Goal: Task Accomplishment & Management: Manage account settings

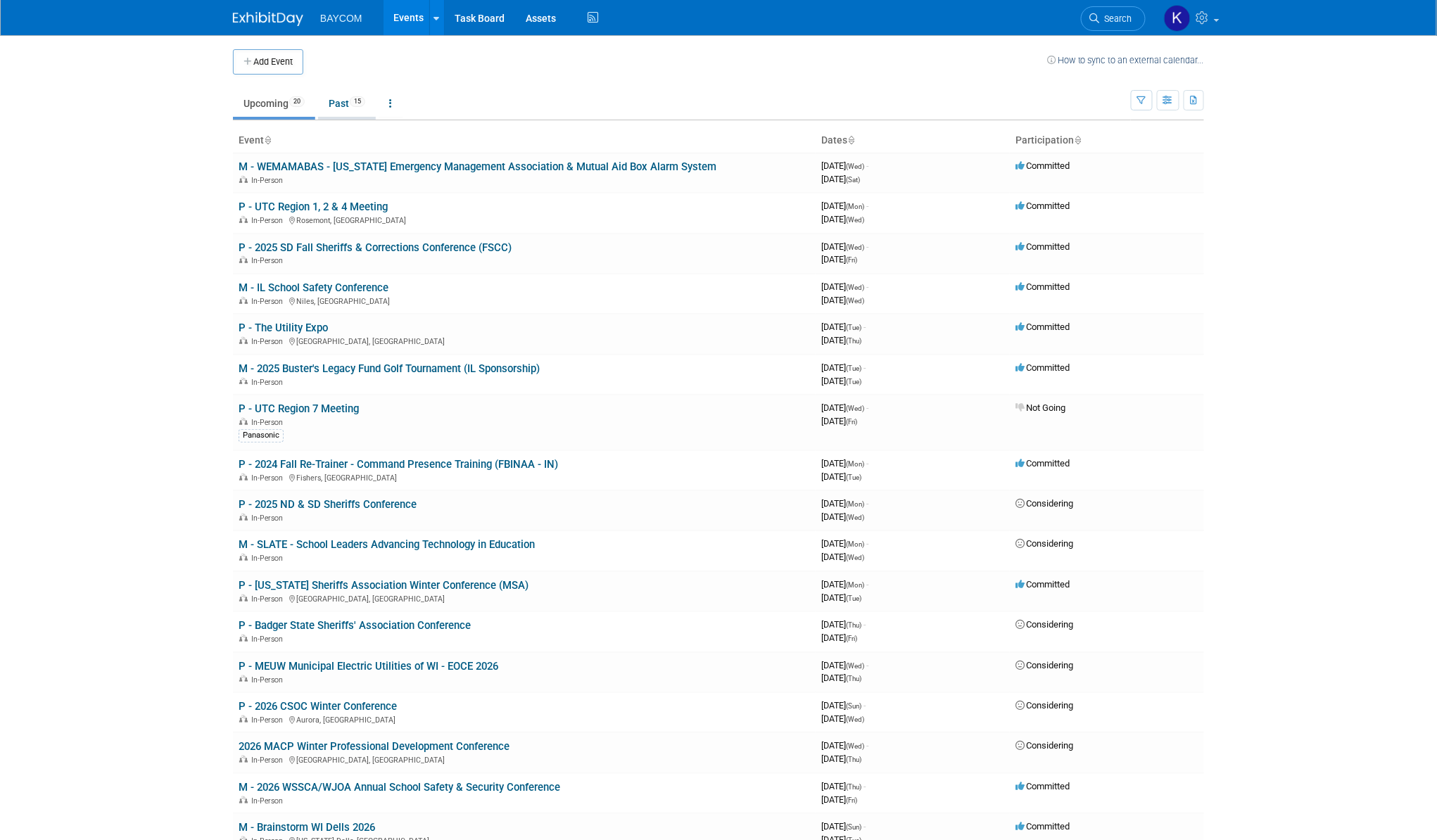
click at [350, 96] on link "Past 15" at bounding box center [347, 104] width 58 height 27
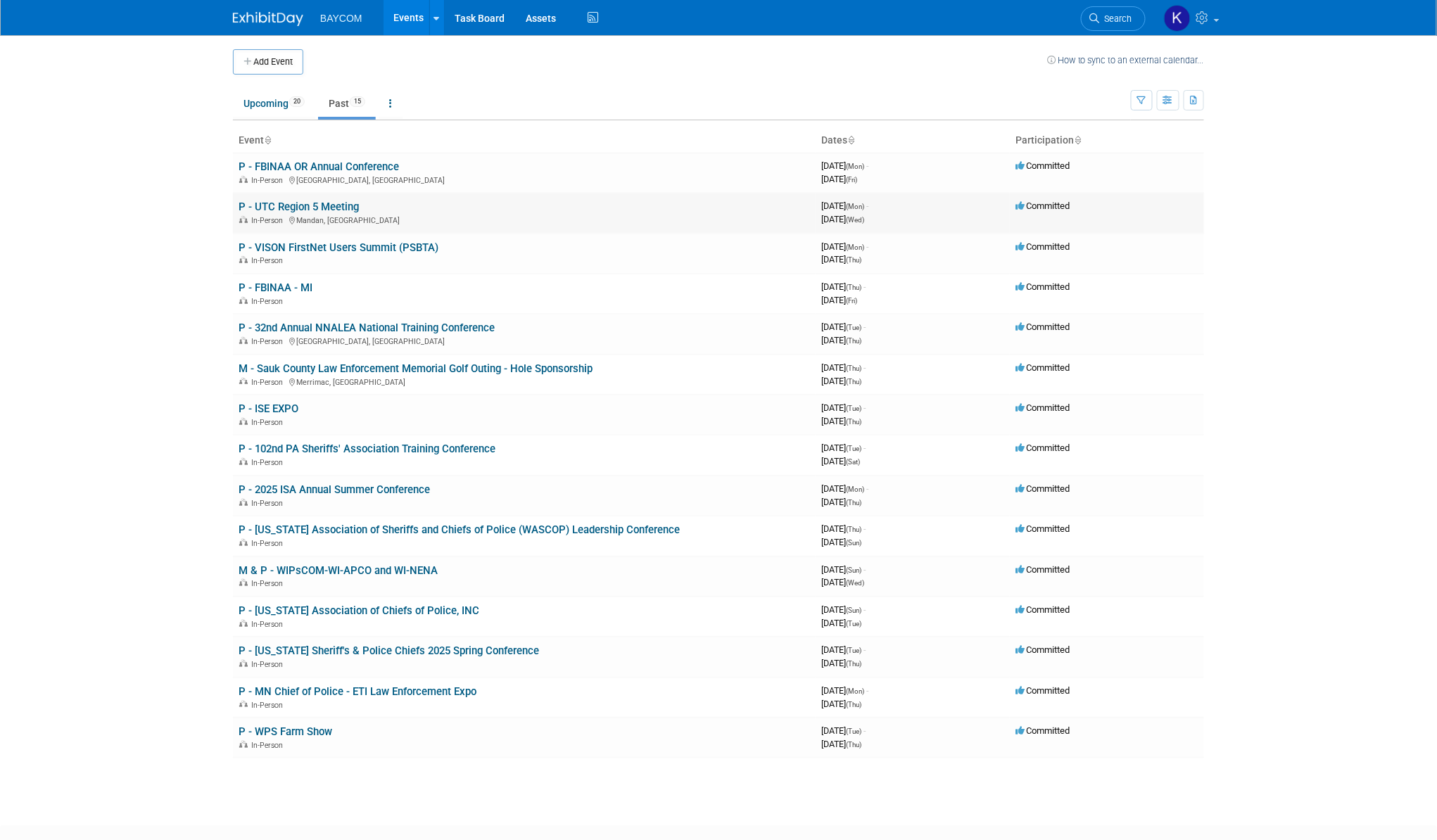
click at [332, 211] on link "P - UTC Region 5 Meeting" at bounding box center [299, 207] width 120 height 13
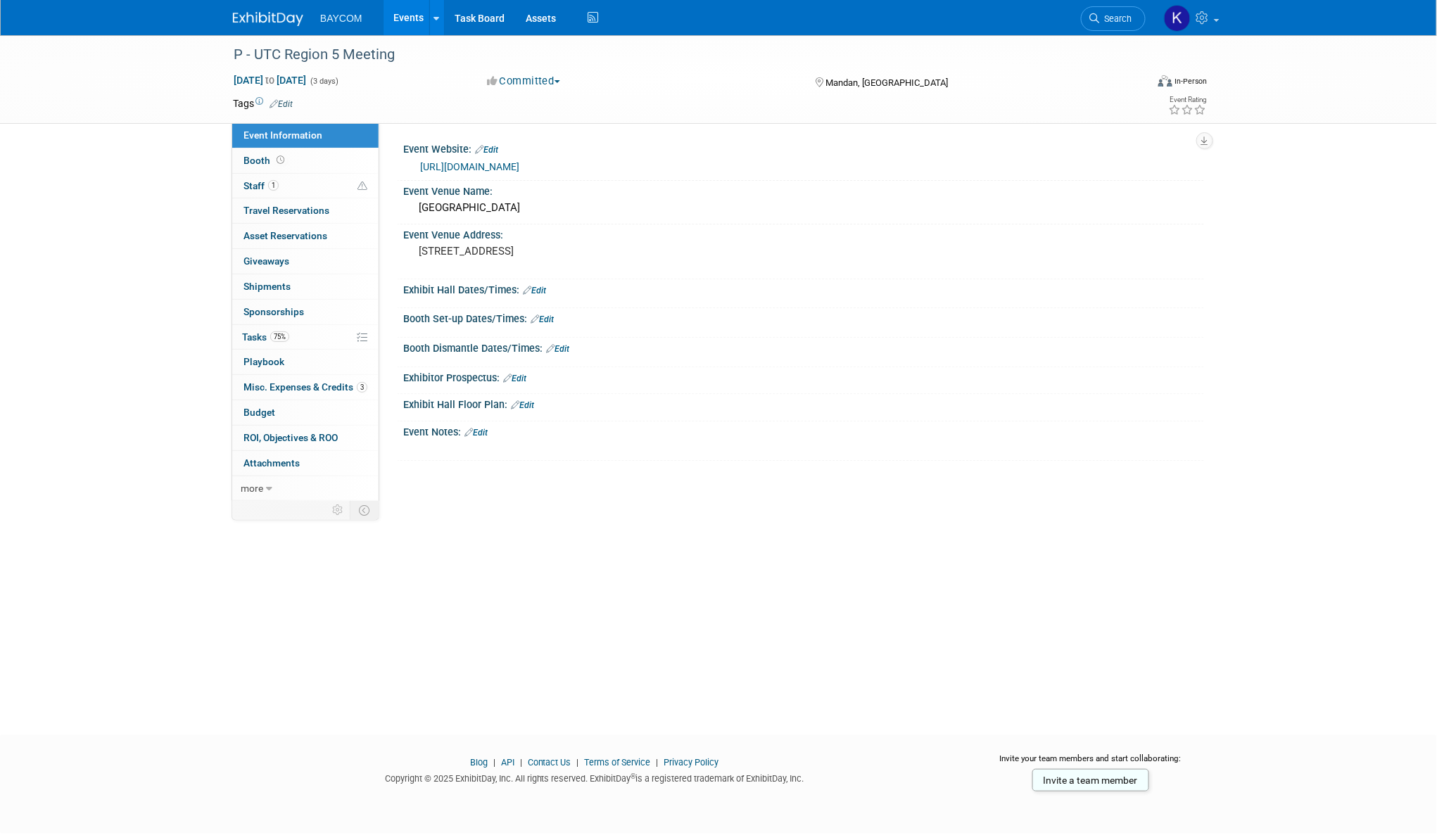
click at [311, 146] on link "Event Information" at bounding box center [306, 135] width 147 height 25
click at [311, 149] on link "Booth" at bounding box center [306, 161] width 147 height 25
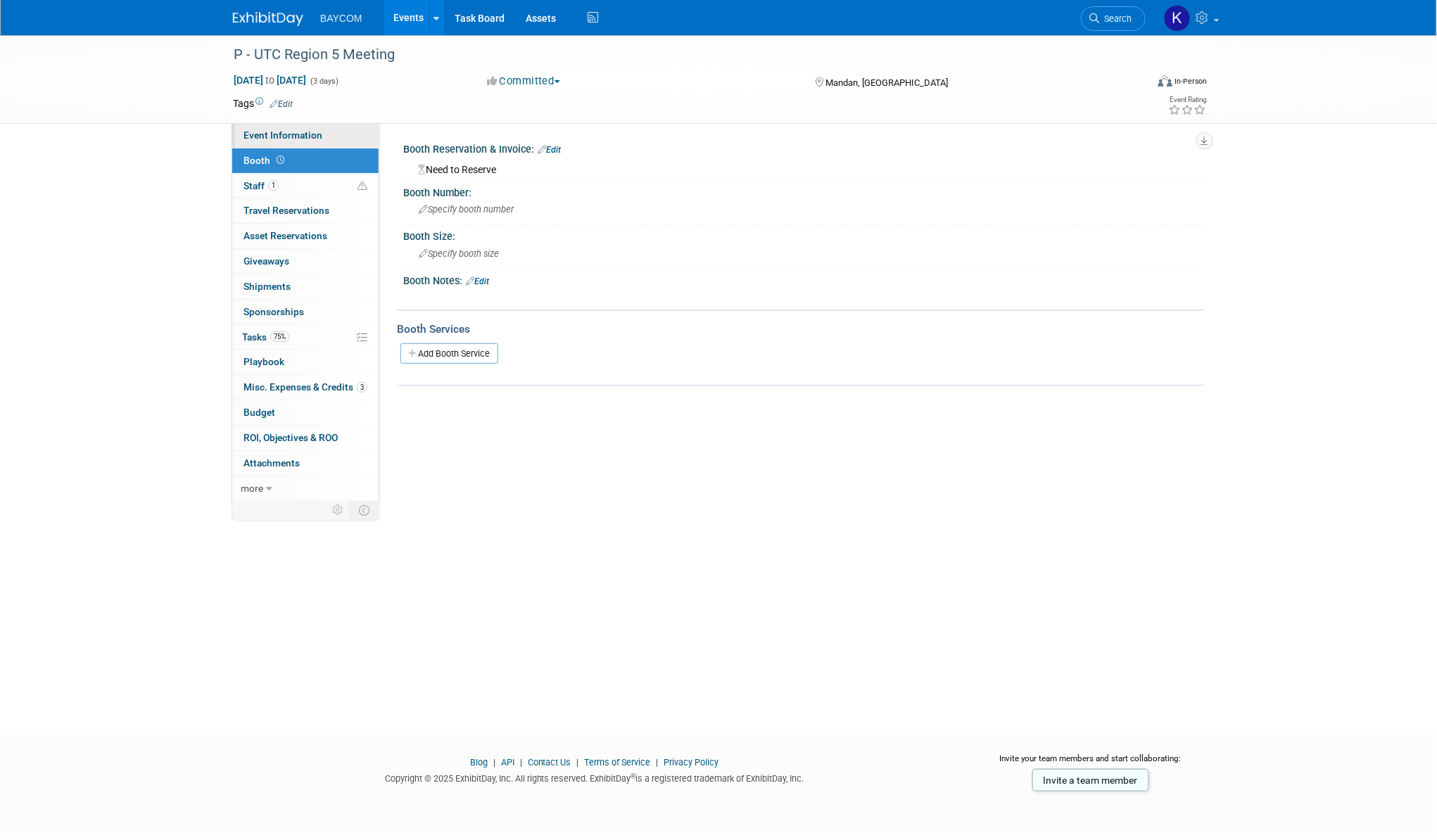
click at [312, 130] on span "Event Information" at bounding box center [283, 135] width 79 height 11
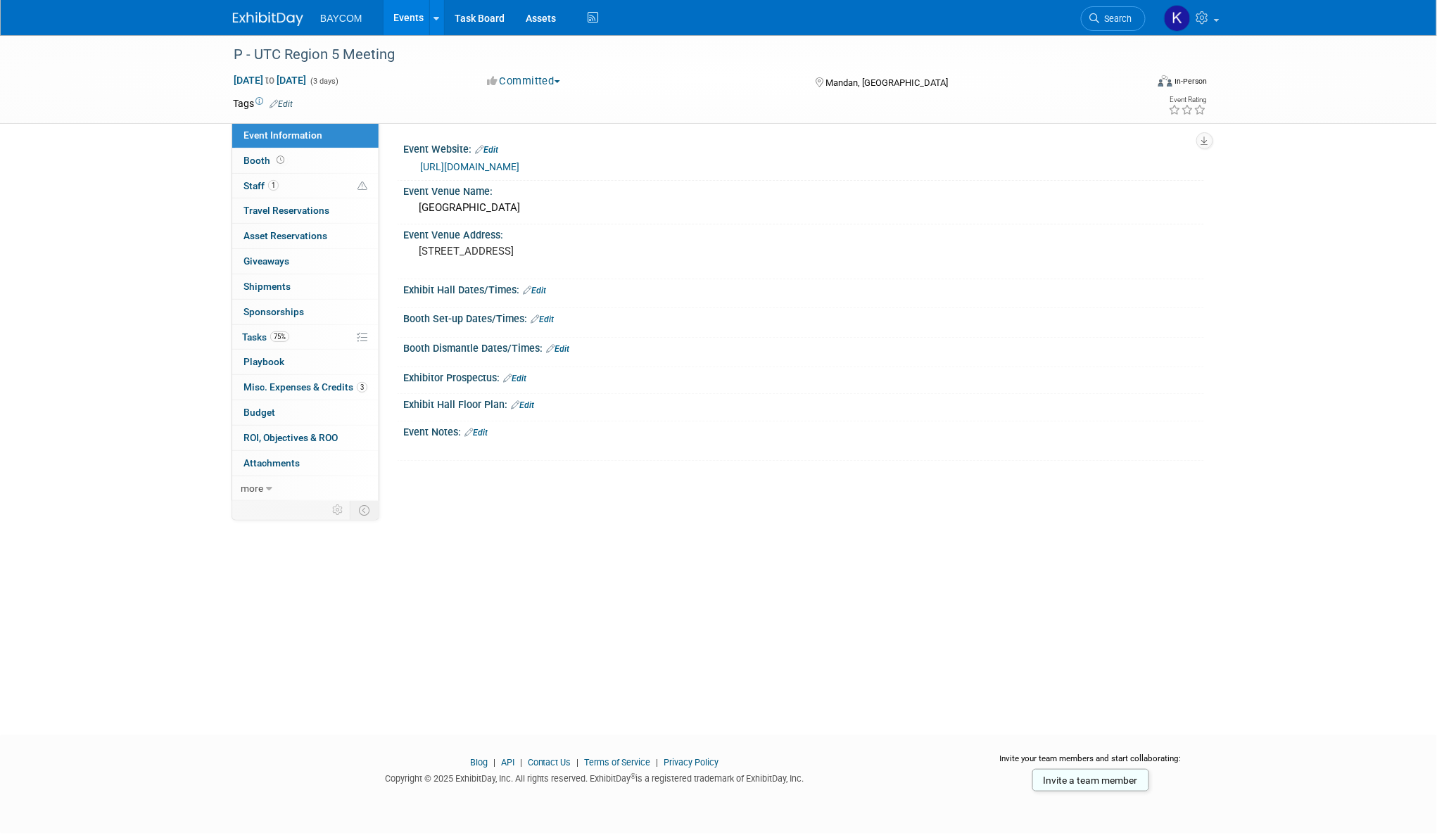
click at [409, 19] on link "Events" at bounding box center [409, 18] width 51 height 35
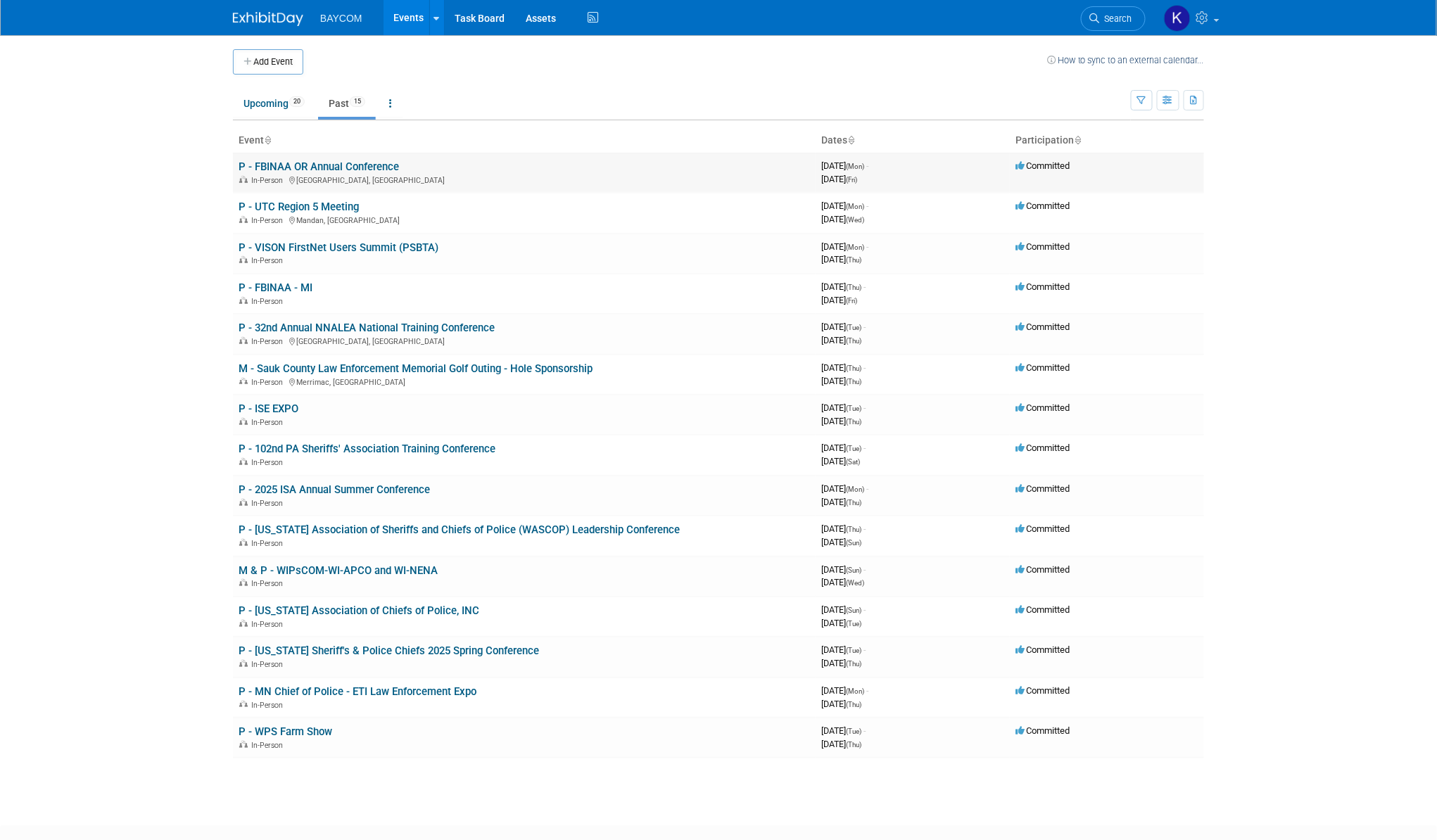
click at [352, 165] on link "P - FBINAA OR Annual Conference" at bounding box center [319, 167] width 161 height 13
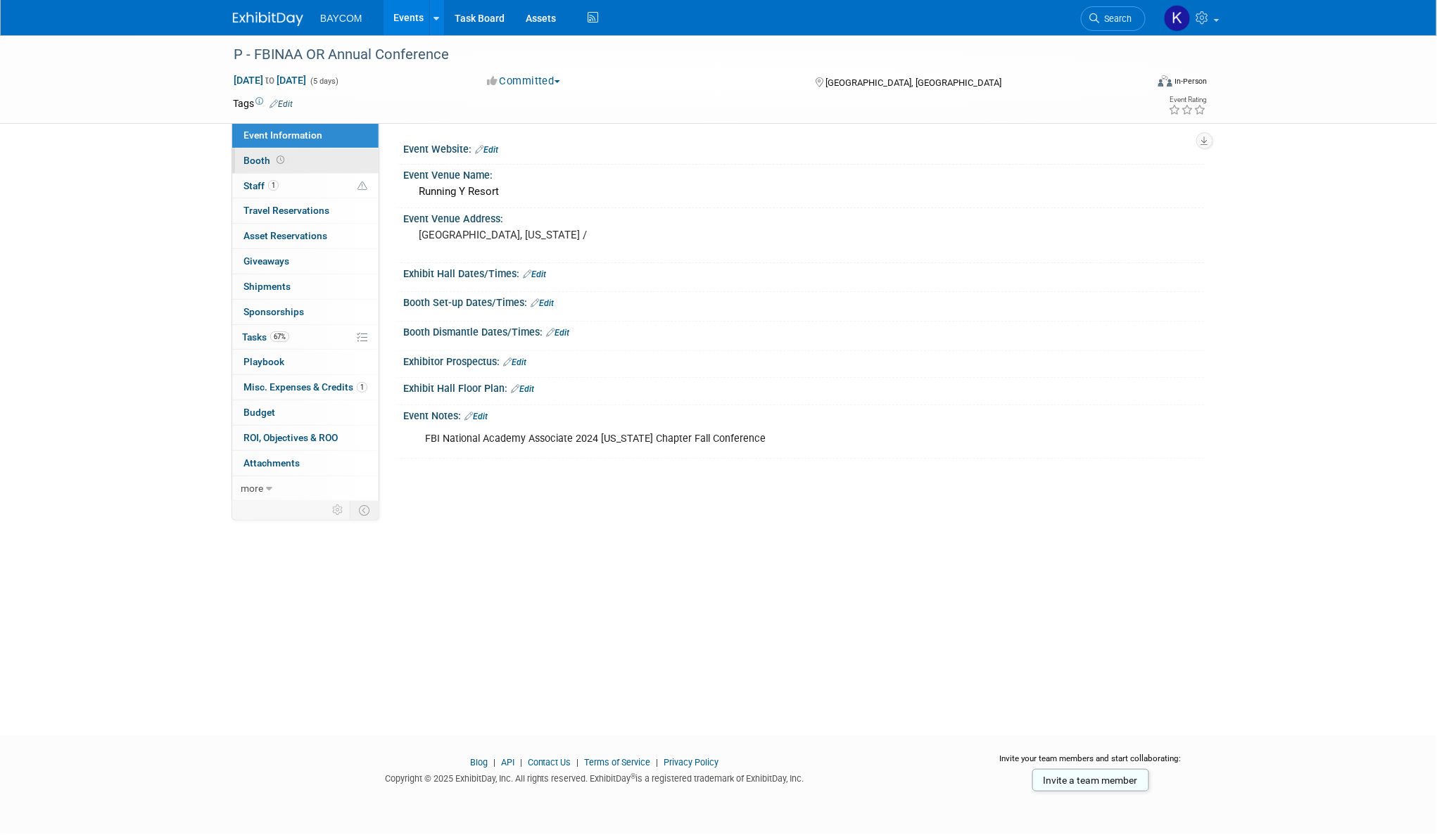
click at [316, 160] on link "Booth" at bounding box center [306, 161] width 147 height 25
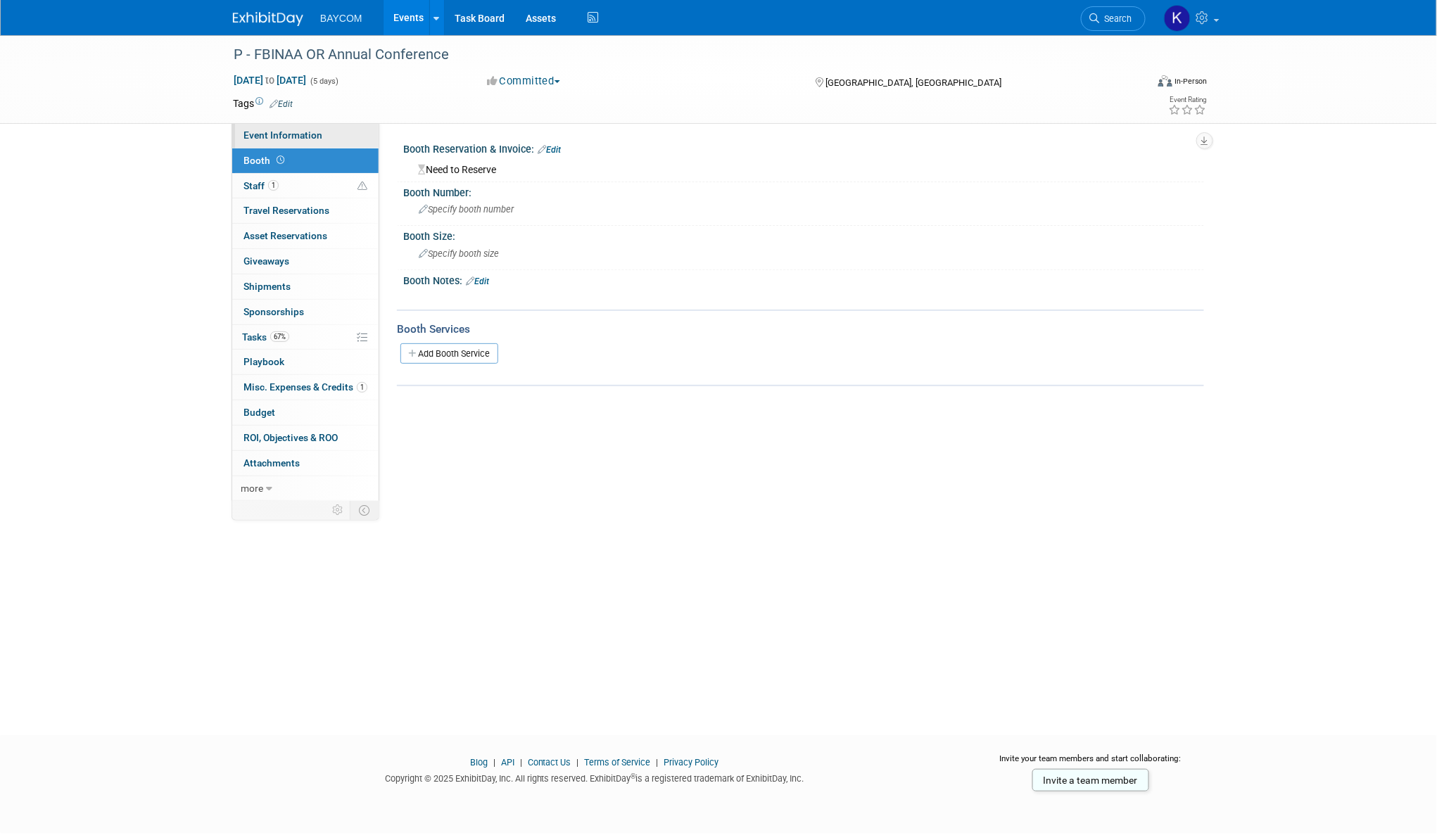
click at [313, 136] on span "Event Information" at bounding box center [283, 135] width 79 height 11
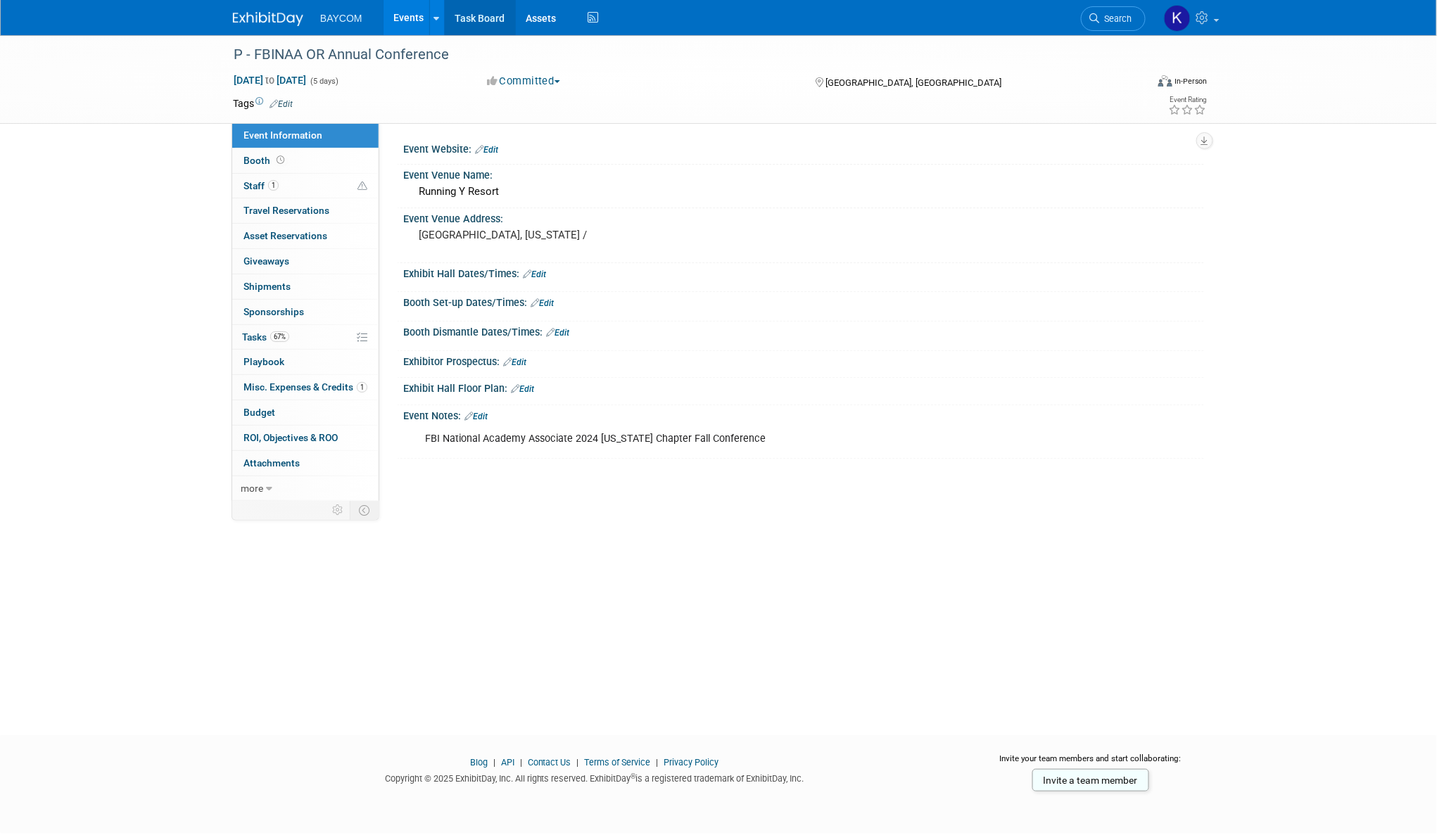
click at [493, 18] on link "Task Board" at bounding box center [480, 18] width 71 height 35
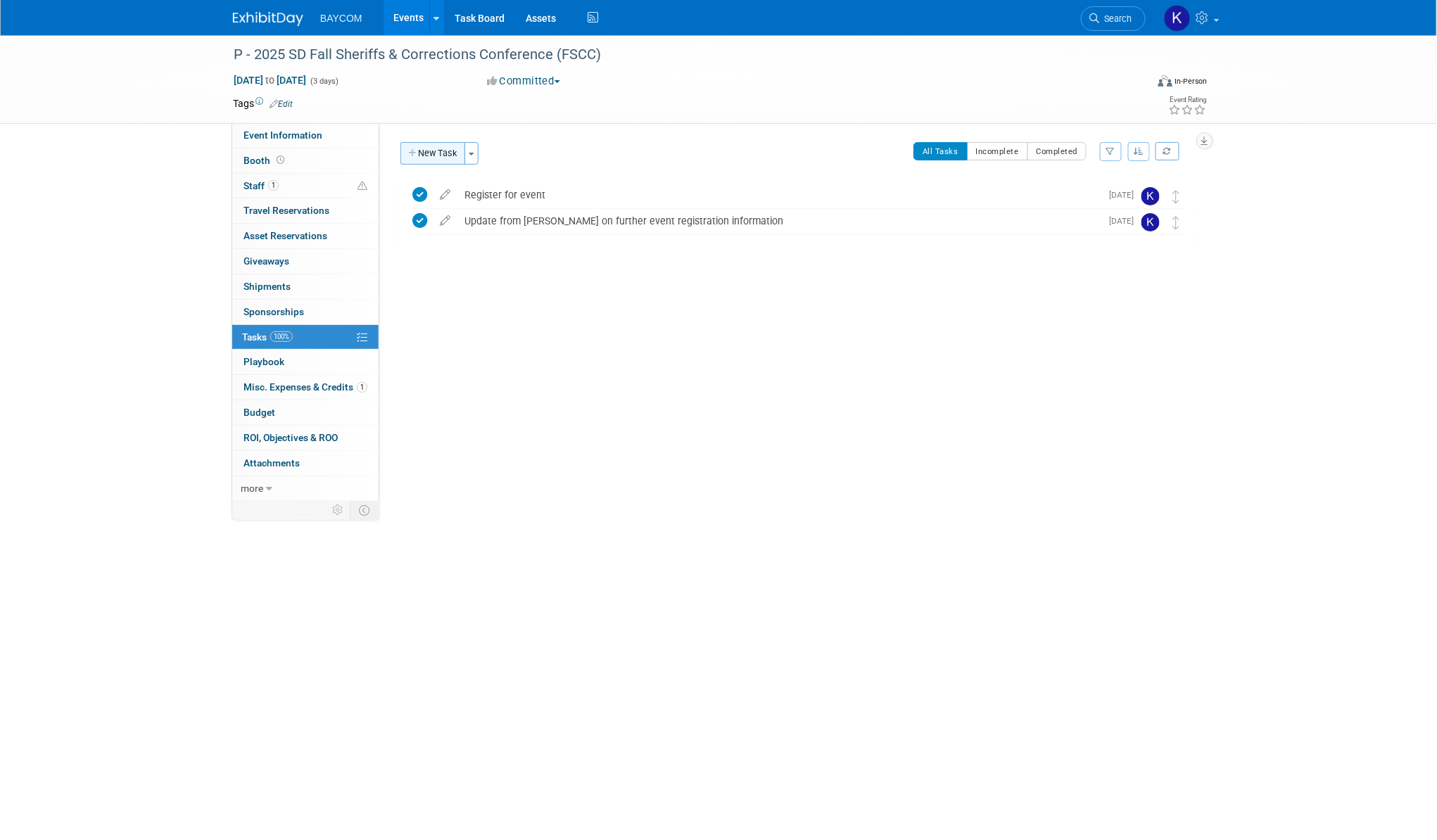
click at [438, 149] on button "New Task" at bounding box center [433, 153] width 65 height 23
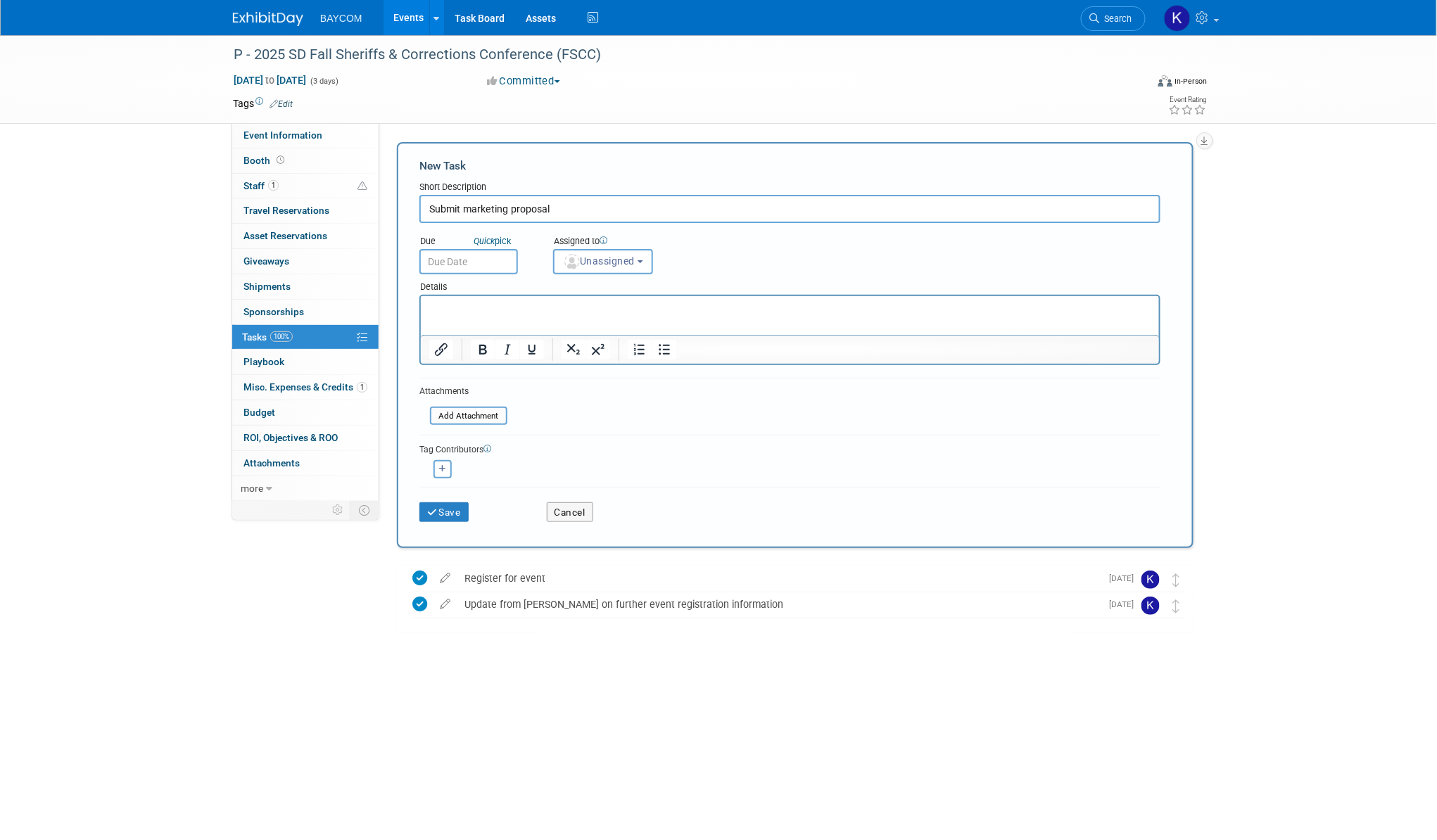
type input "Submit marketing proposal"
click at [473, 258] on input "text" at bounding box center [468, 262] width 99 height 25
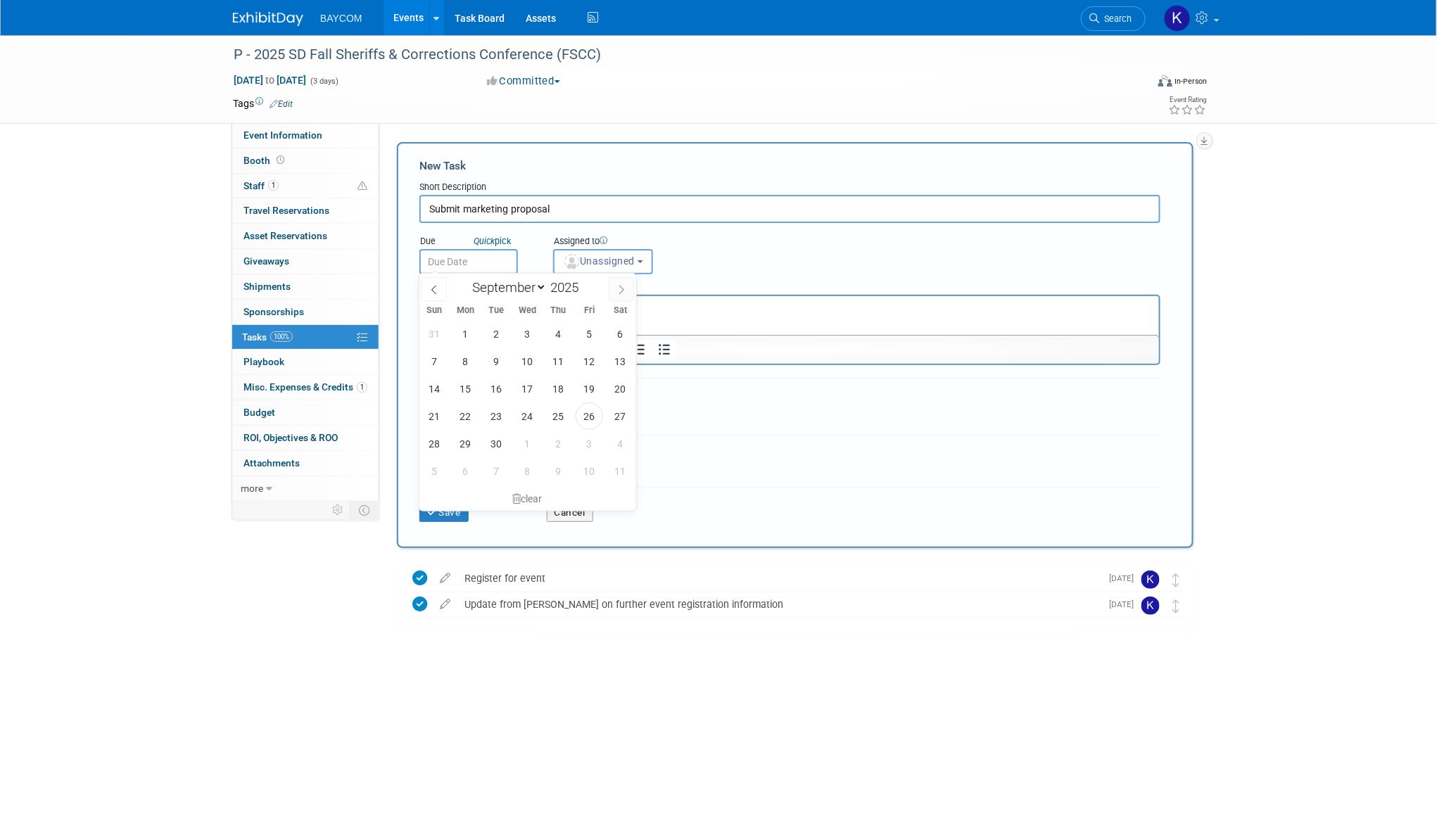
click at [623, 289] on icon at bounding box center [621, 290] width 5 height 9
select select "9"
click at [587, 331] on span "3" at bounding box center [589, 334] width 27 height 27
type input "[DATE]"
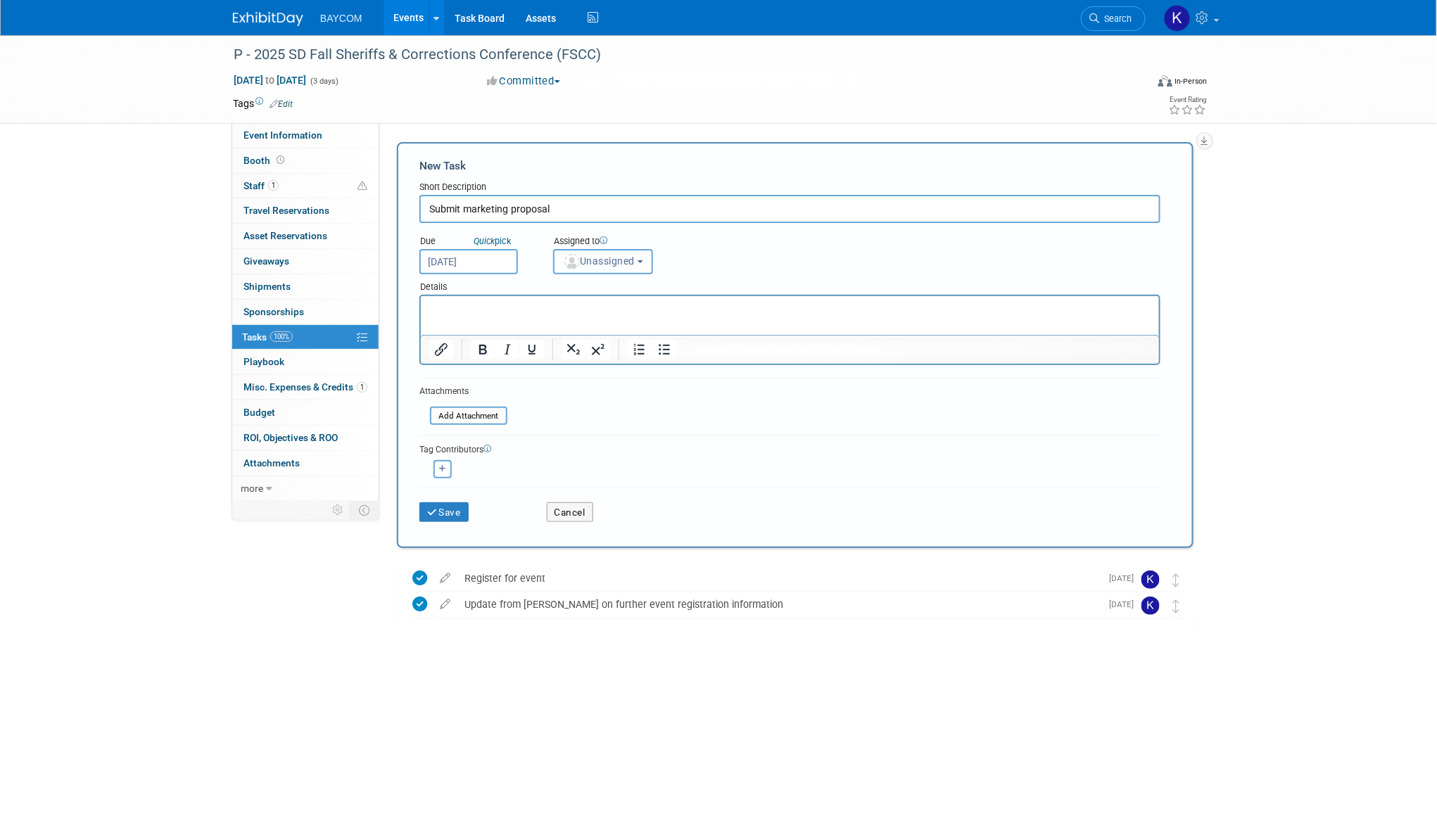
click at [599, 256] on span "Unassigned" at bounding box center [599, 261] width 72 height 11
click at [579, 319] on label "[PERSON_NAME] (me)" at bounding box center [621, 322] width 122 height 23
click at [556, 319] on input "[PERSON_NAME] (me)" at bounding box center [551, 320] width 9 height 9
select select "3010db7d-870e-43c4-8fb8-0ef80b953965"
click at [453, 508] on button "Save" at bounding box center [444, 512] width 49 height 20
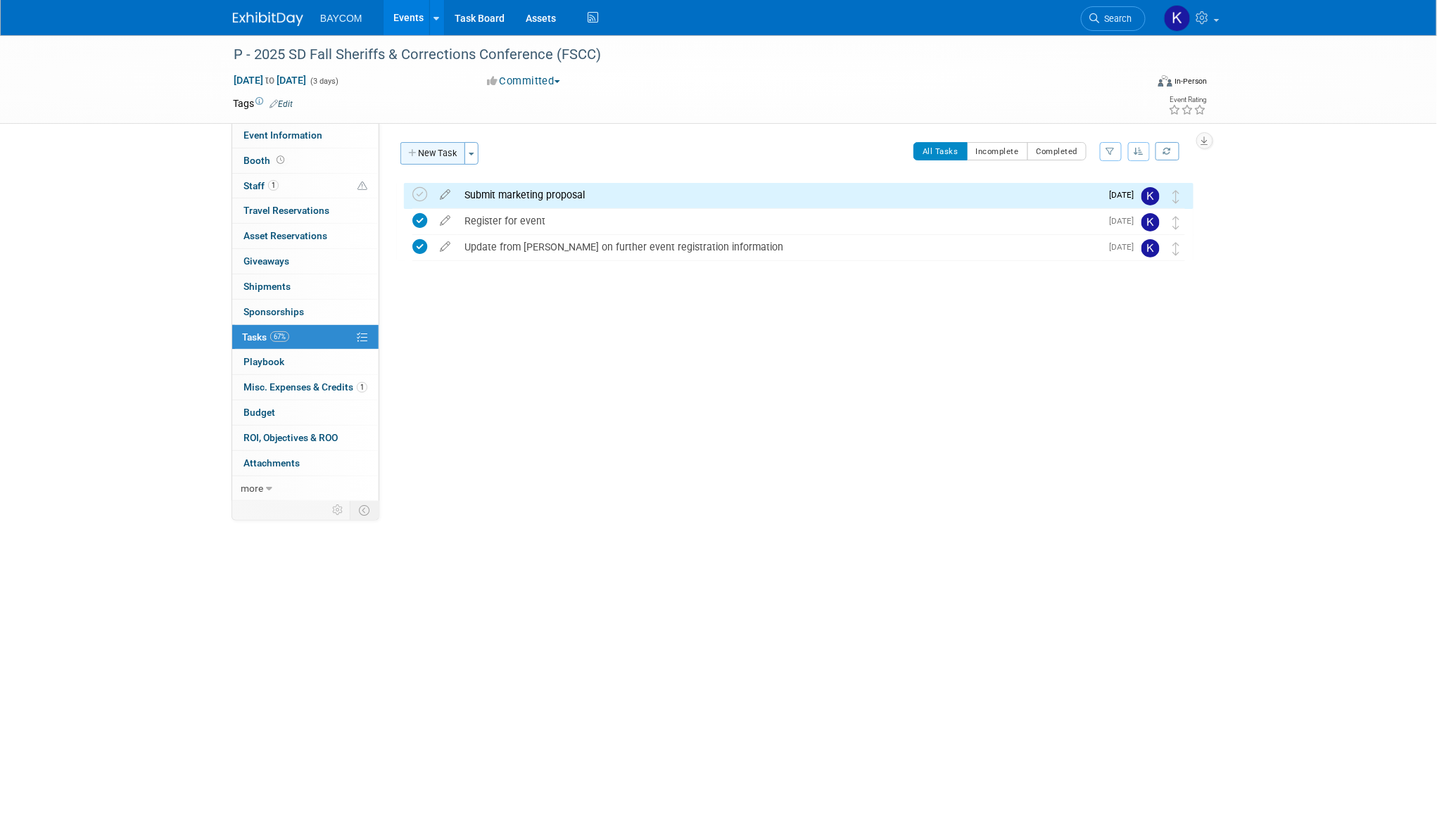
click at [447, 158] on button "New Task" at bounding box center [433, 153] width 65 height 23
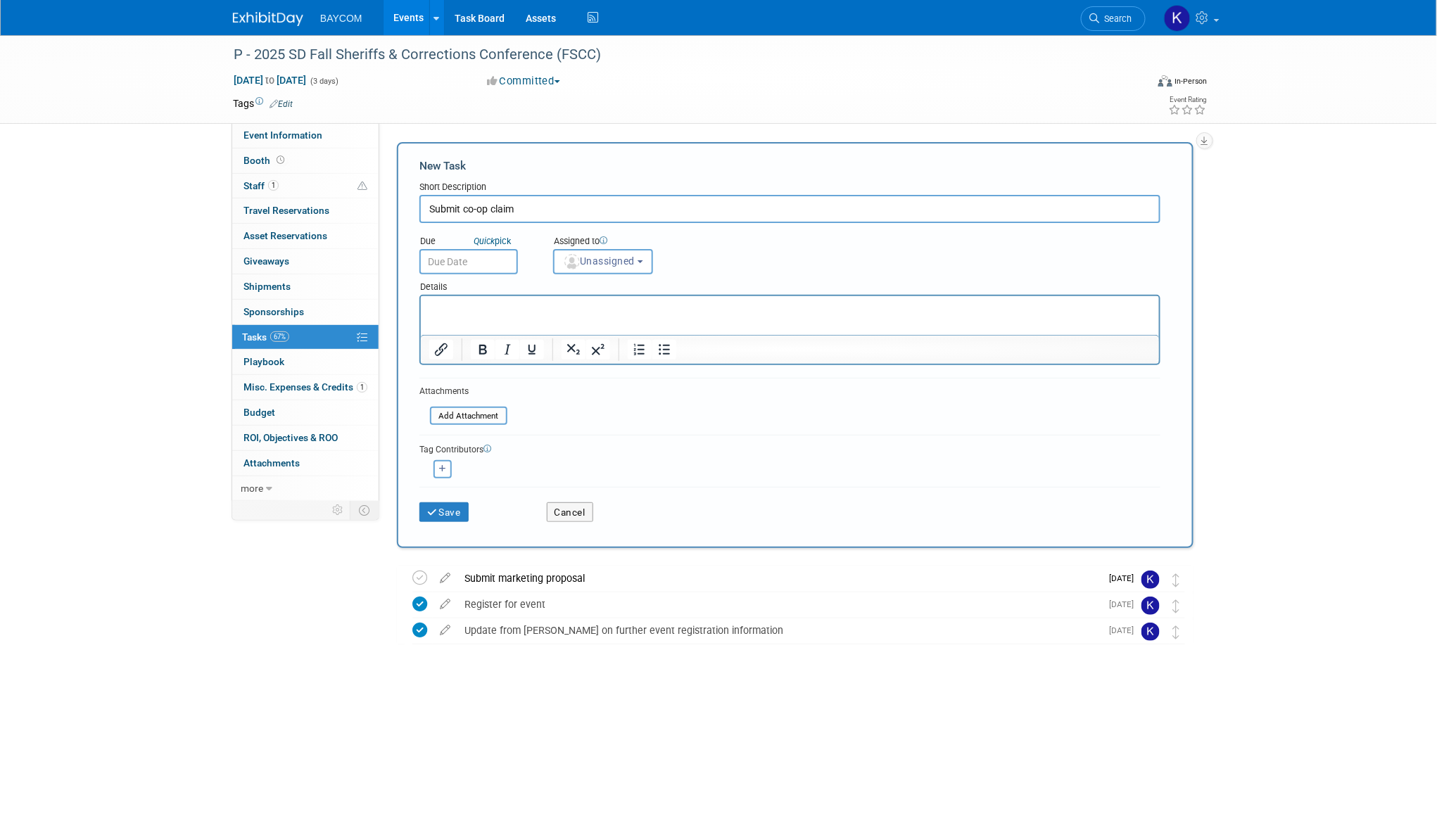
type input "Submit co-op claim"
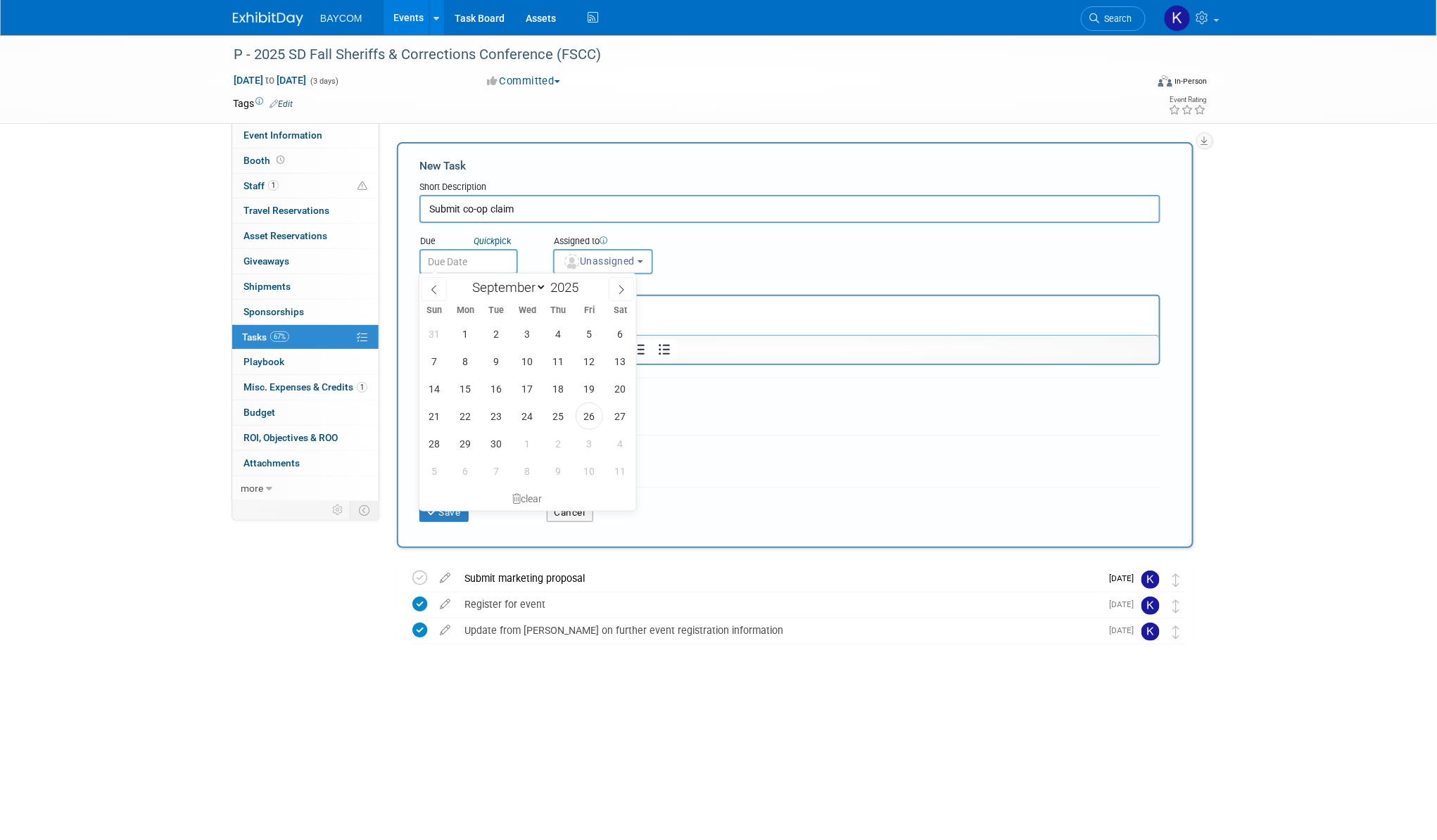
click at [447, 260] on input "text" at bounding box center [468, 262] width 99 height 25
click at [624, 295] on span at bounding box center [621, 289] width 25 height 24
select select "9"
click at [590, 353] on span "10" at bounding box center [589, 361] width 27 height 27
type input "Oct 10, 2025"
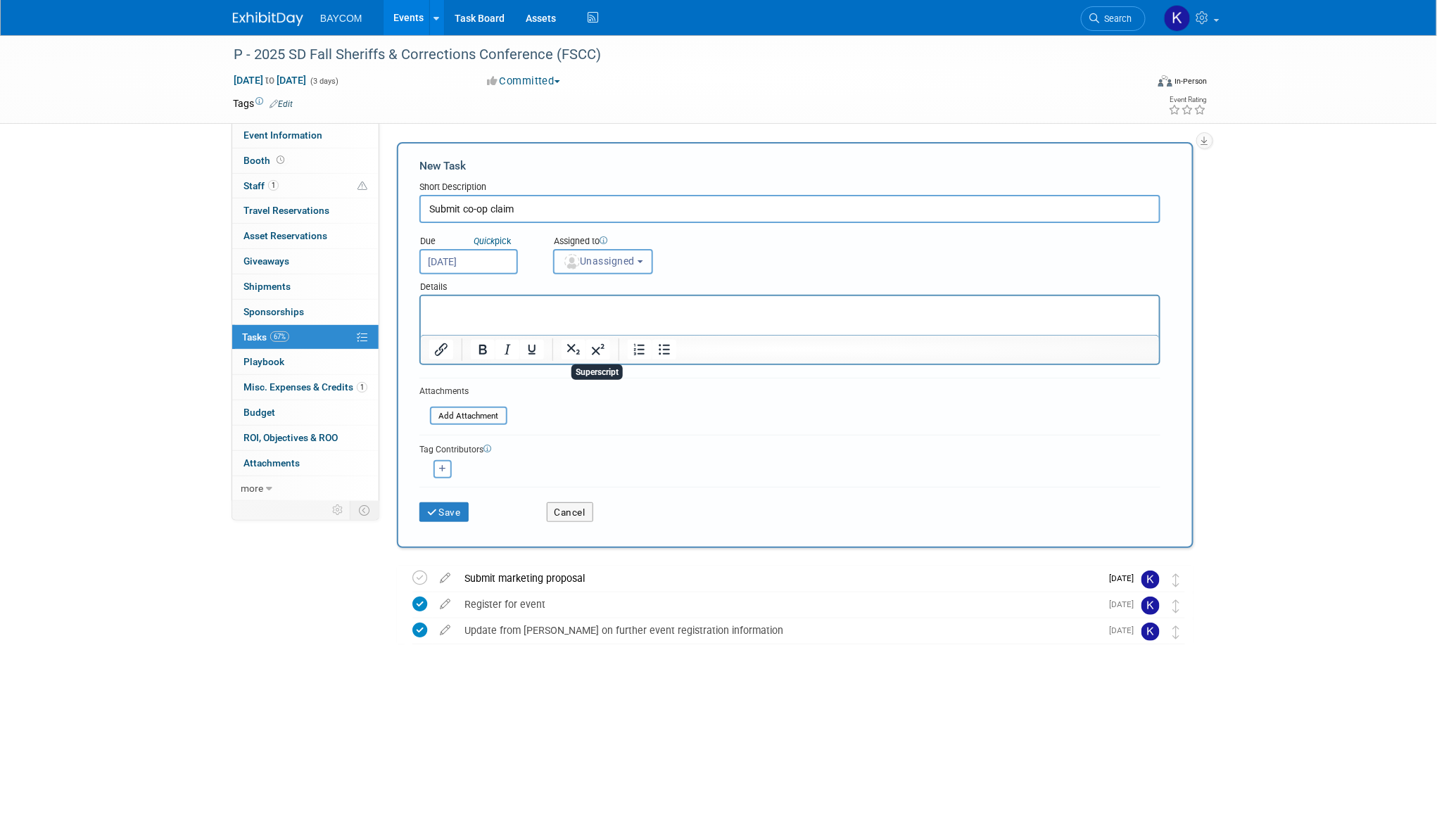
click at [602, 261] on span "Unassigned" at bounding box center [599, 261] width 72 height 11
click at [599, 330] on label "[PERSON_NAME] (me)" at bounding box center [621, 322] width 122 height 23
click at [556, 325] on input "[PERSON_NAME] (me)" at bounding box center [551, 320] width 9 height 9
select select "3010db7d-870e-43c4-8fb8-0ef80b953965"
click at [434, 509] on icon "submit" at bounding box center [433, 513] width 12 height 10
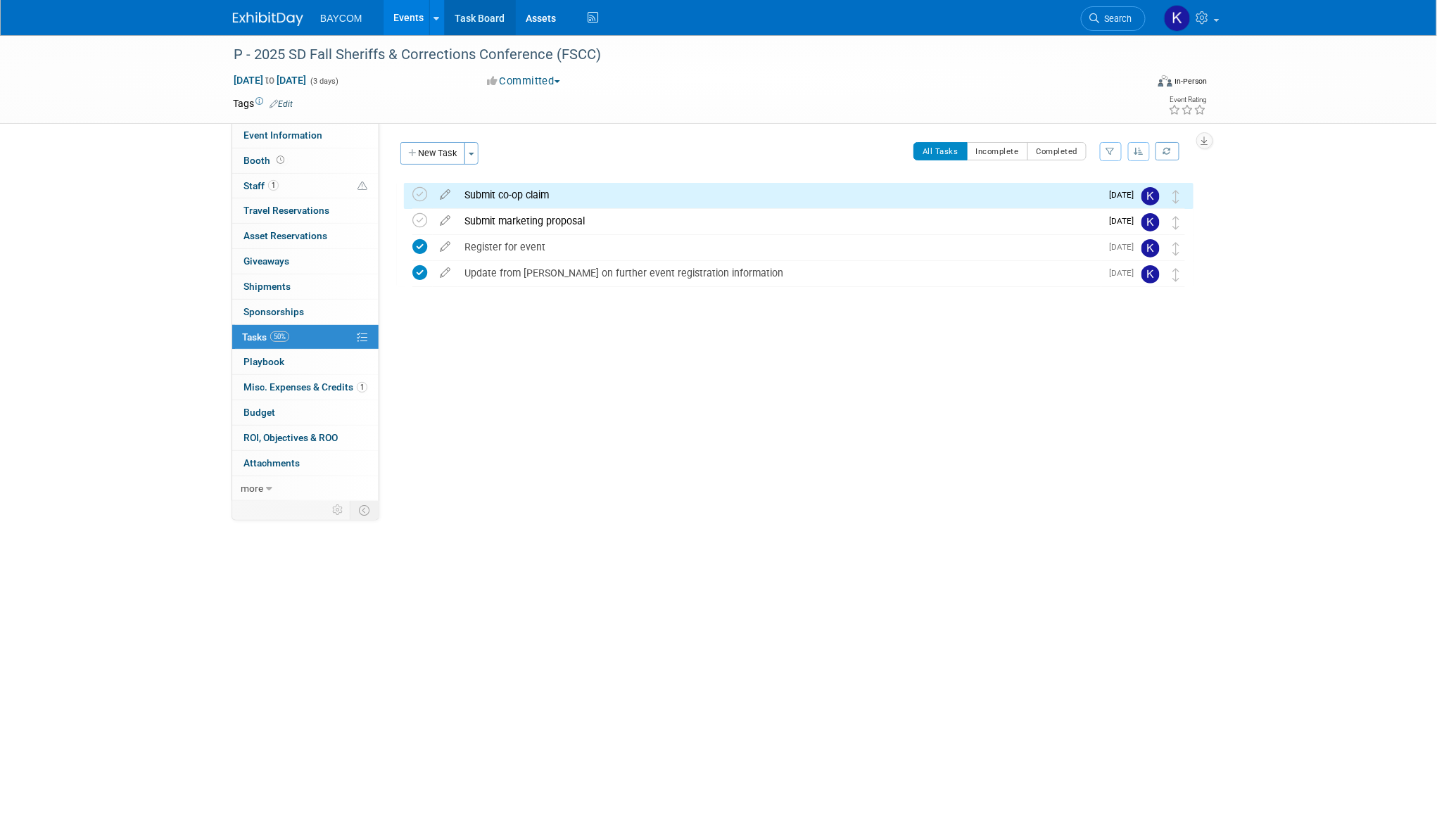
click at [475, 15] on link "Task Board" at bounding box center [480, 18] width 71 height 35
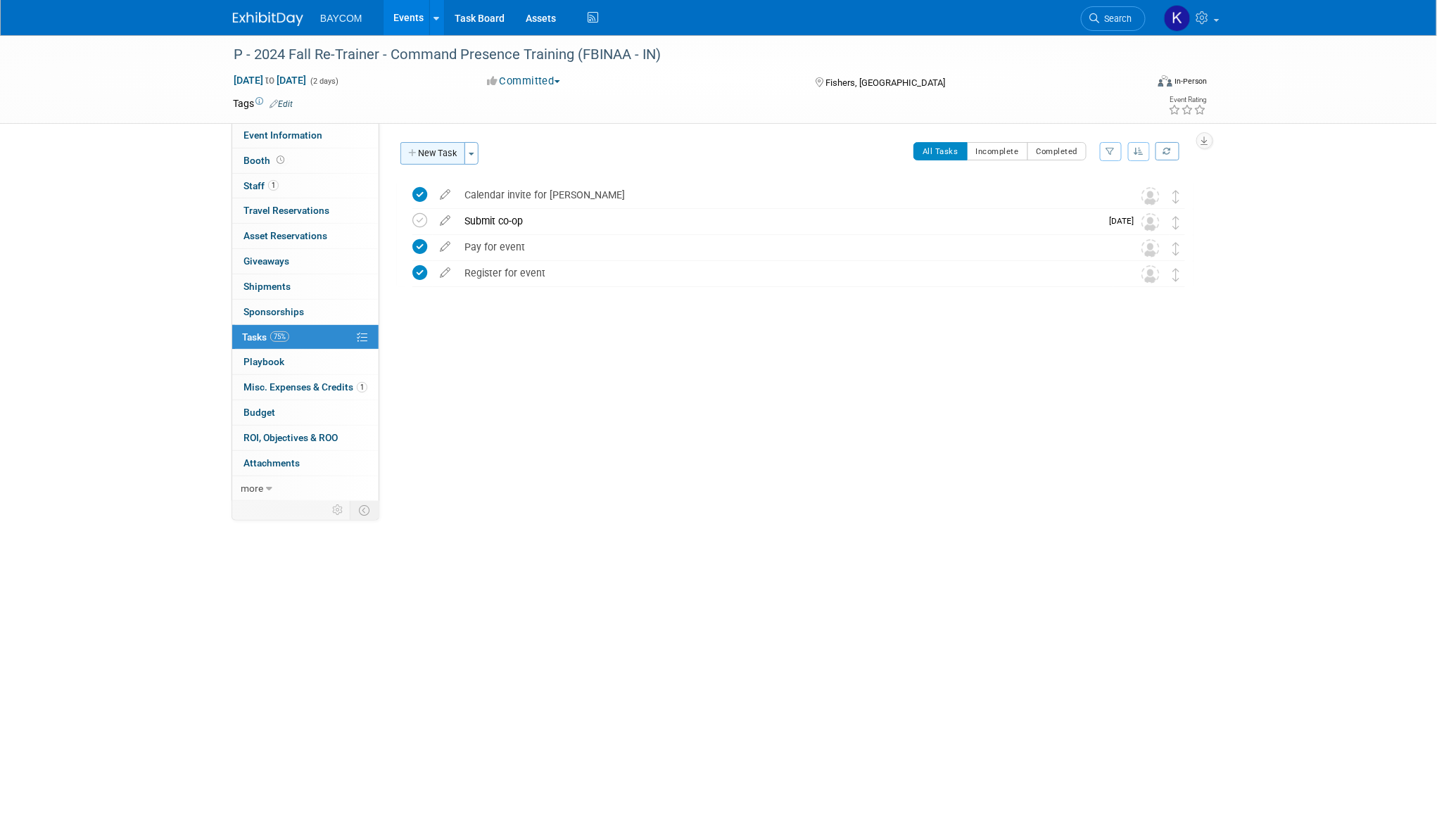
click at [437, 154] on button "New Task" at bounding box center [433, 153] width 65 height 23
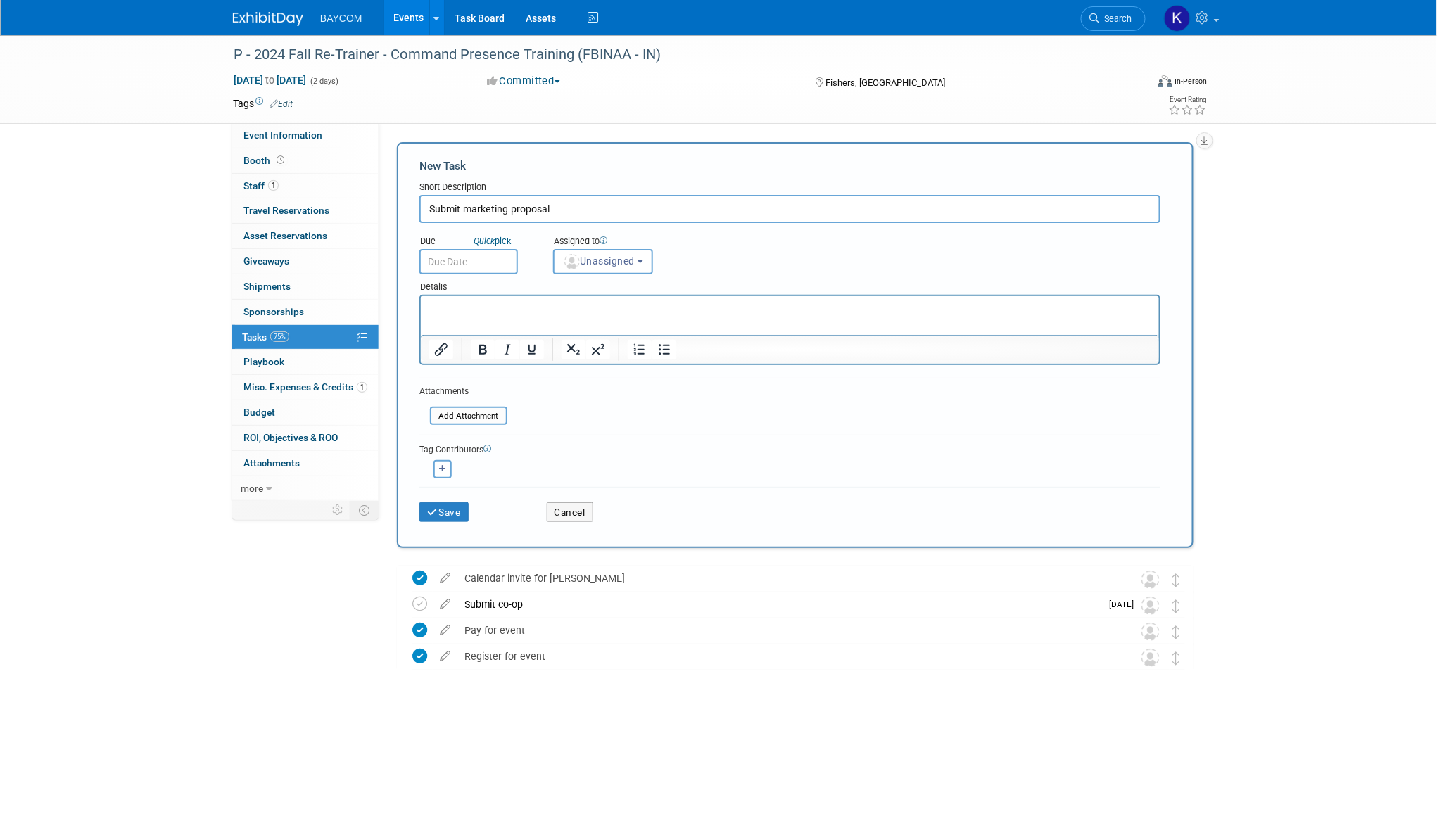
type input "Submit marketing proposal"
click at [468, 259] on input "text" at bounding box center [468, 262] width 99 height 25
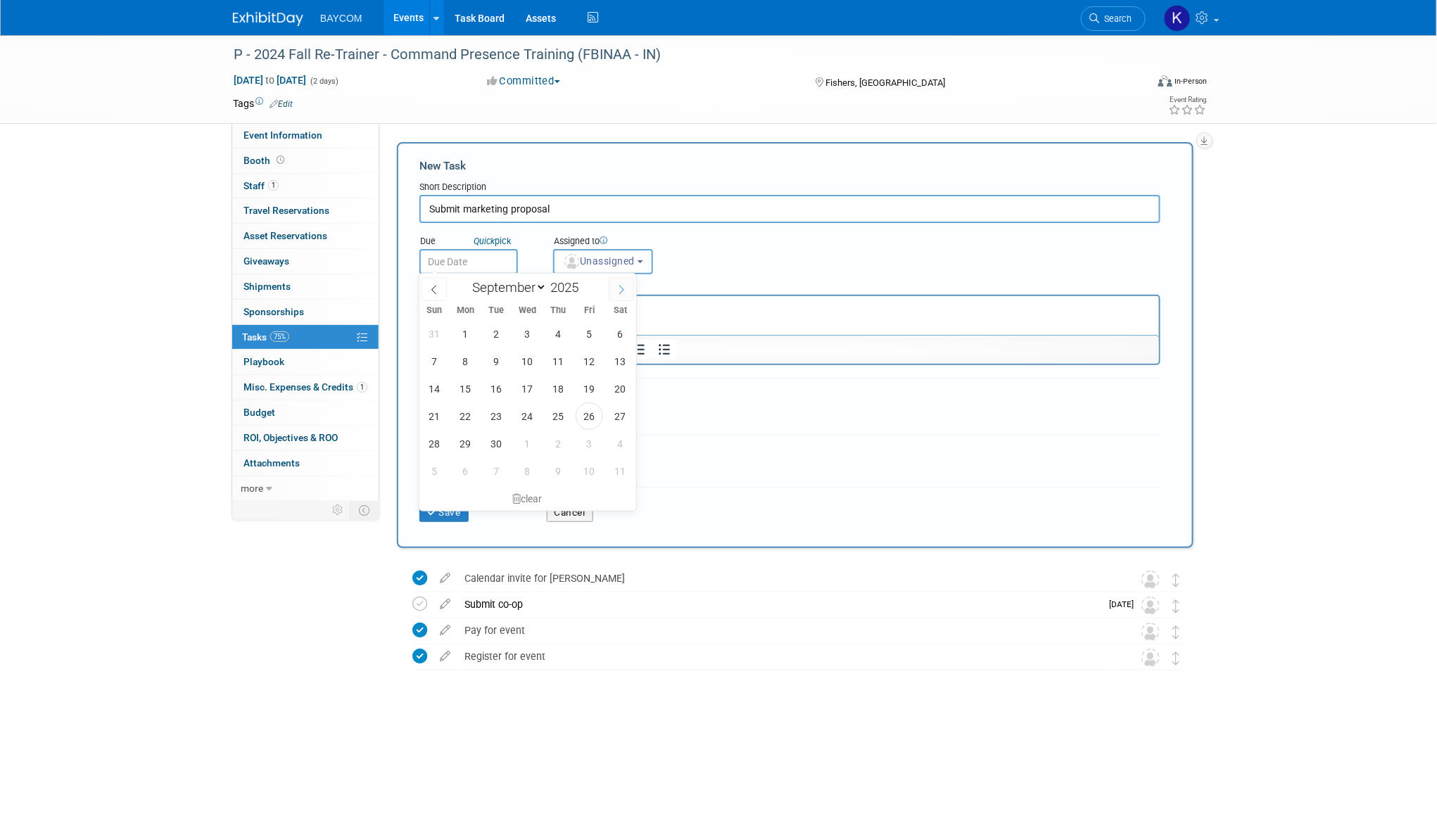
click at [620, 298] on span at bounding box center [621, 289] width 25 height 24
select select "9"
click at [587, 338] on span "3" at bounding box center [589, 334] width 27 height 27
type input "[DATE]"
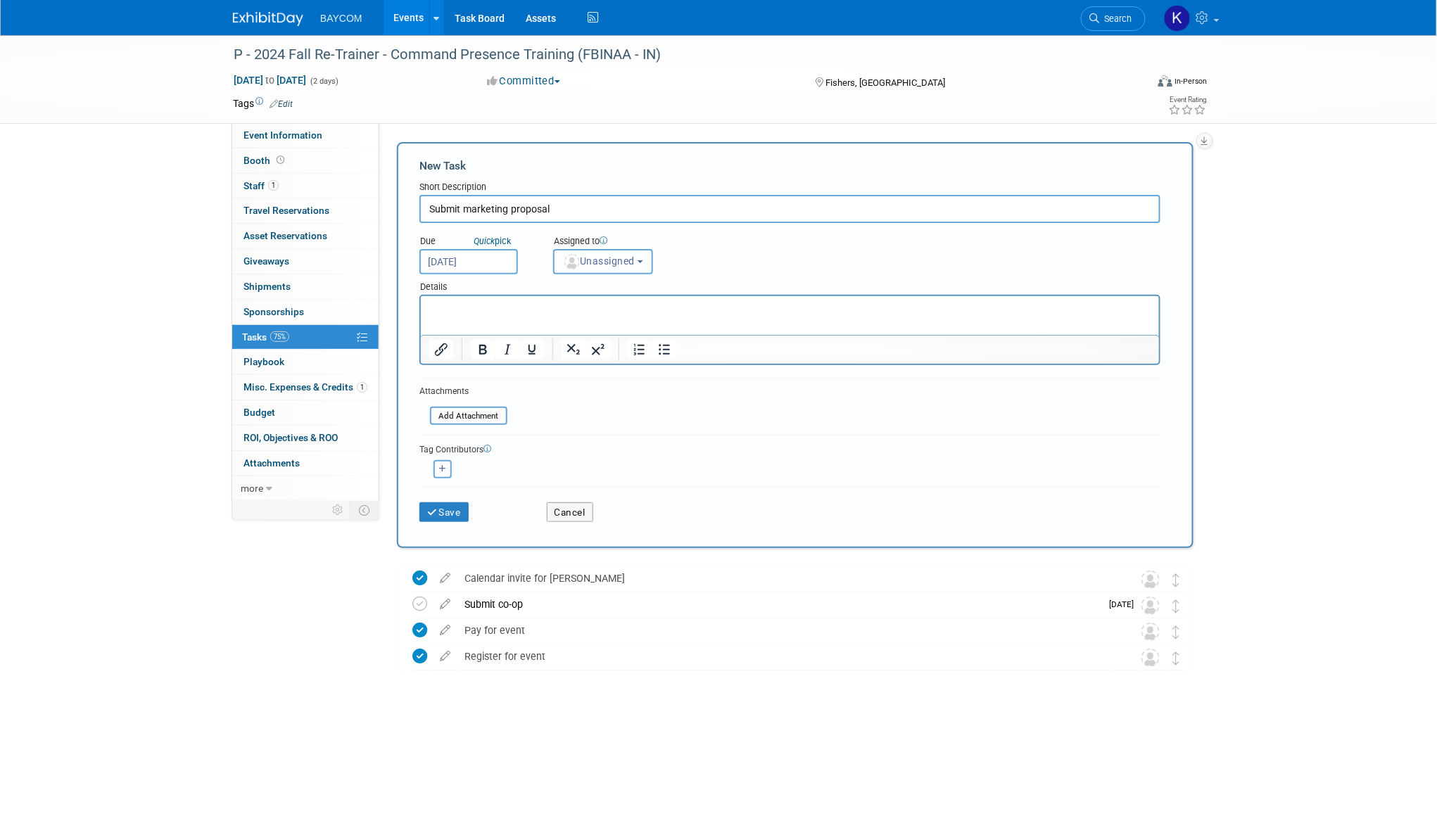
click at [585, 257] on span "Unassigned" at bounding box center [599, 261] width 72 height 11
click at [589, 316] on label "[PERSON_NAME] (me)" at bounding box center [621, 322] width 122 height 23
click at [556, 316] on input "[PERSON_NAME] (me)" at bounding box center [551, 320] width 9 height 9
select select "3010db7d-870e-43c4-8fb8-0ef80b953965"
click at [445, 512] on button "Save" at bounding box center [444, 512] width 49 height 20
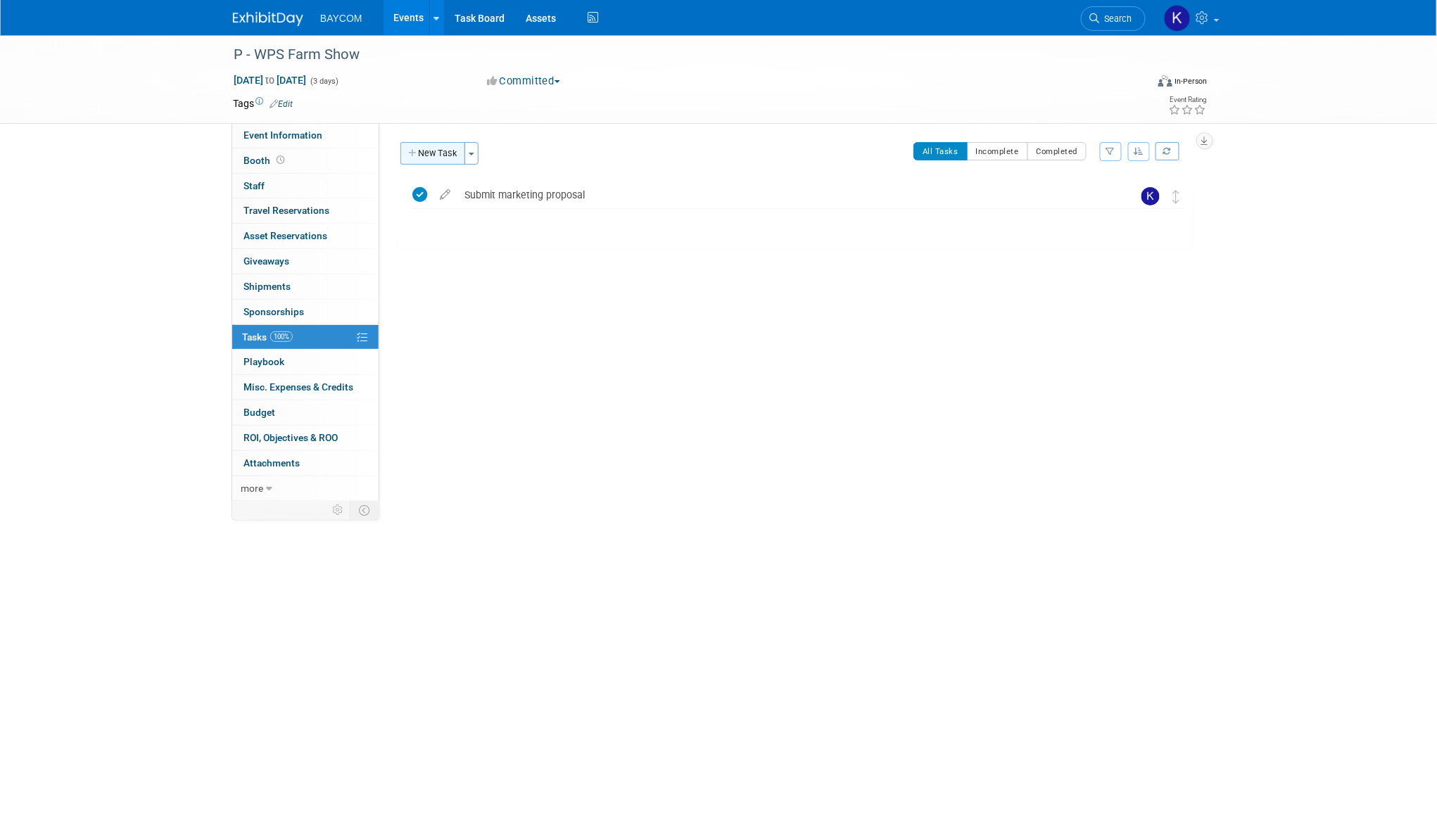
click at [449, 150] on button "New Task" at bounding box center [433, 153] width 65 height 23
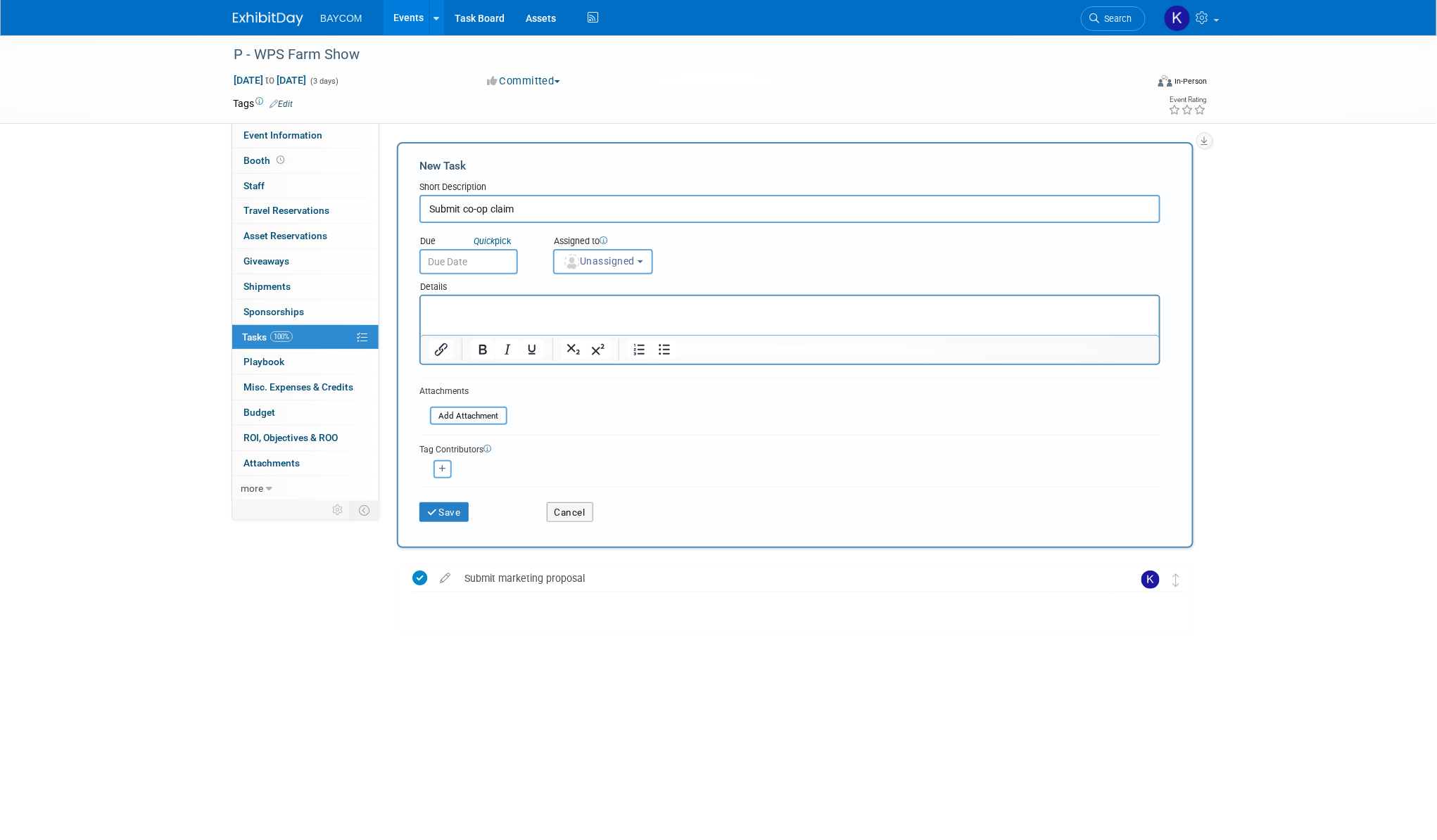
type input "Submit co-op claim"
click at [504, 259] on input "text" at bounding box center [468, 262] width 99 height 25
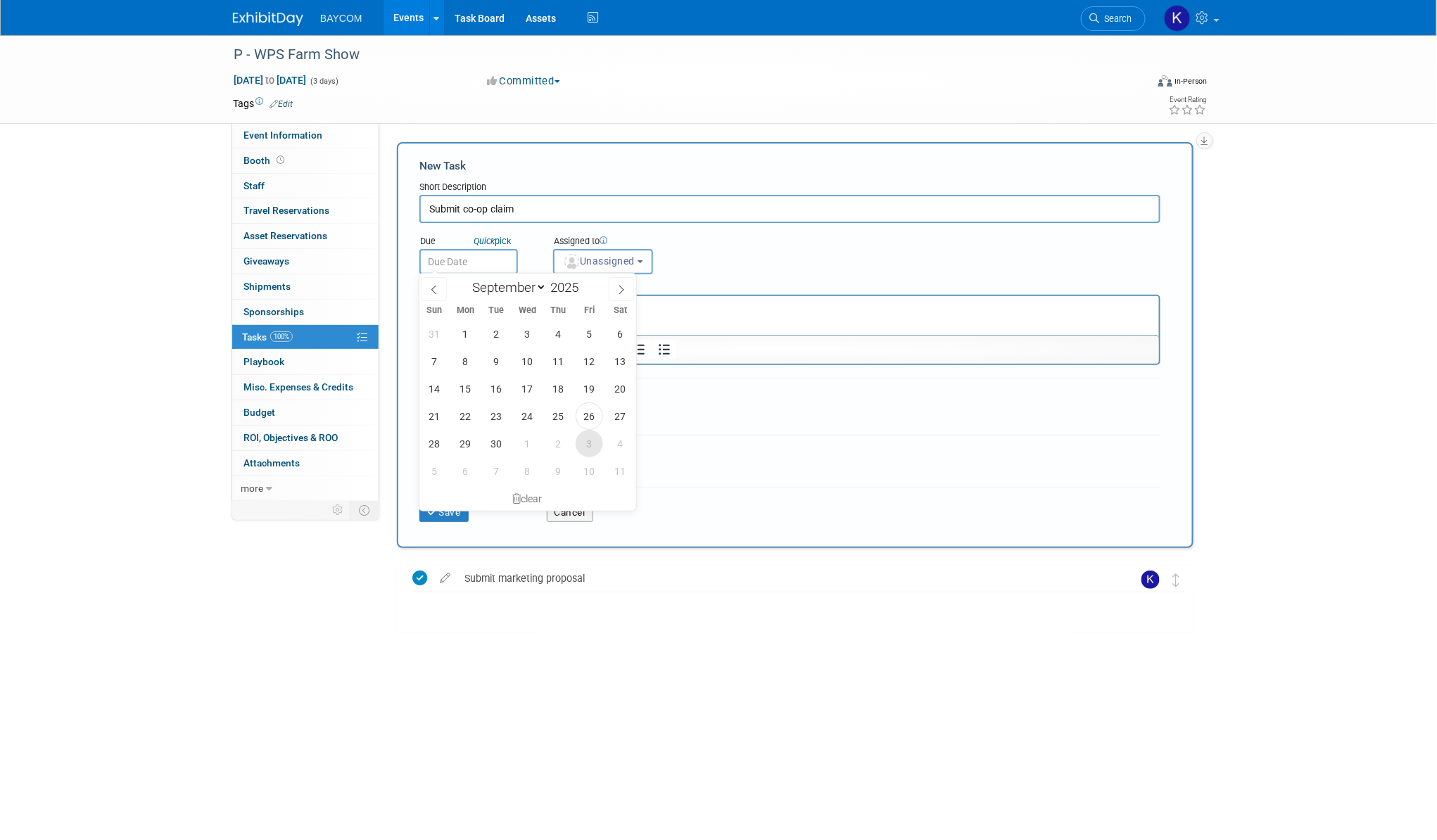
click at [592, 444] on span "3" at bounding box center [589, 443] width 27 height 27
type input "Oct 3, 2025"
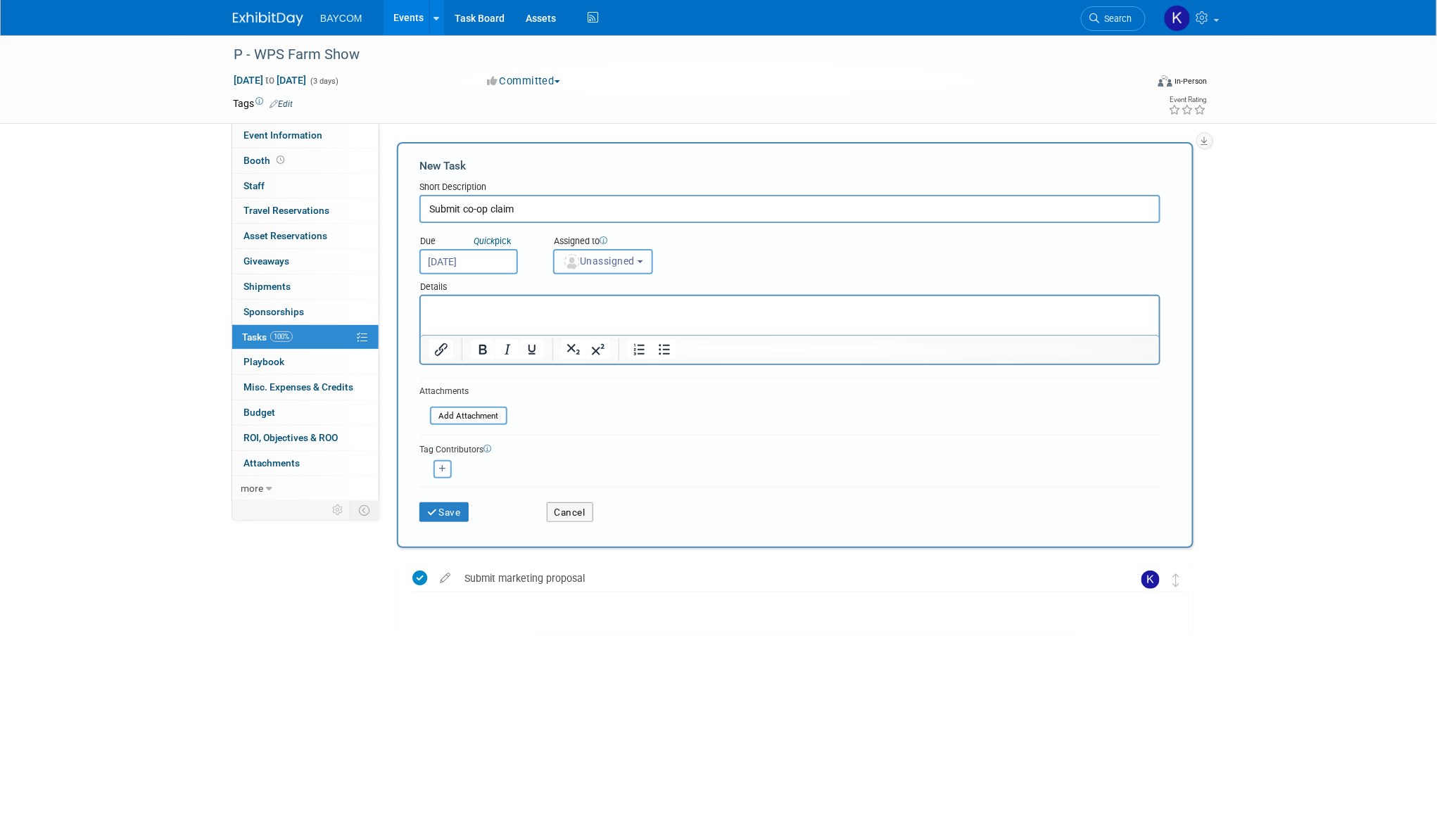
click at [607, 251] on button "Unassigned" at bounding box center [603, 262] width 100 height 25
click at [604, 319] on label "Kayla Novak (me)" at bounding box center [621, 322] width 122 height 23
click at [556, 319] on input "Kayla Novak (me)" at bounding box center [551, 320] width 9 height 9
select select "3010db7d-870e-43c4-8fb8-0ef80b953965"
click at [552, 201] on input "Submit co-op claim" at bounding box center [790, 209] width 741 height 28
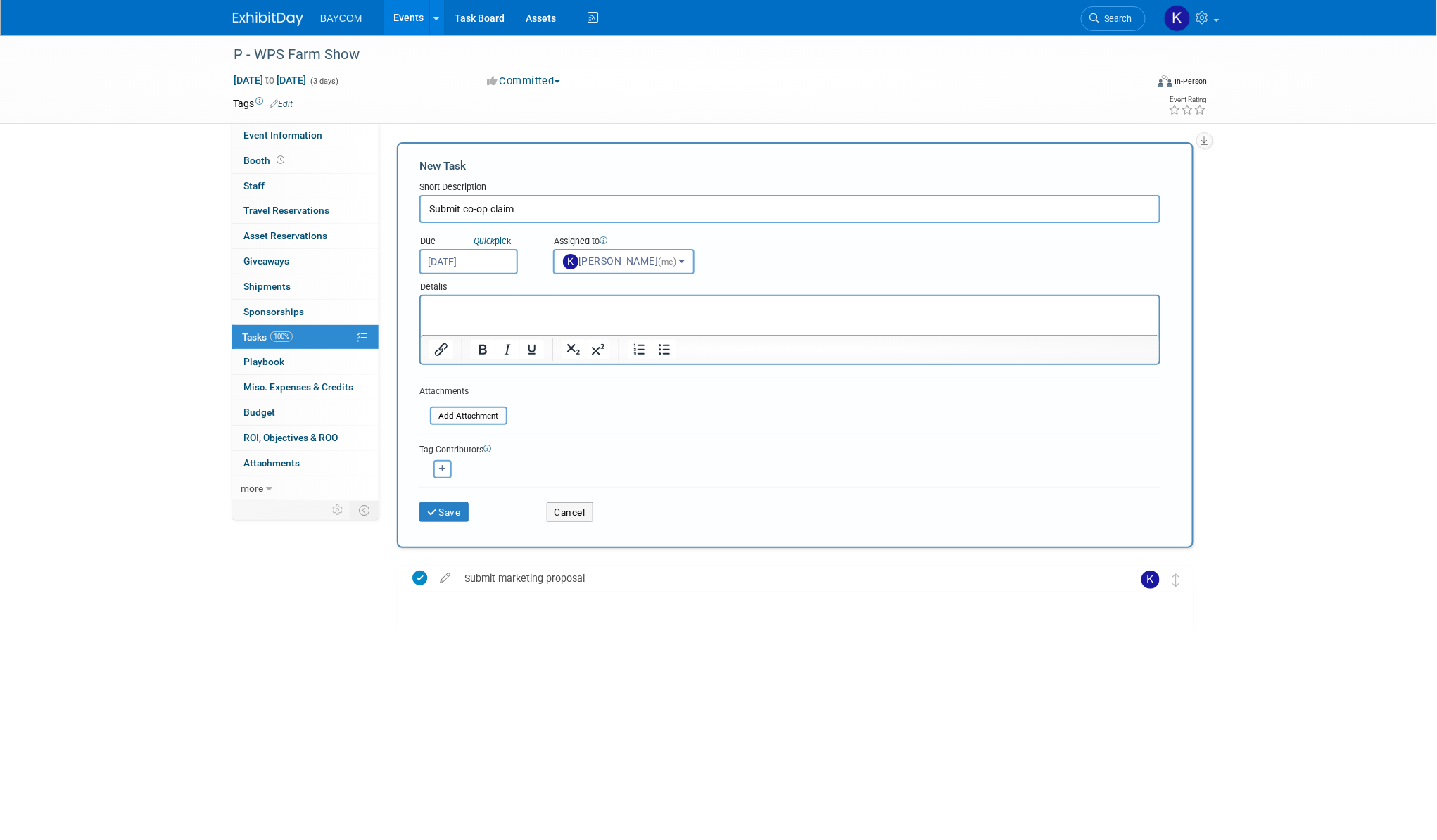
click at [552, 201] on input "Submit co-op claim" at bounding box center [790, 209] width 741 height 28
click at [438, 510] on button "Save" at bounding box center [444, 512] width 49 height 20
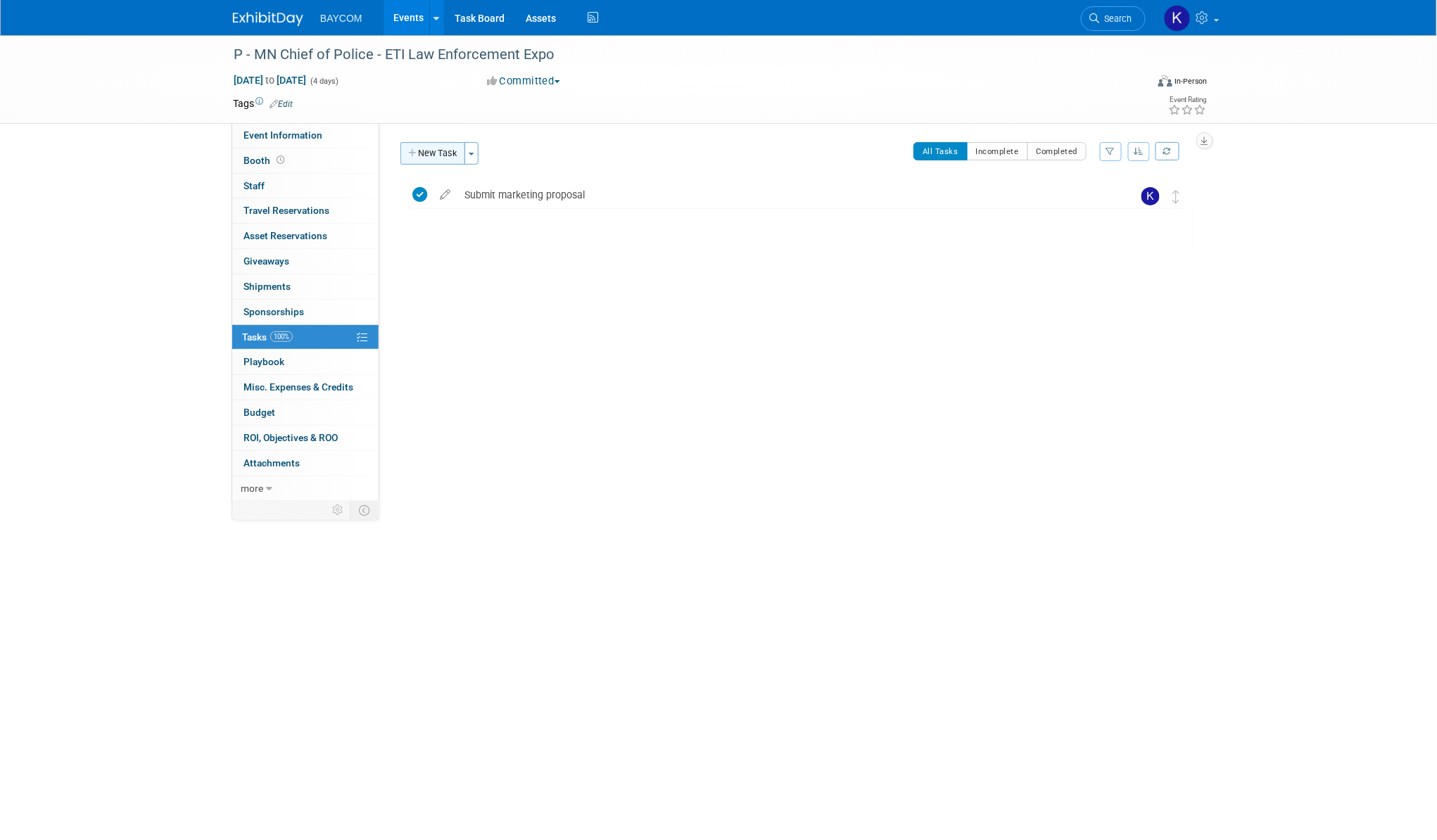
click at [441, 151] on button "New Task" at bounding box center [433, 153] width 65 height 23
select select "8"
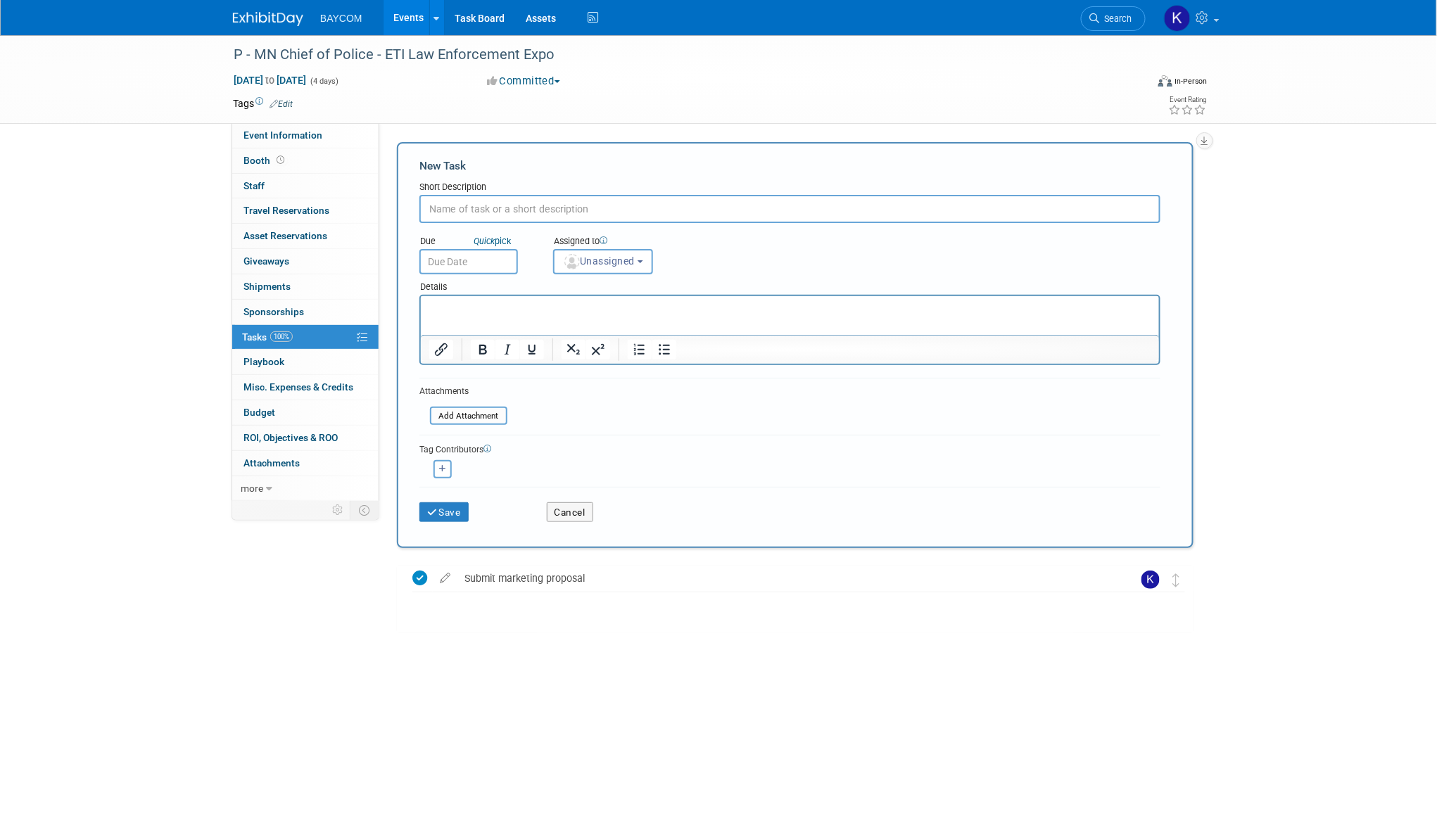
paste input "Submit co-op claim"
type input "Submit co-op claim"
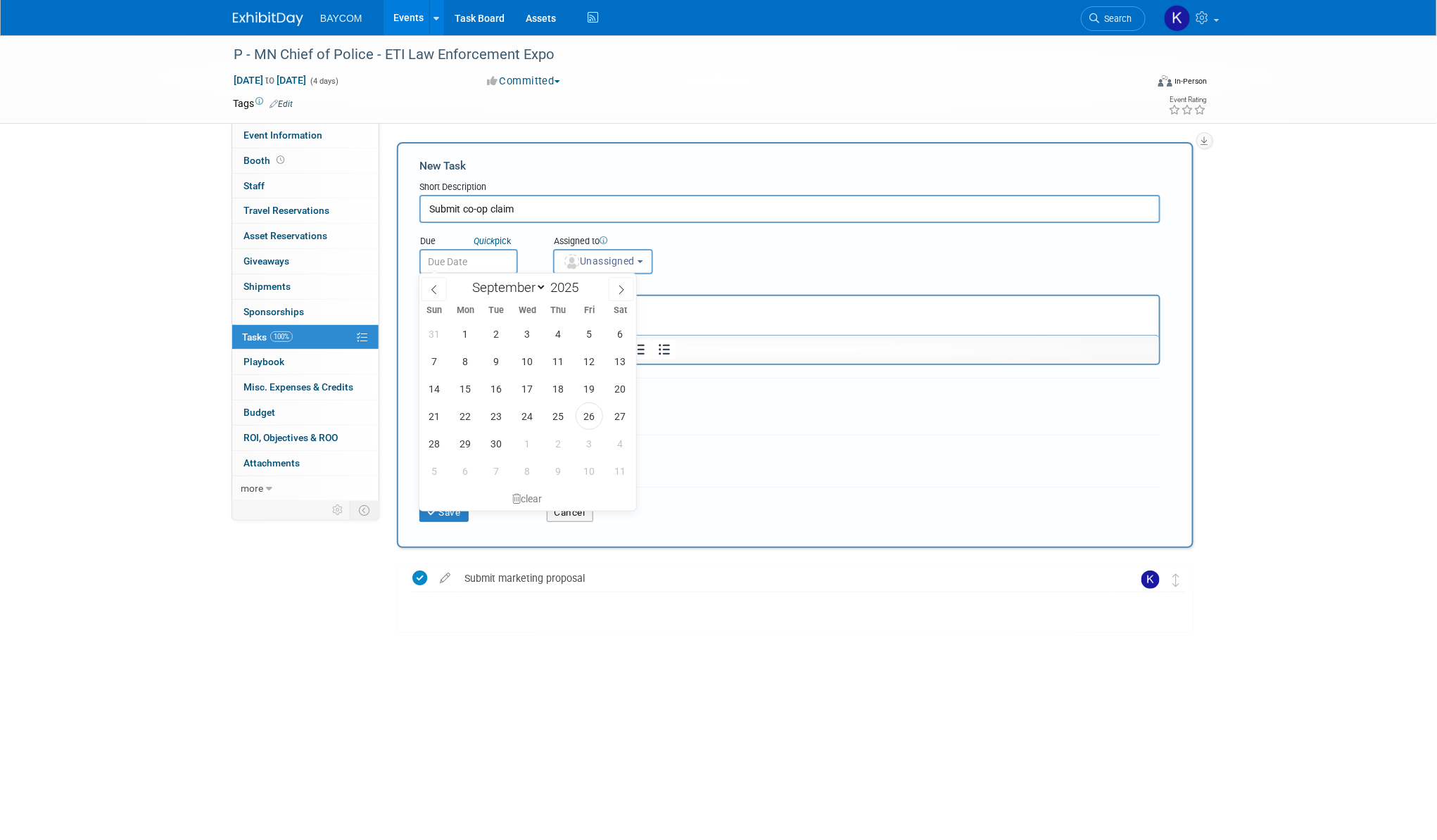
click at [485, 249] on input "text" at bounding box center [468, 262] width 99 height 25
click at [626, 291] on span at bounding box center [621, 289] width 25 height 24
select select "9"
click at [590, 332] on span "3" at bounding box center [589, 334] width 27 height 27
type input "[DATE]"
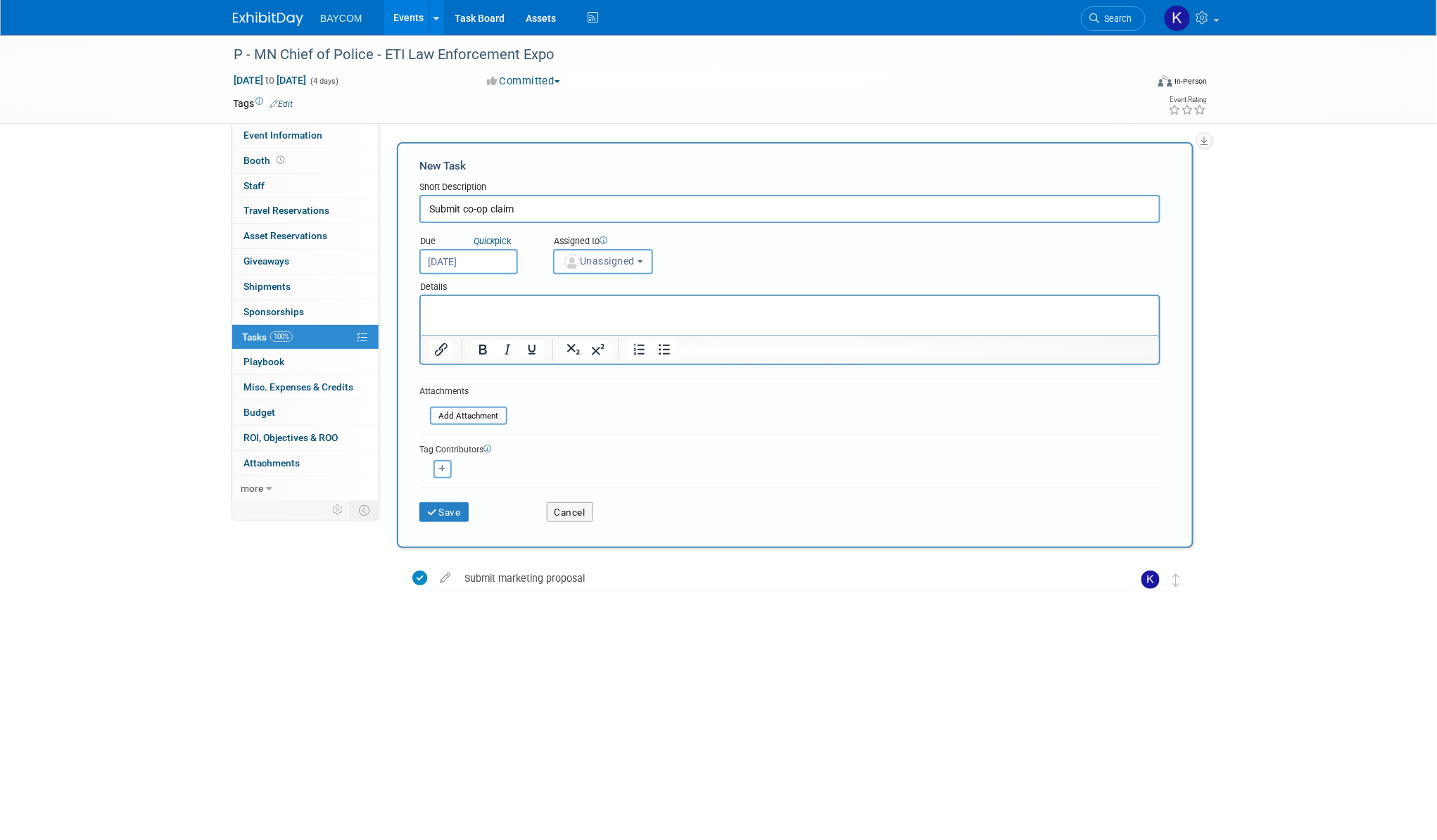
click at [609, 262] on span "Unassigned" at bounding box center [599, 261] width 72 height 11
click at [609, 320] on label "[PERSON_NAME] (me)" at bounding box center [621, 322] width 122 height 23
click at [556, 320] on input "[PERSON_NAME] (me)" at bounding box center [551, 320] width 9 height 9
select select "3010db7d-870e-43c4-8fb8-0ef80b953965"
click at [447, 502] on button "Save" at bounding box center [444, 512] width 49 height 20
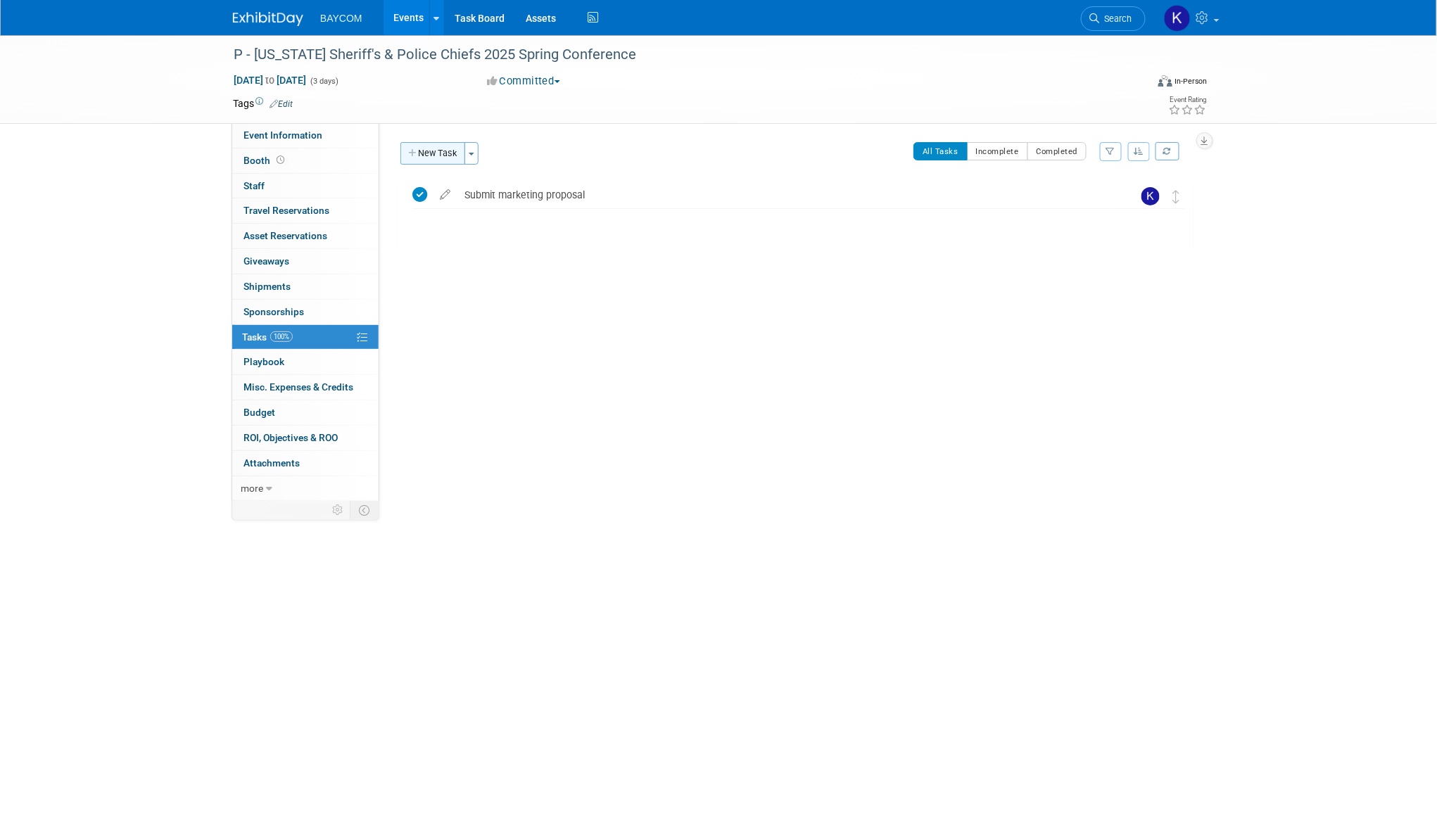
click at [436, 153] on button "New Task" at bounding box center [433, 153] width 65 height 23
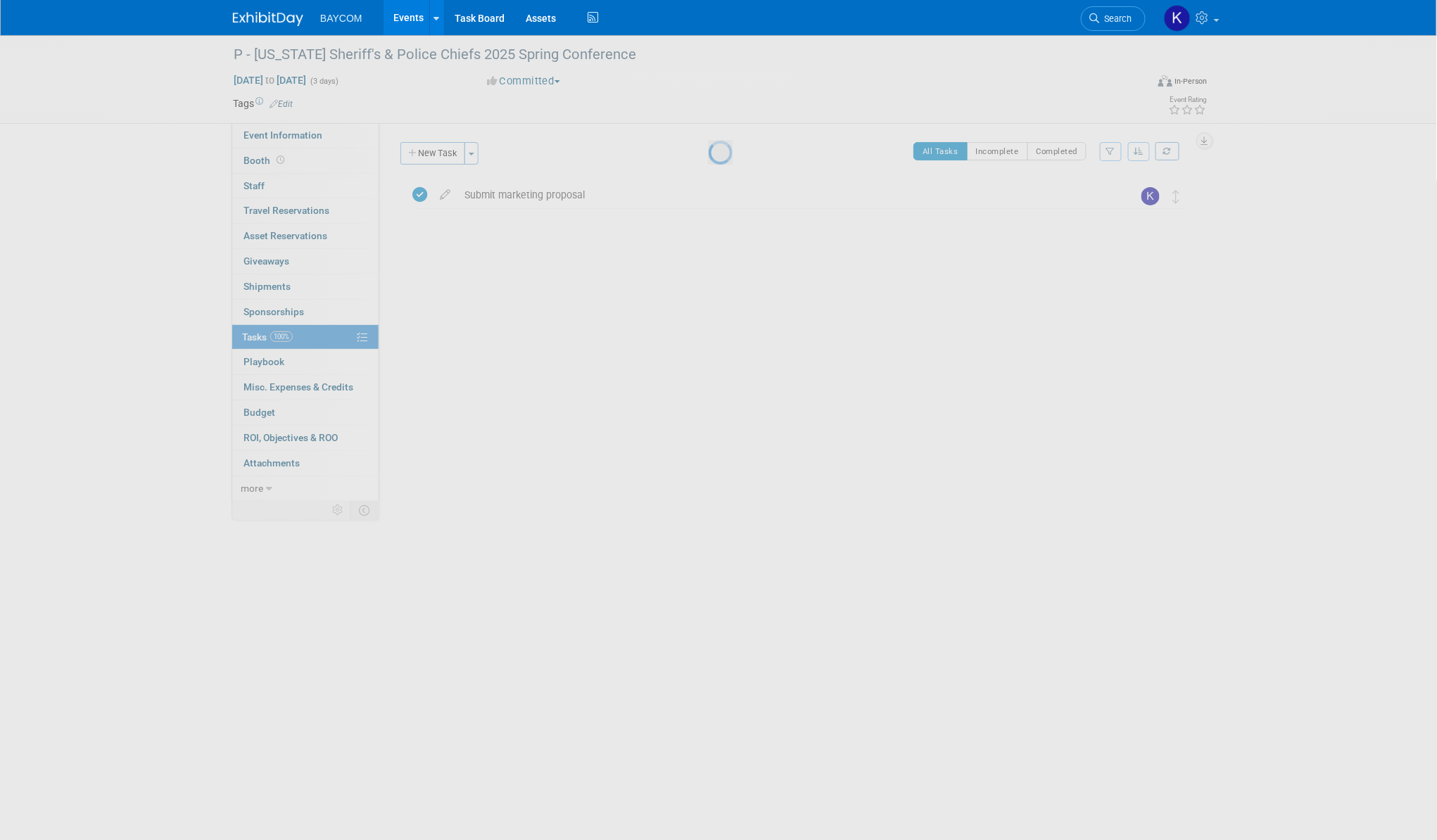
select select "8"
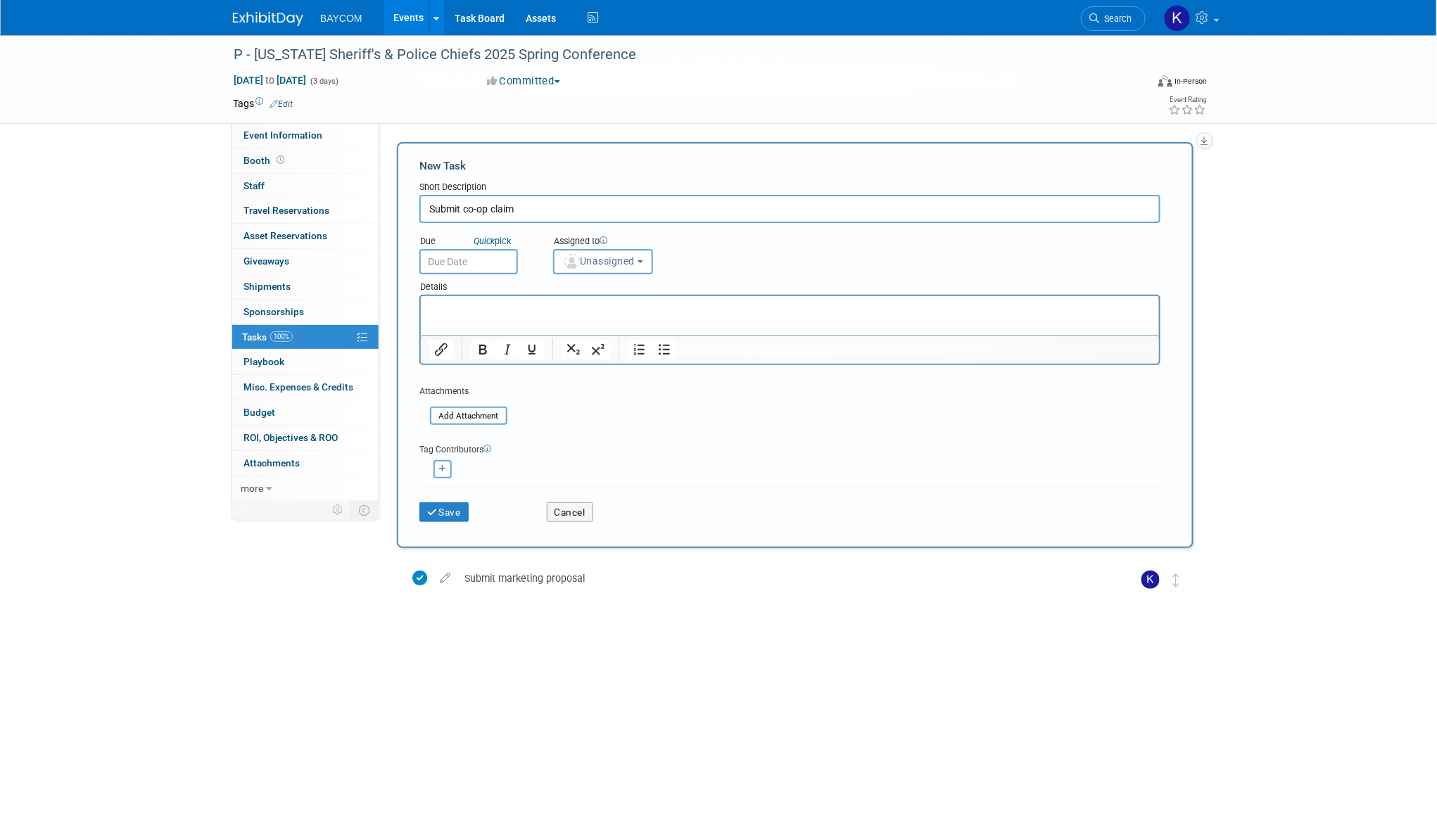
type input "Submit co-op claim"
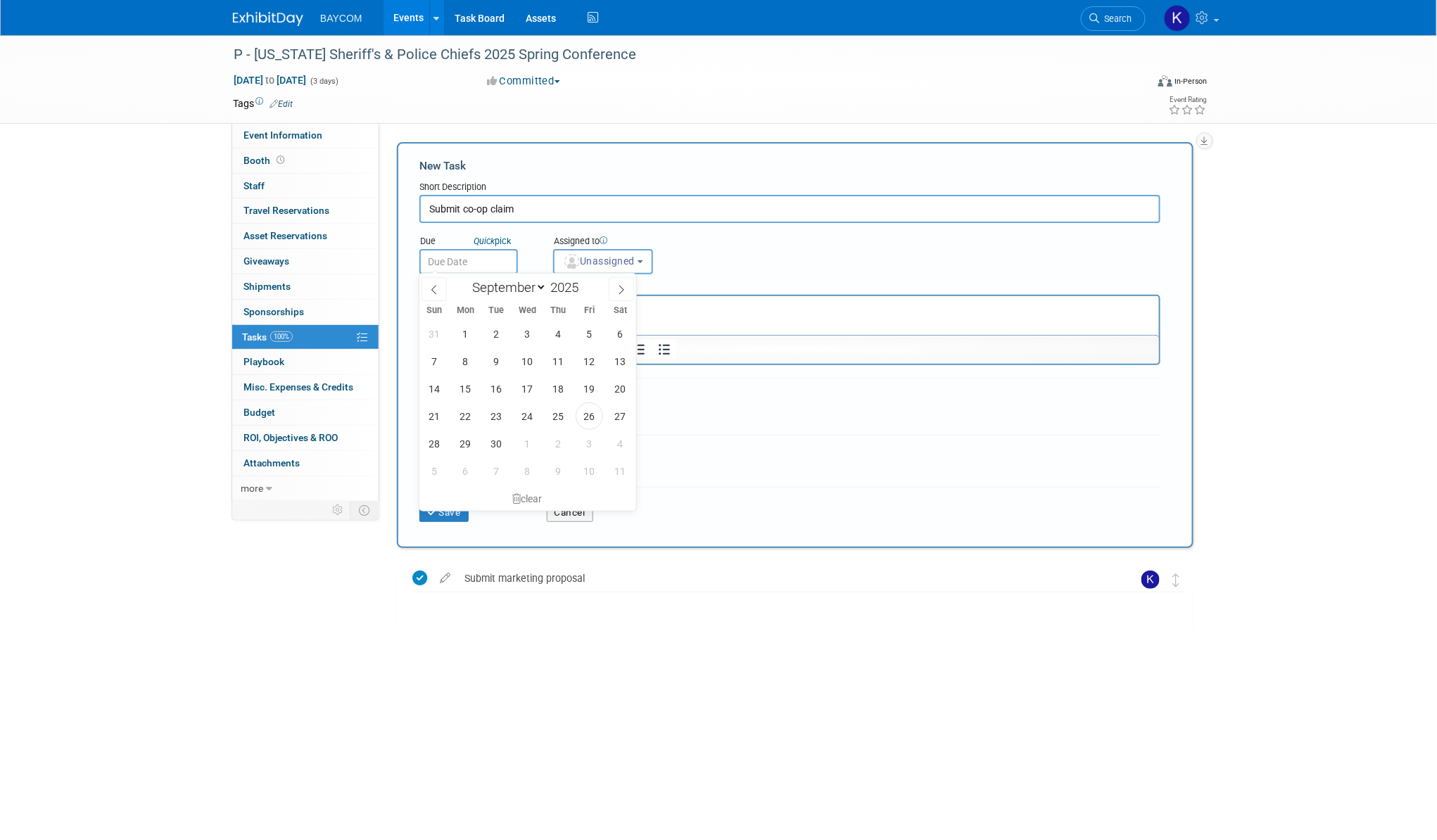
click at [478, 264] on input "text" at bounding box center [468, 262] width 99 height 25
click at [623, 289] on icon at bounding box center [621, 290] width 5 height 9
select select "9"
click at [585, 336] on span "3" at bounding box center [589, 334] width 27 height 27
type input "[DATE]"
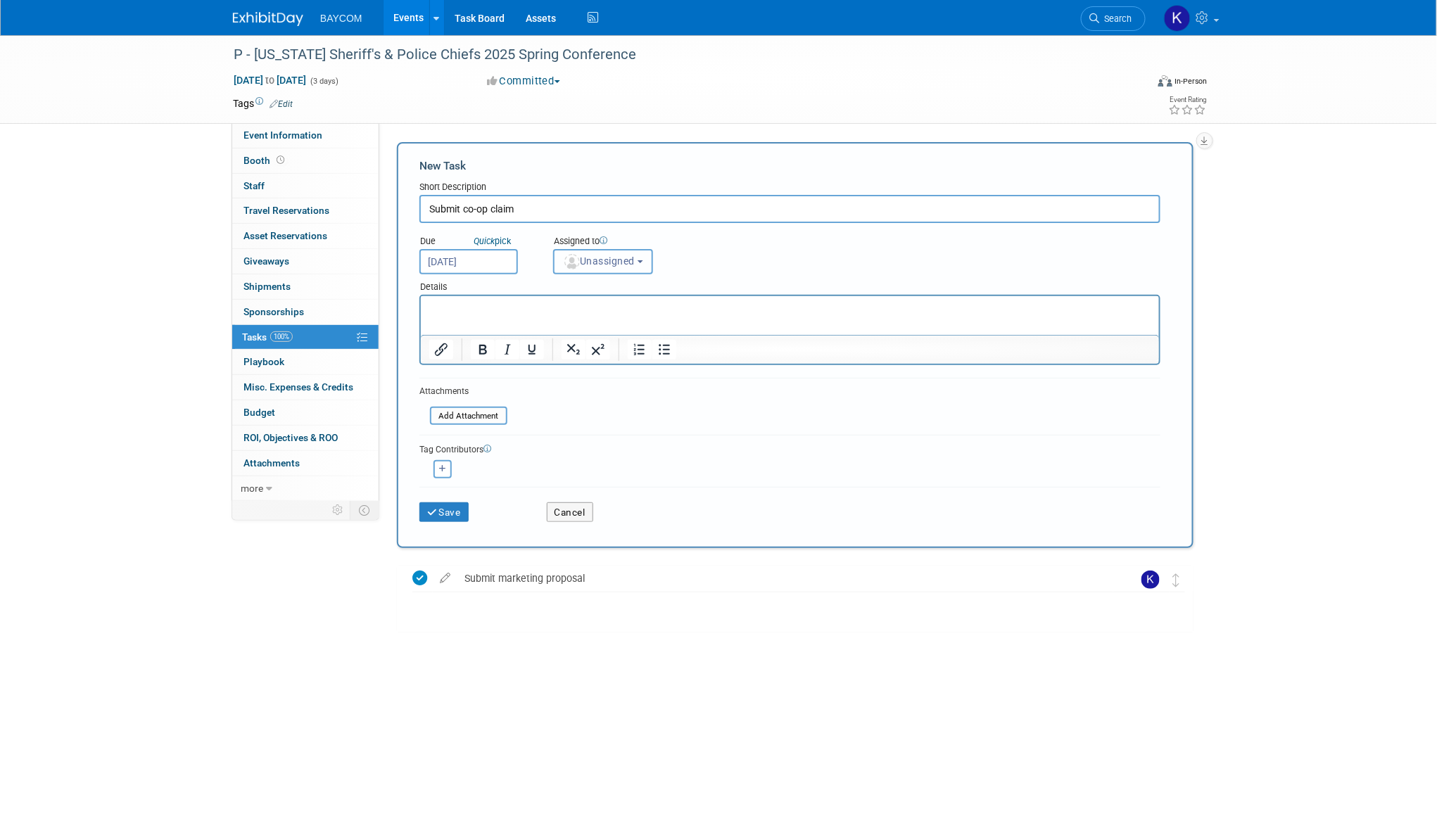
click at [610, 268] on button "Unassigned" at bounding box center [603, 262] width 100 height 25
click at [605, 315] on label "[PERSON_NAME] (me)" at bounding box center [621, 322] width 122 height 23
click at [556, 316] on input "[PERSON_NAME] (me)" at bounding box center [551, 320] width 9 height 9
select select "3010db7d-870e-43c4-8fb8-0ef80b953965"
click at [442, 510] on button "Save" at bounding box center [444, 512] width 49 height 20
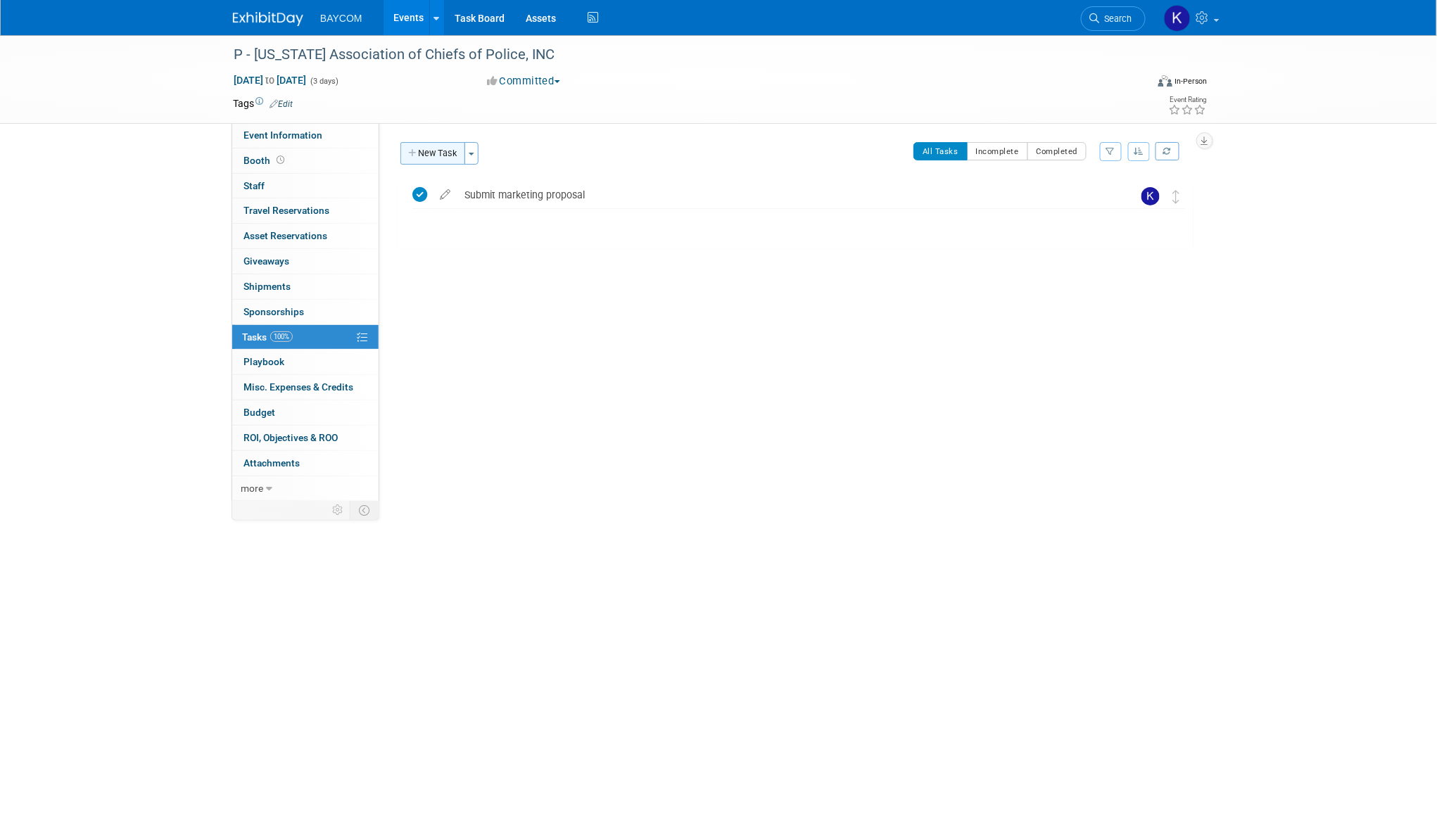
click at [437, 149] on button "New Task" at bounding box center [433, 153] width 65 height 23
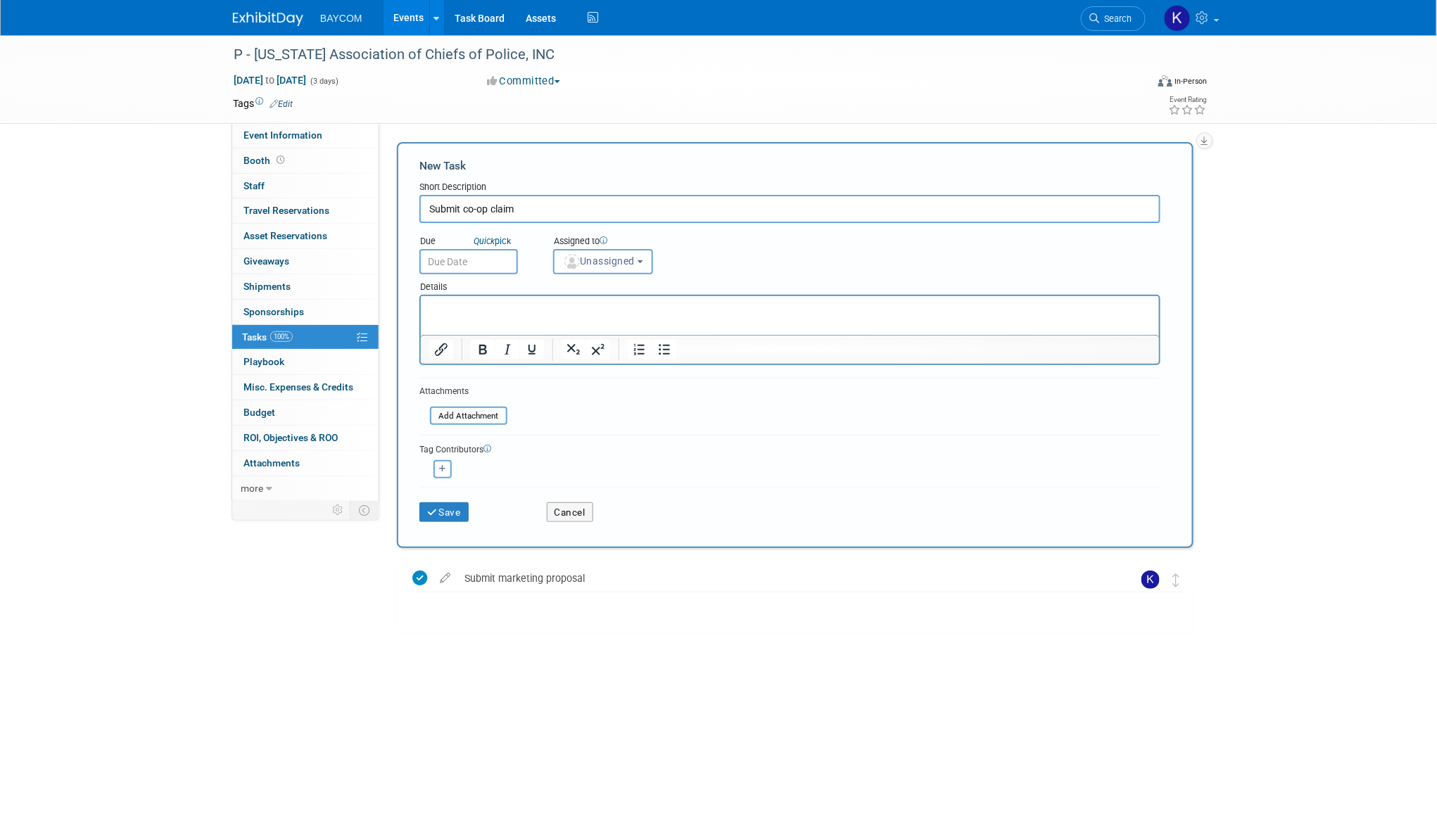
type input "Submit co-op claim"
click at [459, 257] on input "text" at bounding box center [468, 262] width 99 height 25
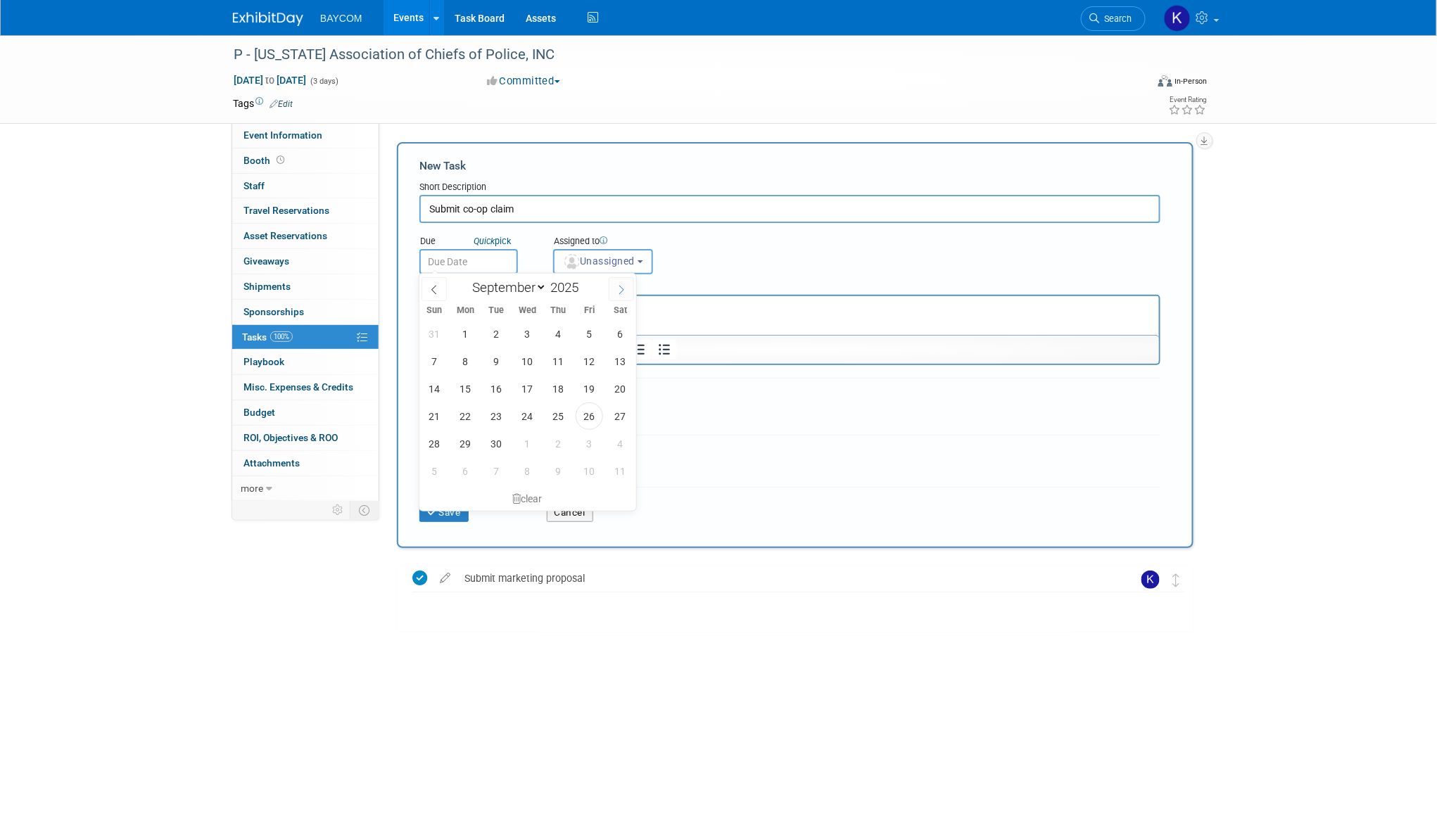
click at [609, 287] on span at bounding box center [621, 289] width 25 height 24
select select "9"
click at [579, 339] on span "3" at bounding box center [589, 334] width 27 height 27
type input "[DATE]"
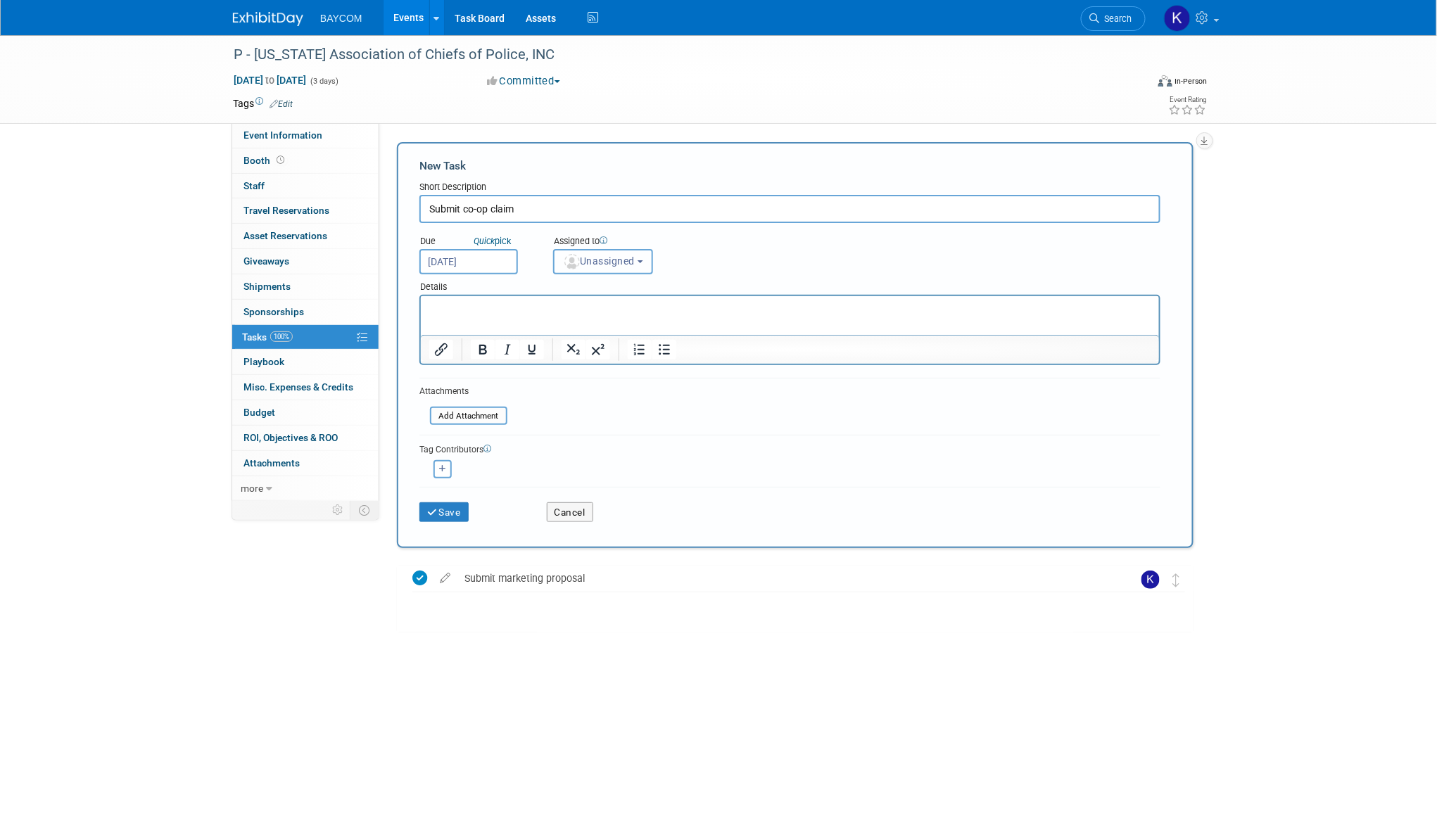
click at [607, 257] on span "Unassigned" at bounding box center [599, 261] width 72 height 11
click at [604, 321] on label "[PERSON_NAME] (me)" at bounding box center [621, 322] width 122 height 23
click at [556, 321] on input "[PERSON_NAME] (me)" at bounding box center [551, 320] width 9 height 9
select select "3010db7d-870e-43c4-8fb8-0ef80b953965"
click at [435, 508] on icon "submit" at bounding box center [433, 513] width 12 height 10
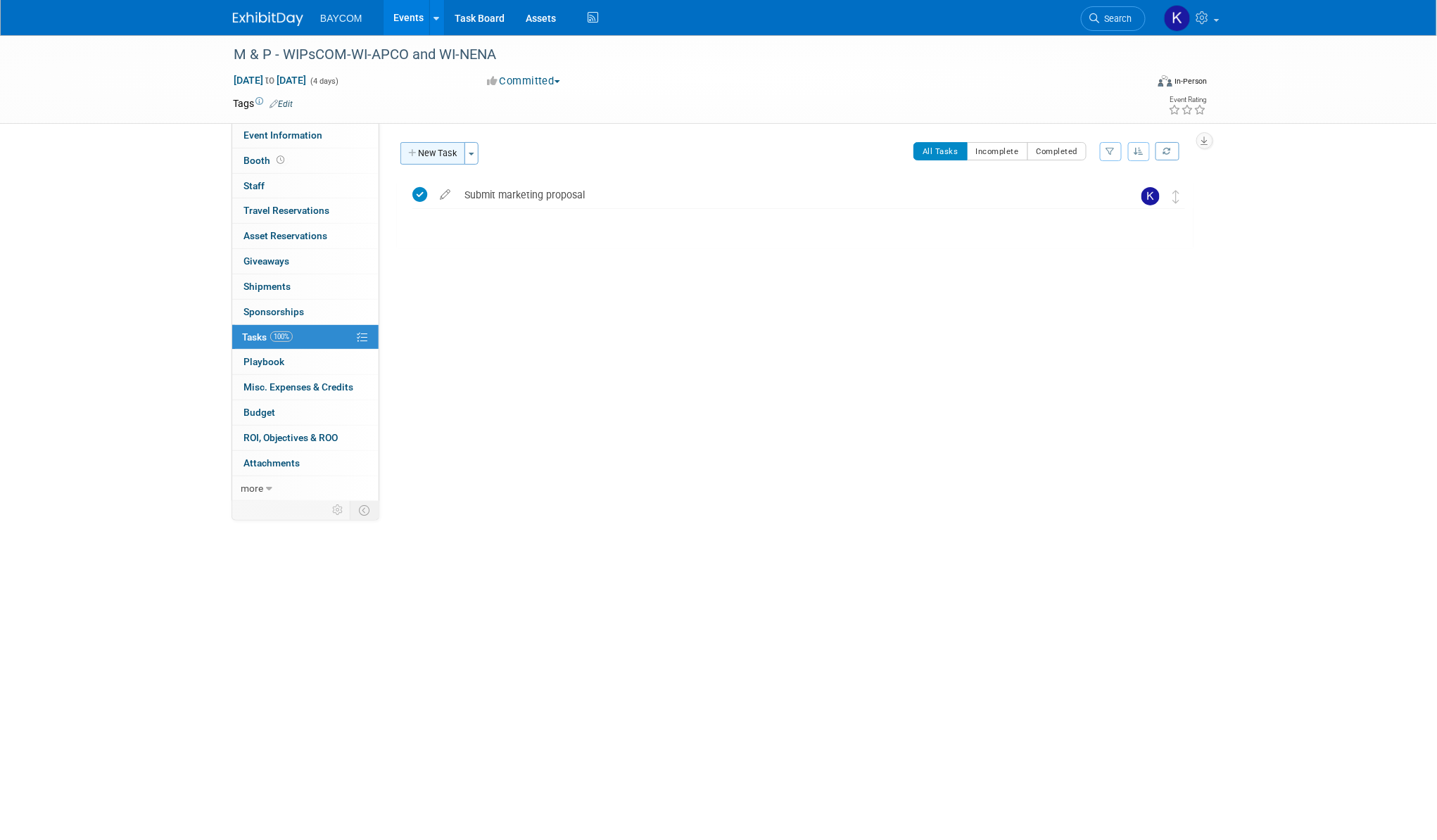
click at [435, 154] on button "New Task" at bounding box center [433, 153] width 65 height 23
select select "8"
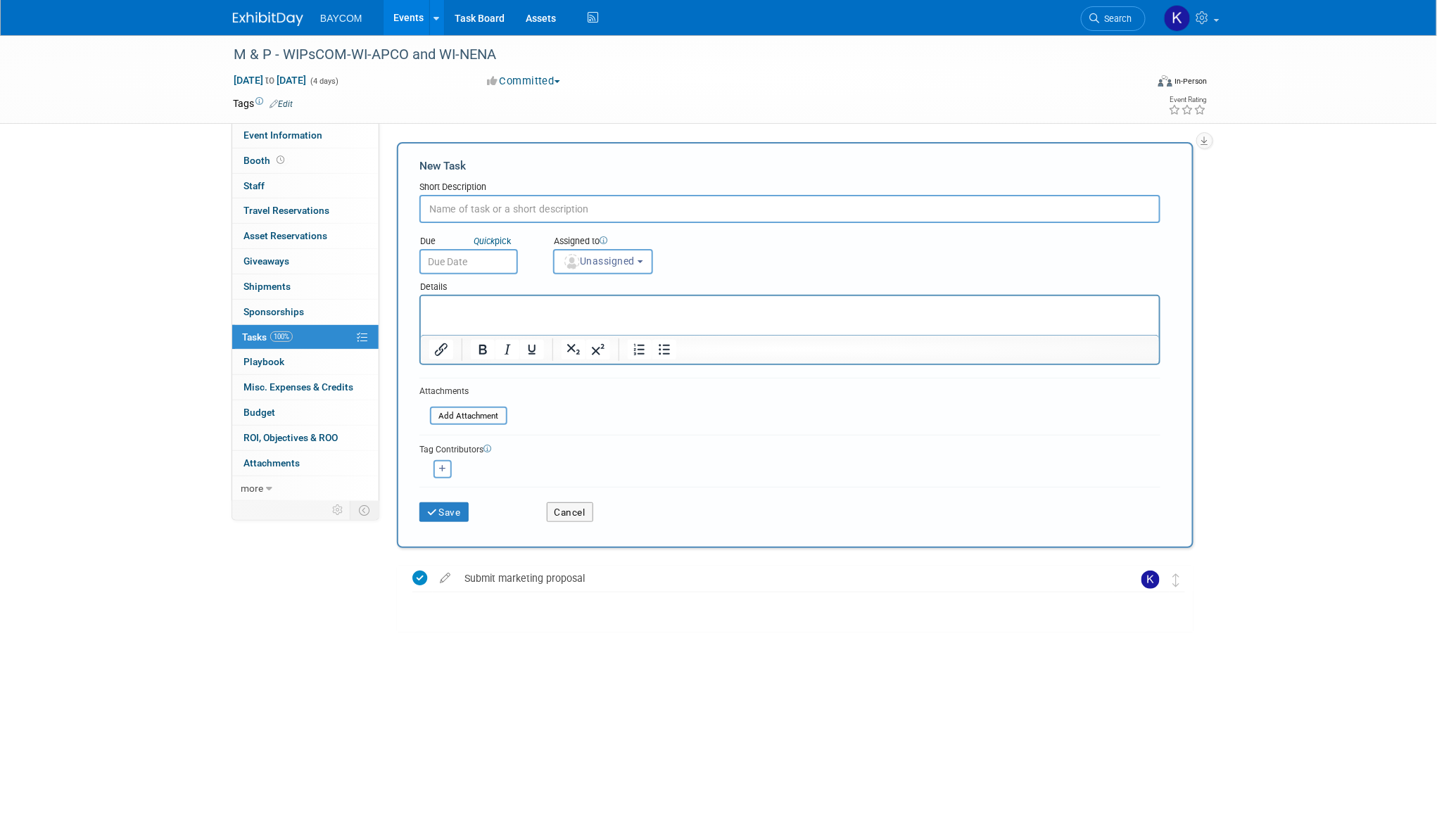
paste input "Submit co-op claim"
type input "Submit co-op claim"
click at [464, 257] on input "text" at bounding box center [468, 262] width 99 height 25
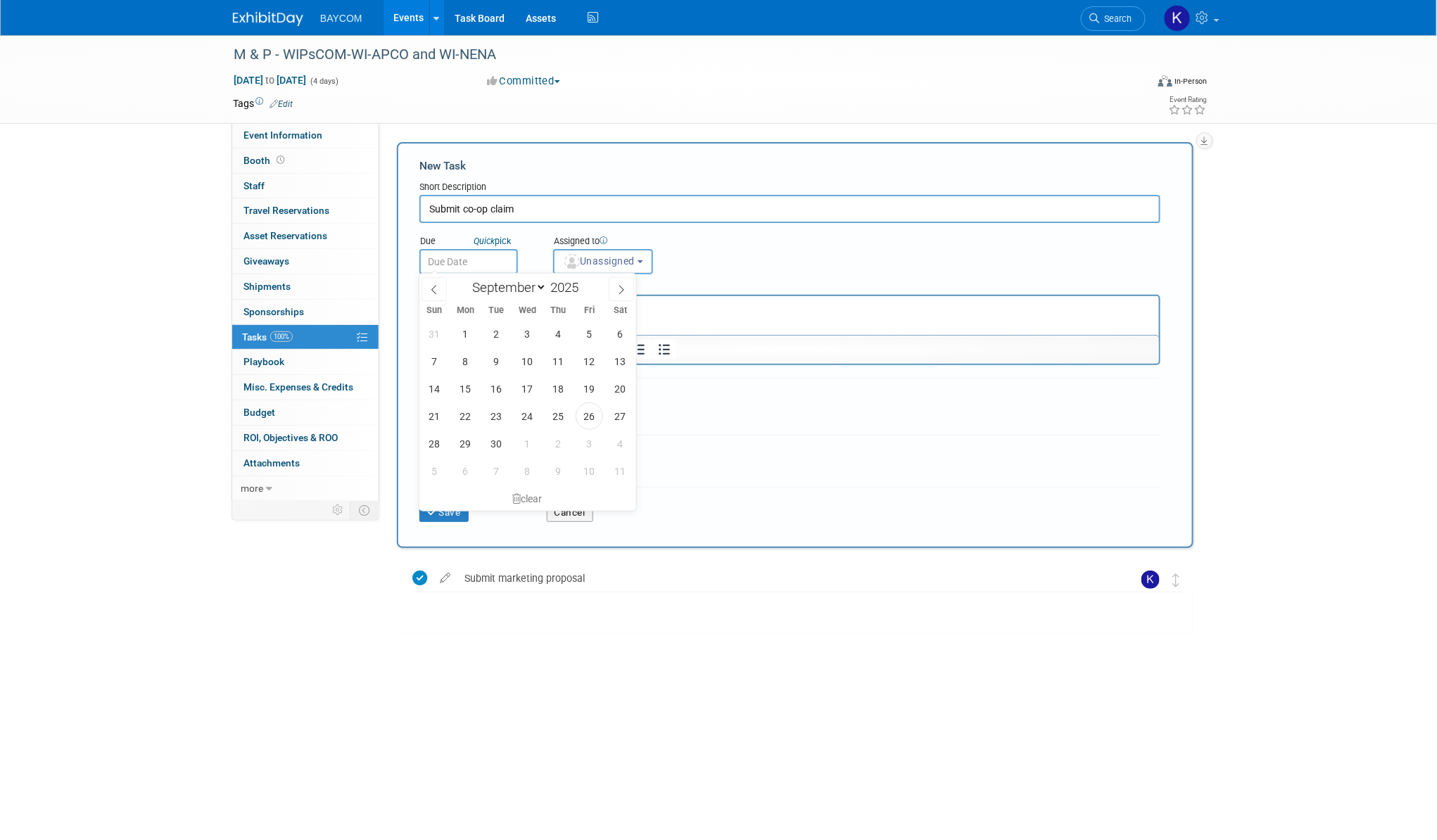
click at [634, 287] on div "January February March April May June July August September October November De…" at bounding box center [528, 286] width 217 height 24
click at [617, 287] on icon at bounding box center [621, 290] width 10 height 10
select select "9"
click at [586, 331] on span "3" at bounding box center [589, 334] width 27 height 27
type input "[DATE]"
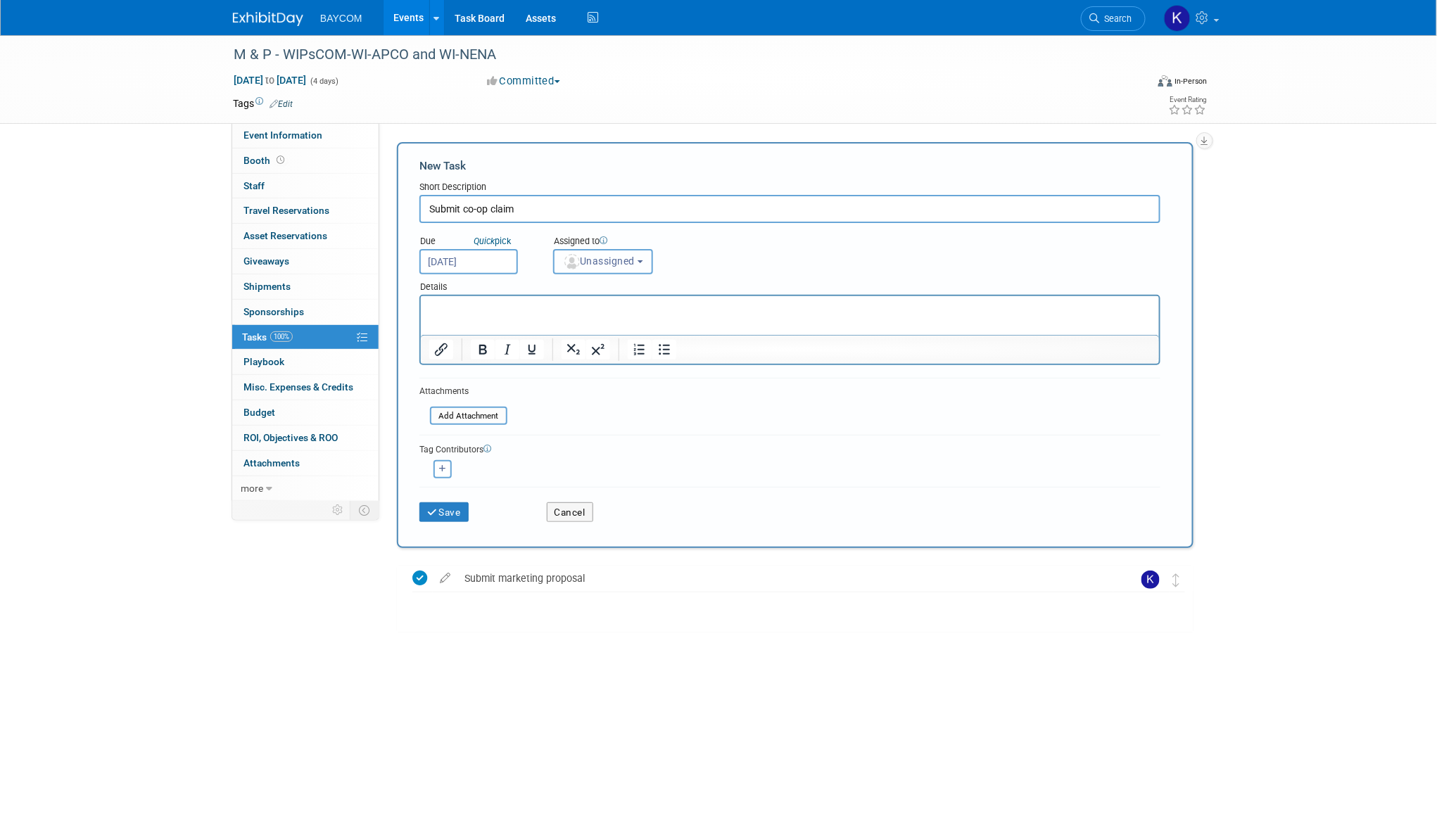
click at [606, 251] on button "Unassigned" at bounding box center [603, 262] width 100 height 25
click at [606, 314] on label "[PERSON_NAME] (me)" at bounding box center [621, 322] width 122 height 23
click at [556, 316] on input "[PERSON_NAME] (me)" at bounding box center [551, 320] width 9 height 9
select select "3010db7d-870e-43c4-8fb8-0ef80b953965"
click at [454, 503] on button "Save" at bounding box center [444, 512] width 49 height 20
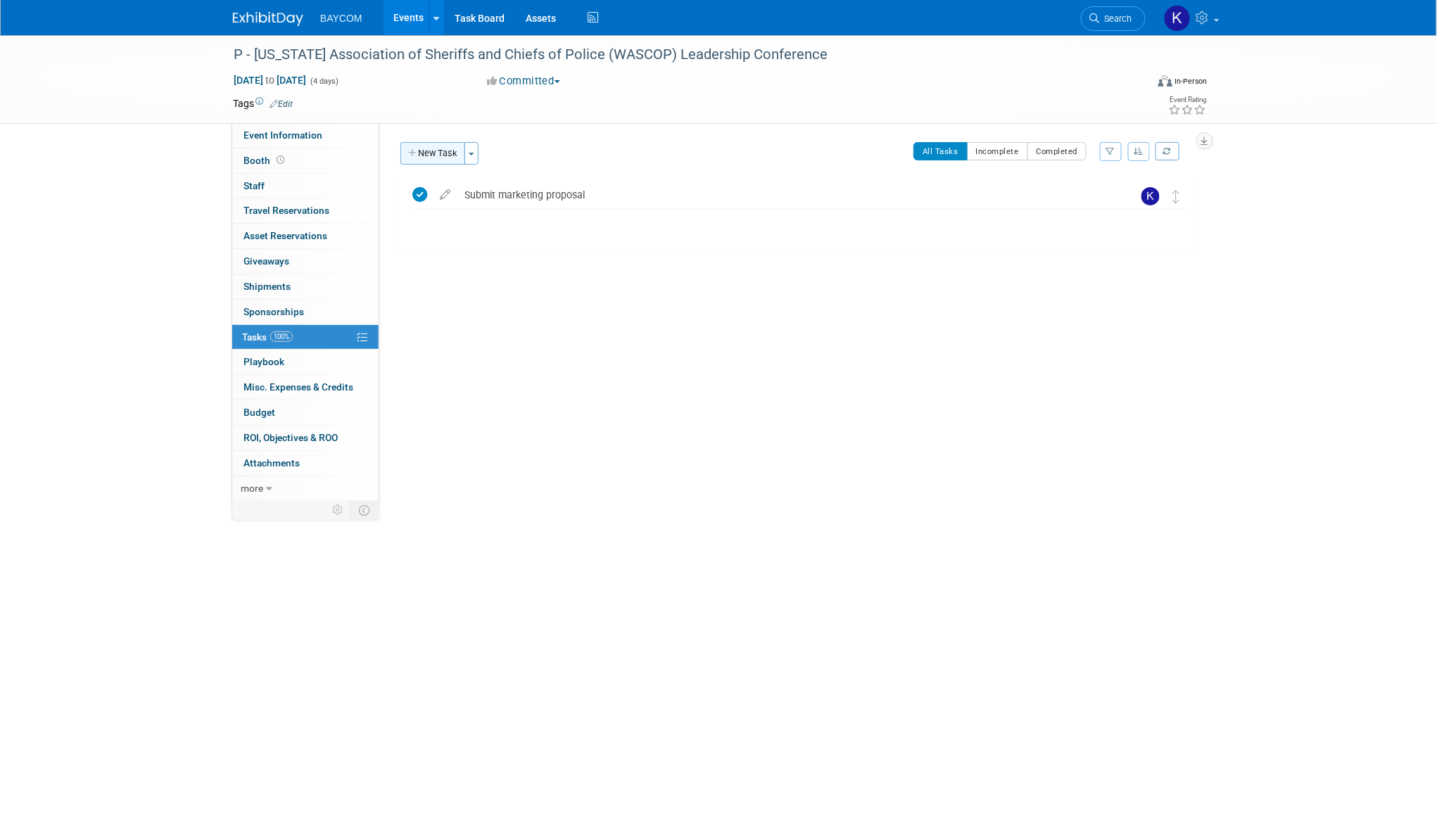
click at [440, 159] on button "New Task" at bounding box center [433, 153] width 65 height 23
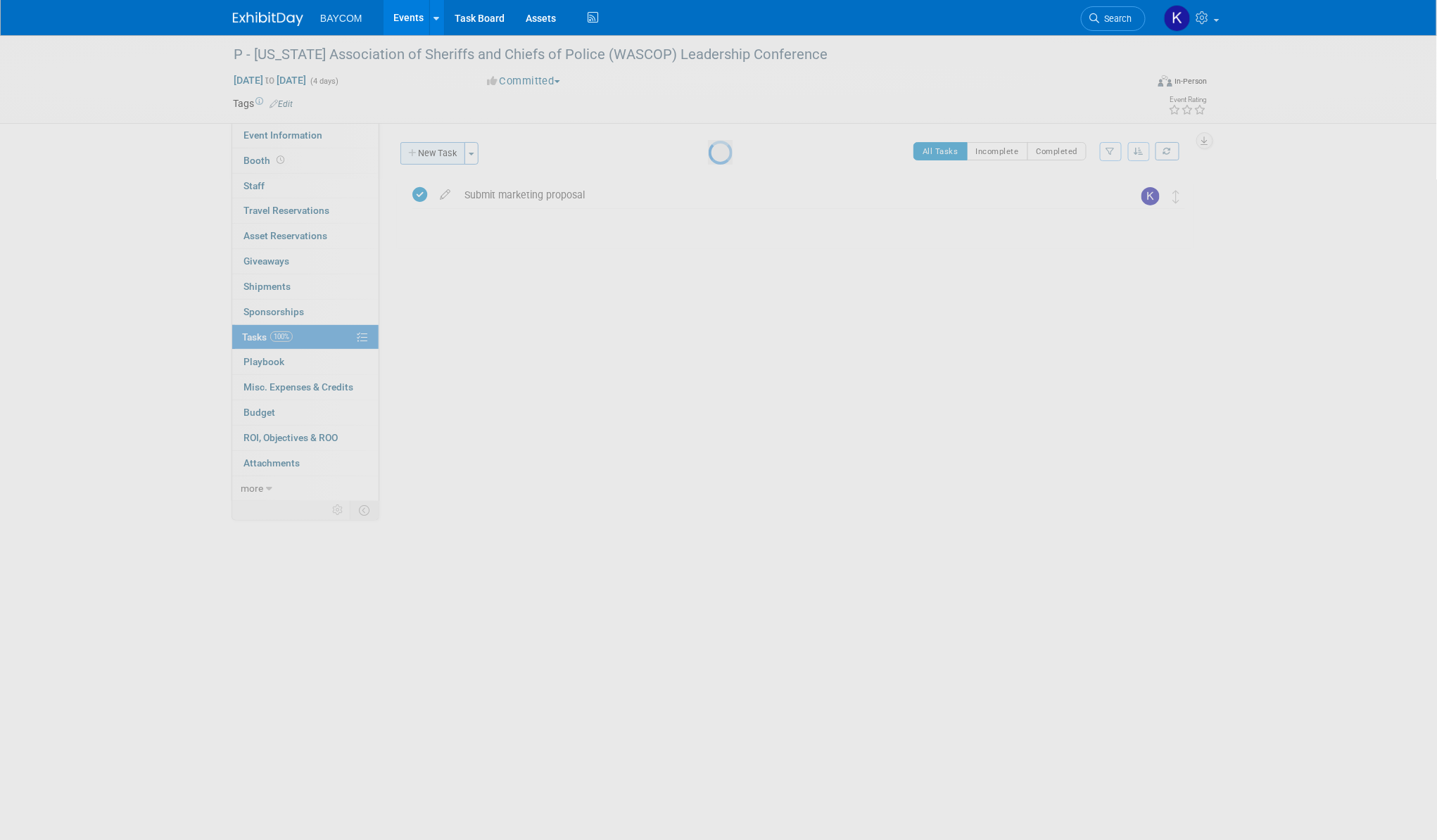
select select "8"
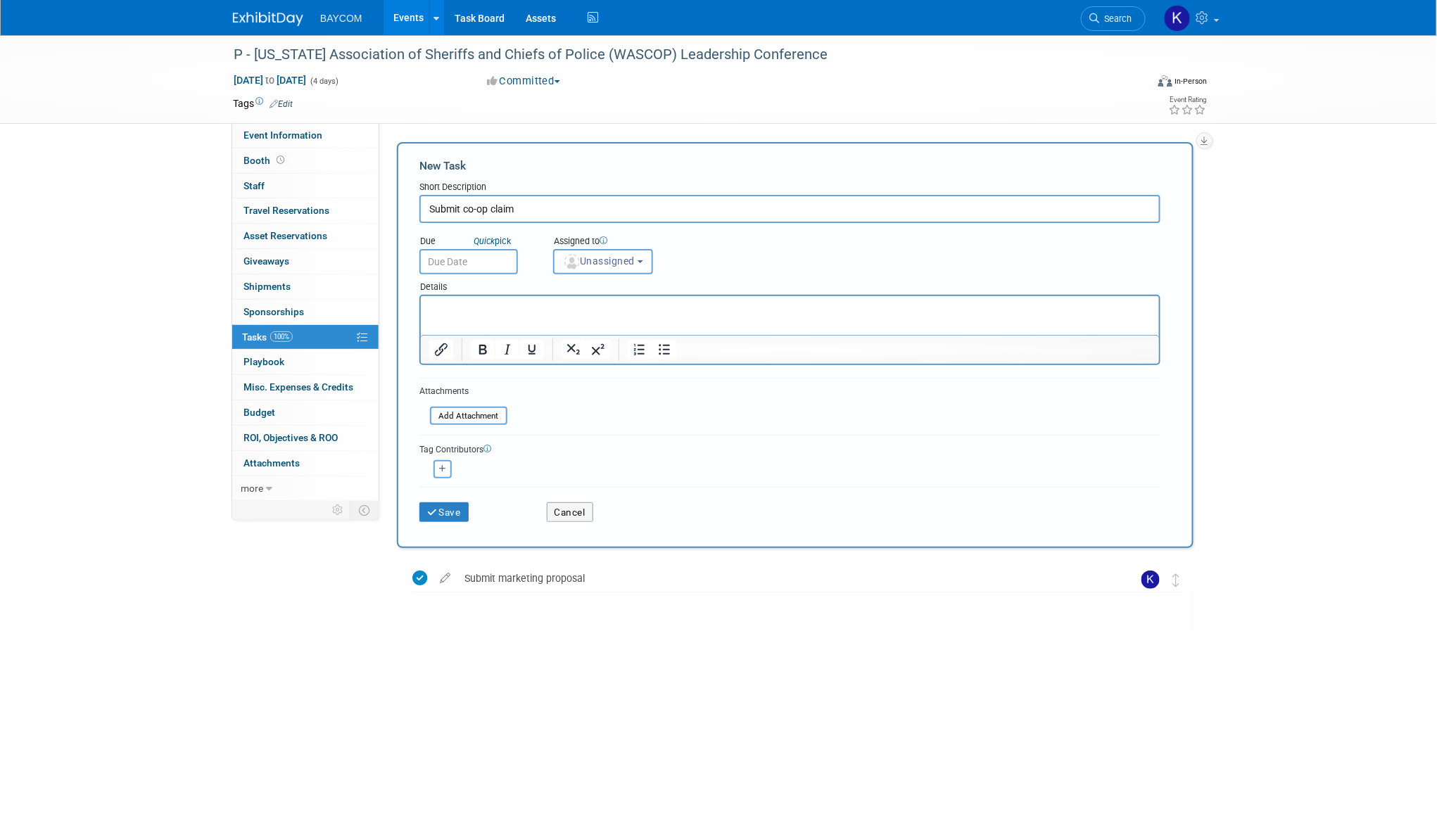
type input "Submit co-op claim"
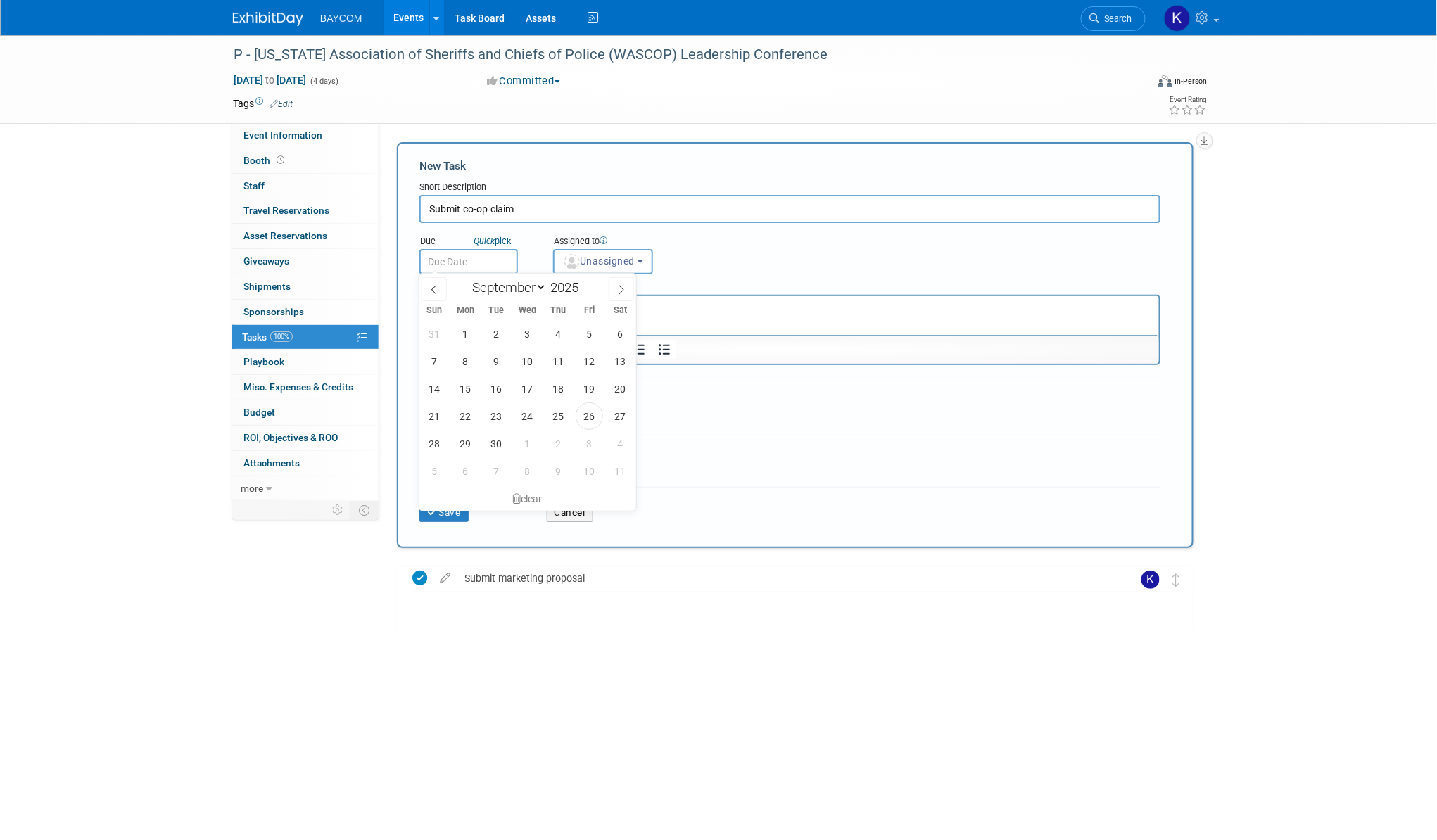
click at [492, 253] on input "text" at bounding box center [468, 262] width 99 height 25
click at [617, 290] on icon at bounding box center [621, 290] width 10 height 10
select select "9"
click at [592, 334] on span "3" at bounding box center [589, 334] width 27 height 27
type input "[DATE]"
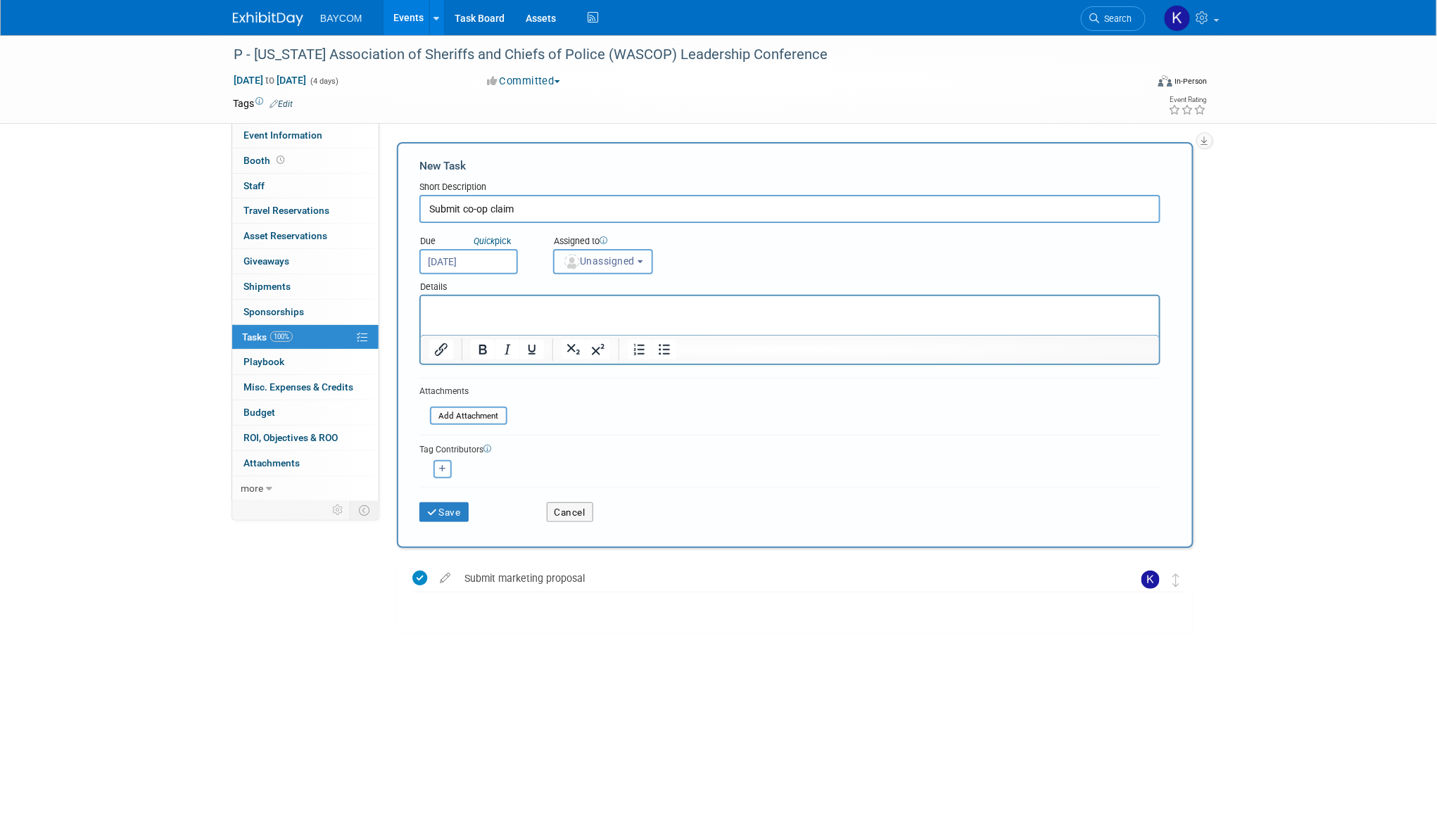
click at [615, 256] on span "Unassigned" at bounding box center [599, 261] width 72 height 11
click at [606, 328] on label "[PERSON_NAME] (me)" at bounding box center [621, 322] width 122 height 23
click at [556, 325] on input "[PERSON_NAME] (me)" at bounding box center [551, 320] width 9 height 9
select select "3010db7d-870e-43c4-8fb8-0ef80b953965"
click at [448, 508] on button "Save" at bounding box center [444, 512] width 49 height 20
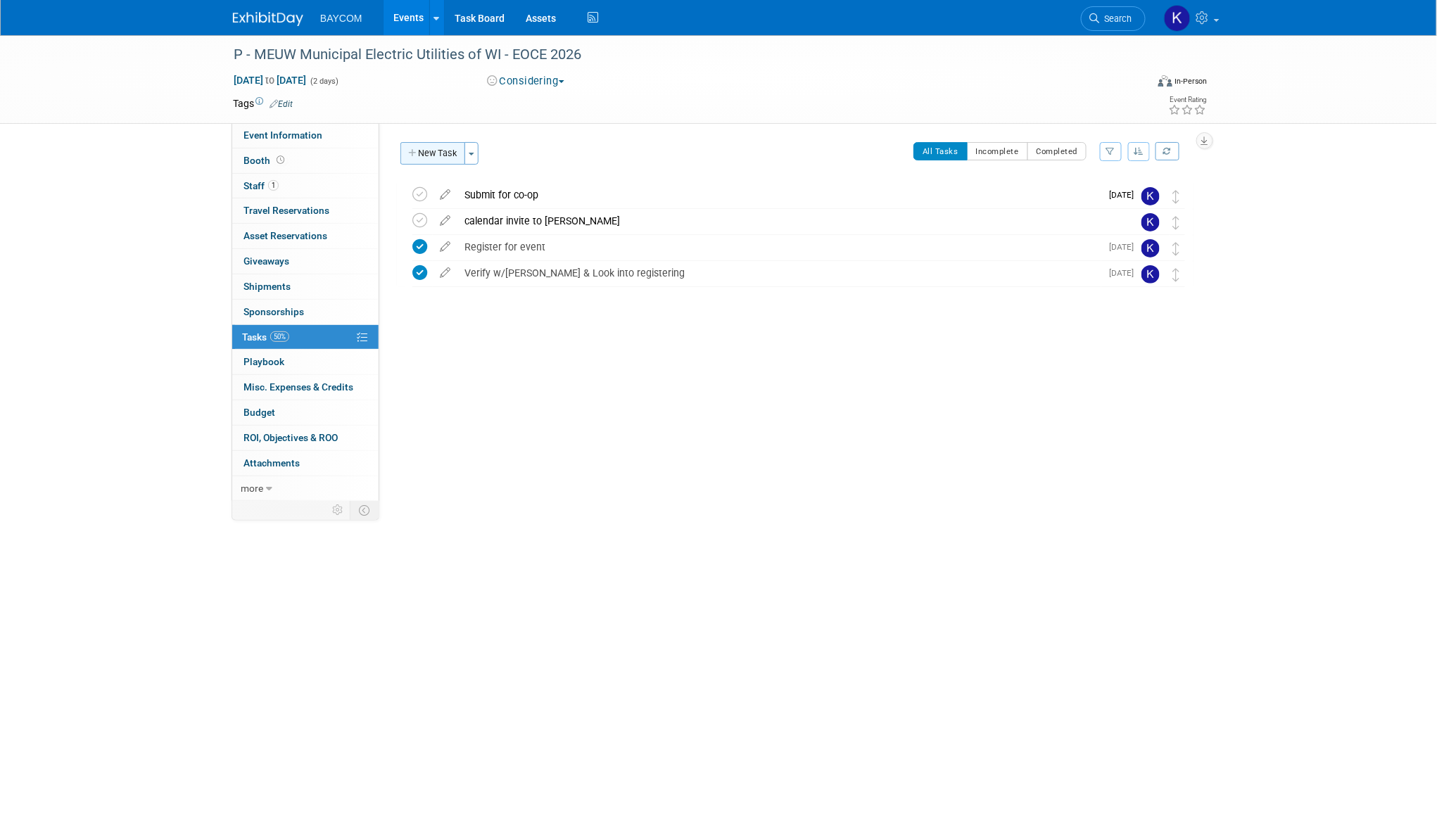
click at [433, 148] on button "New Task" at bounding box center [433, 153] width 65 height 23
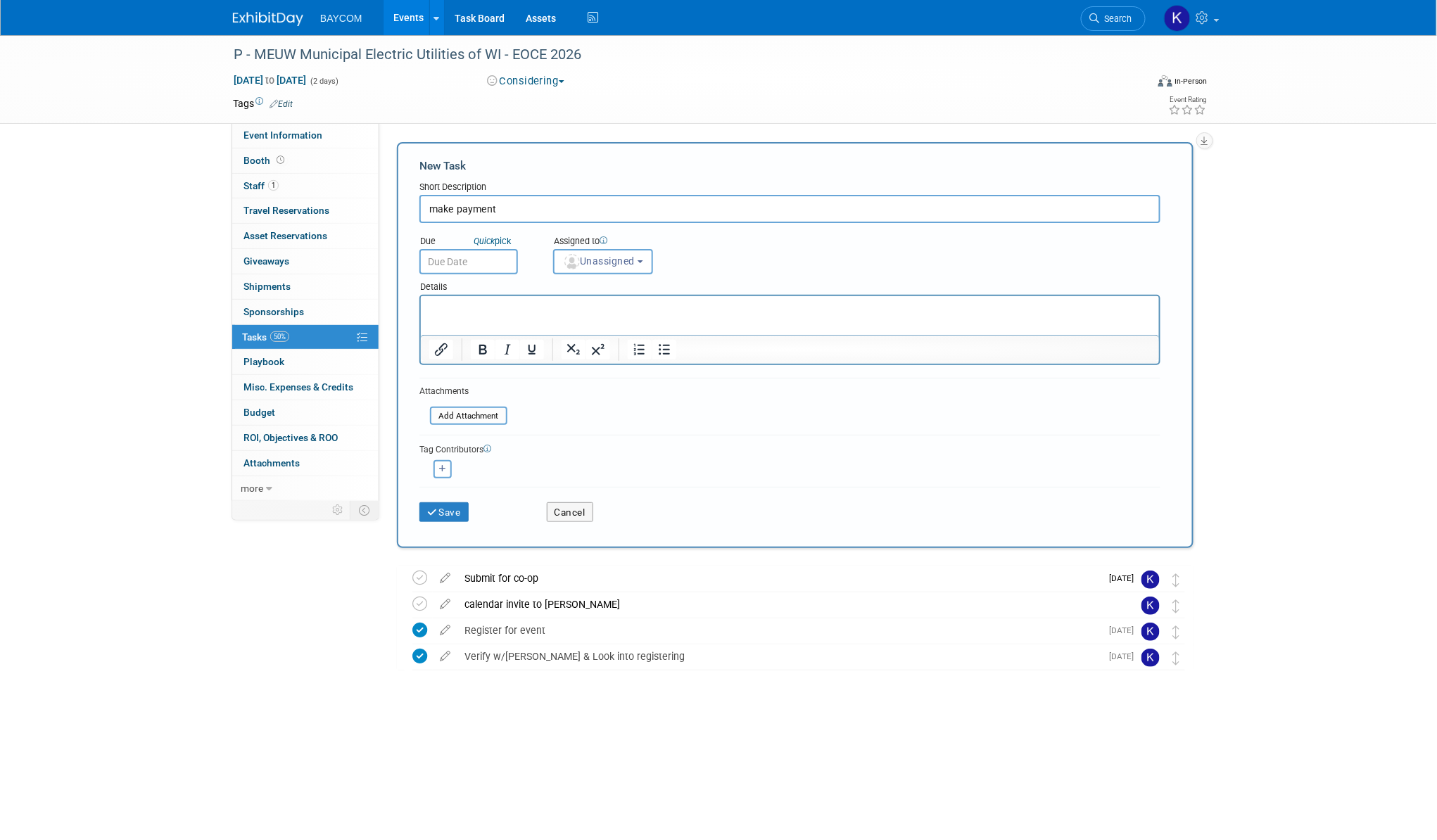
type input "make payment"
click at [492, 253] on input "text" at bounding box center [468, 262] width 99 height 25
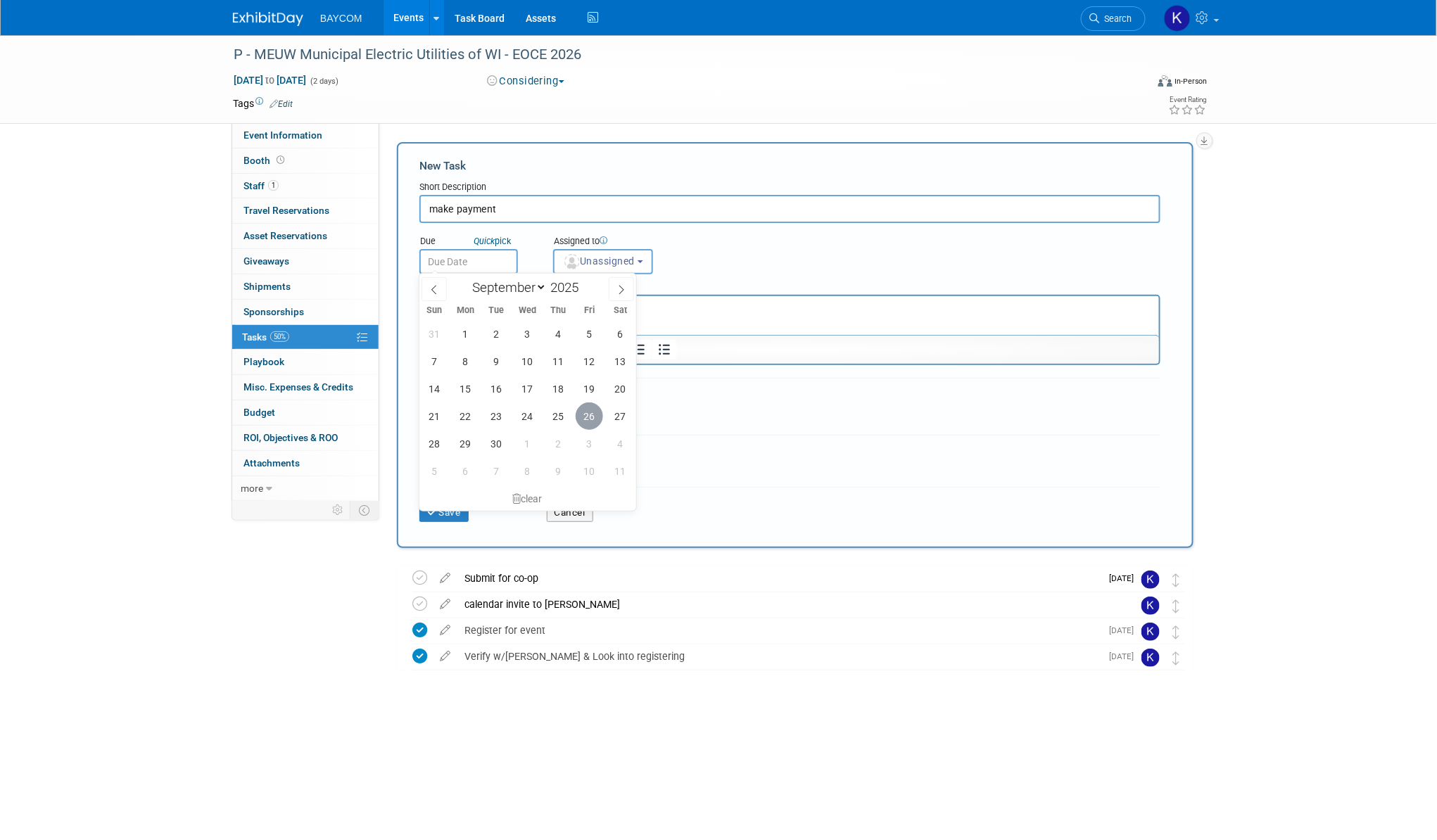
click at [584, 414] on span "26" at bounding box center [589, 415] width 27 height 27
type input "[DATE]"
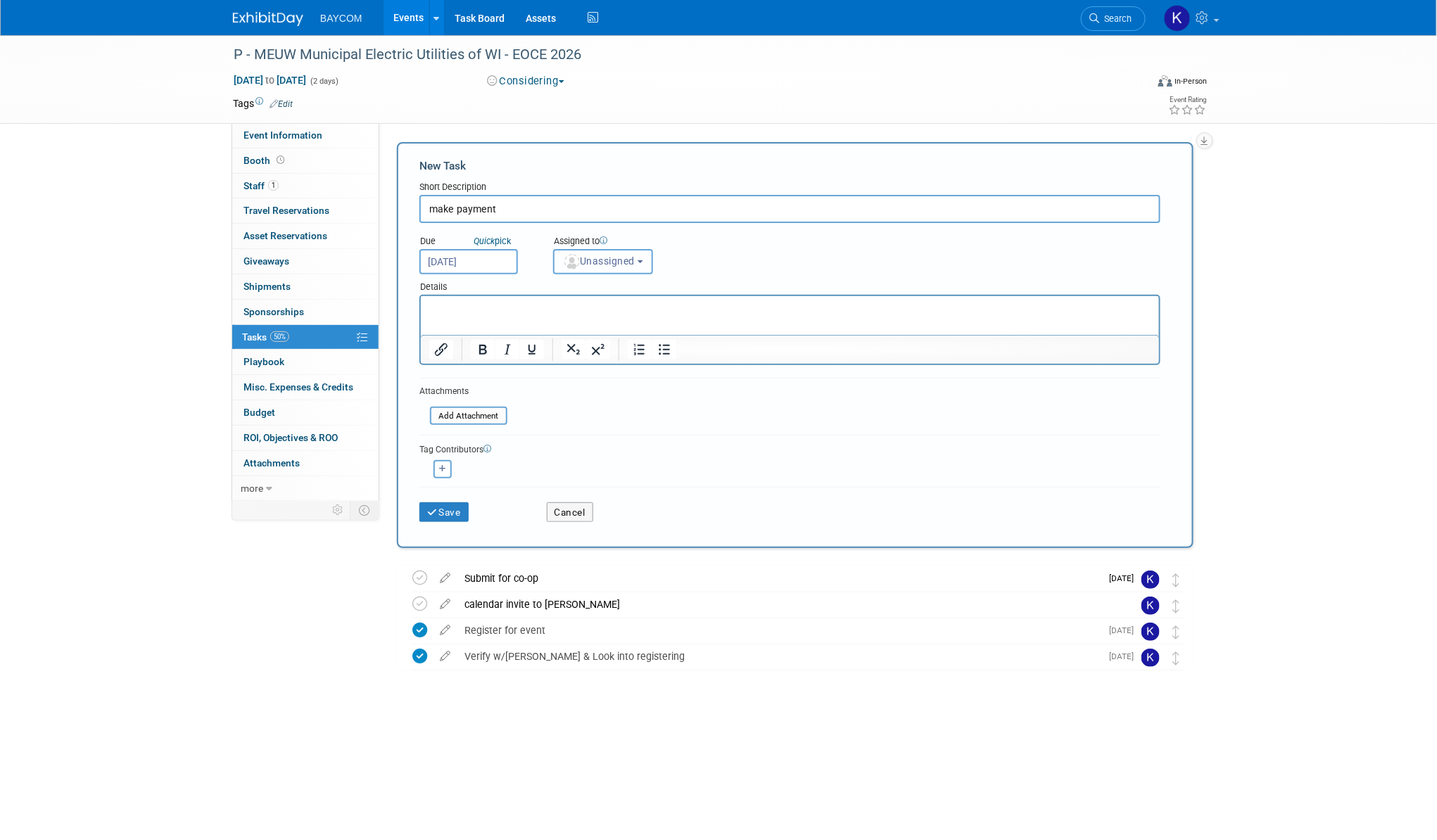
click at [605, 265] on button "Unassigned" at bounding box center [603, 262] width 100 height 25
click at [605, 328] on label "Kayla Novak (me)" at bounding box center [621, 322] width 122 height 23
click at [556, 325] on input "Kayla Novak (me)" at bounding box center [551, 320] width 9 height 9
select select "3010db7d-870e-43c4-8fb8-0ef80b953965"
click at [447, 511] on button "Save" at bounding box center [444, 512] width 49 height 20
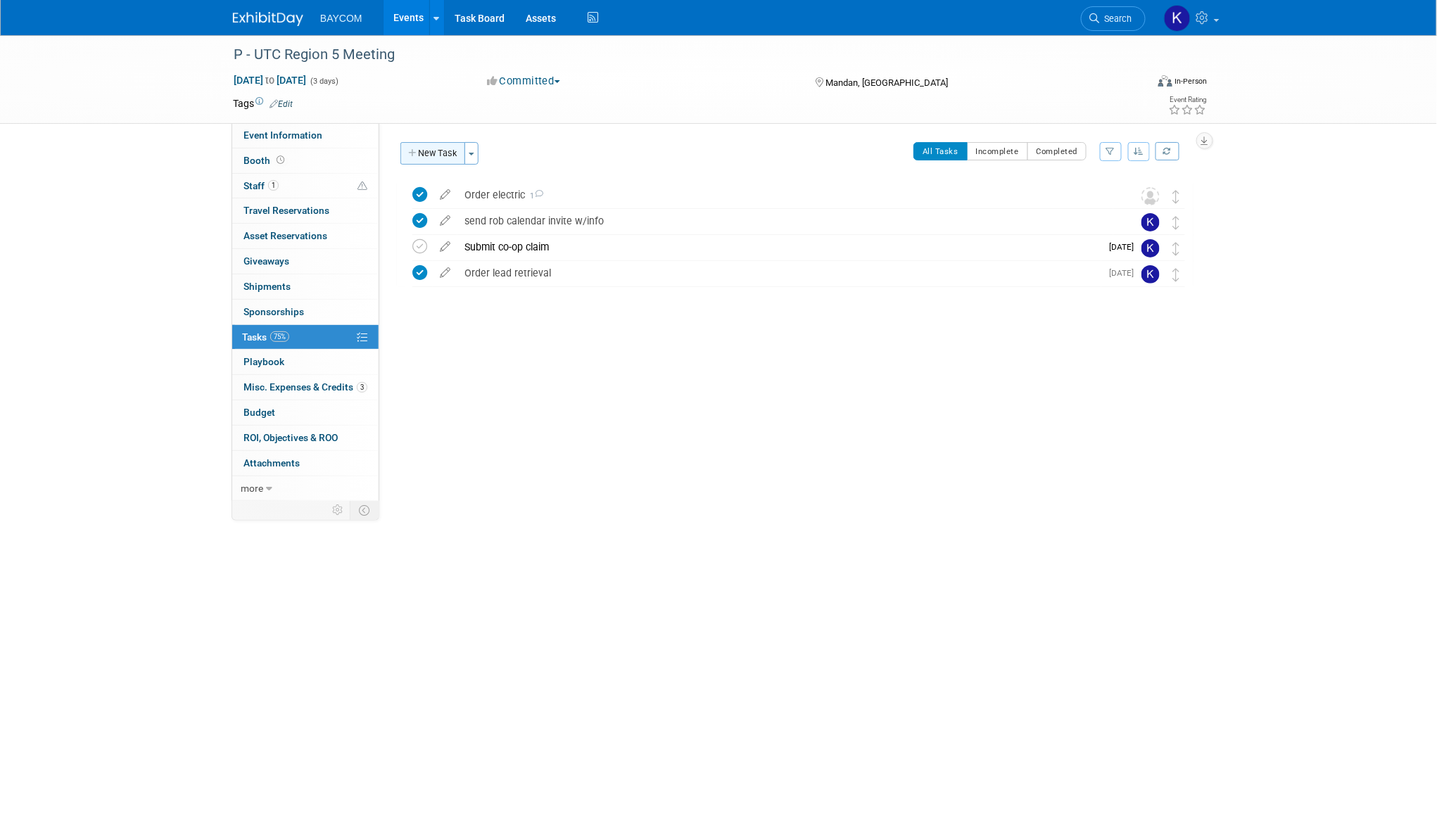
click at [426, 152] on button "New Task" at bounding box center [433, 153] width 65 height 23
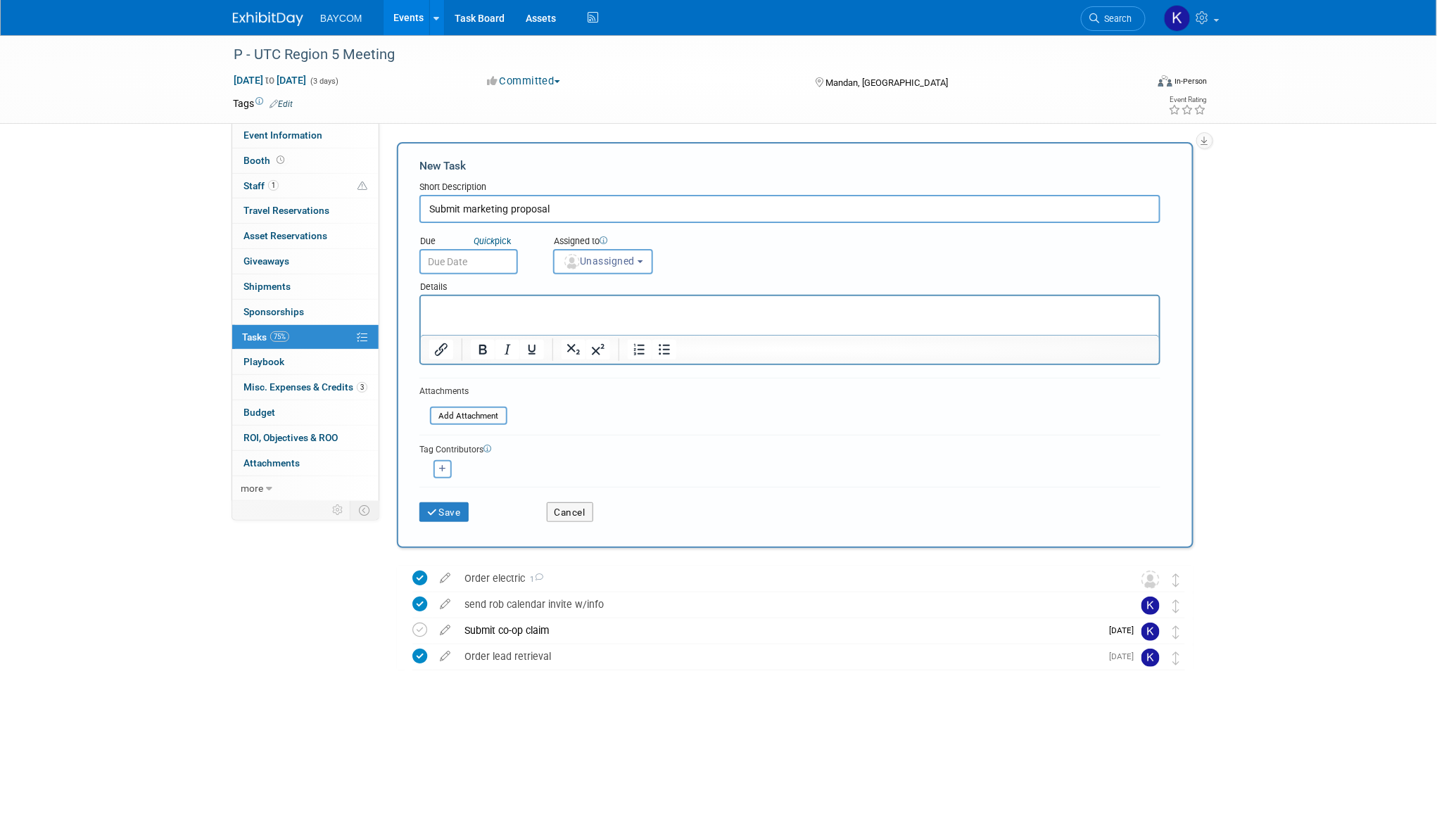
type input "Submit marketing proposal"
click at [464, 256] on input "text" at bounding box center [468, 262] width 99 height 25
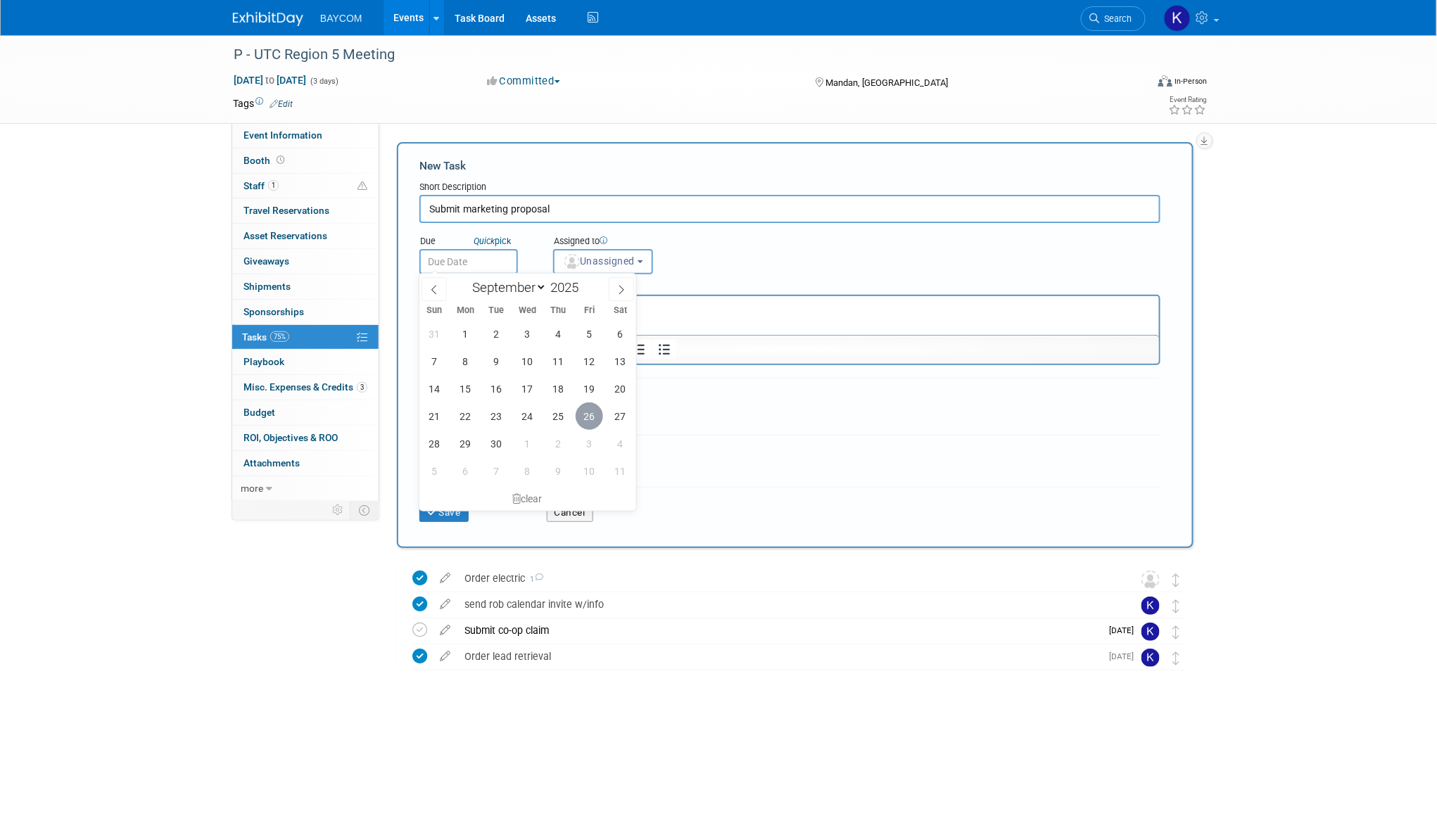
click at [592, 410] on span "26" at bounding box center [589, 415] width 27 height 27
type input "[DATE]"
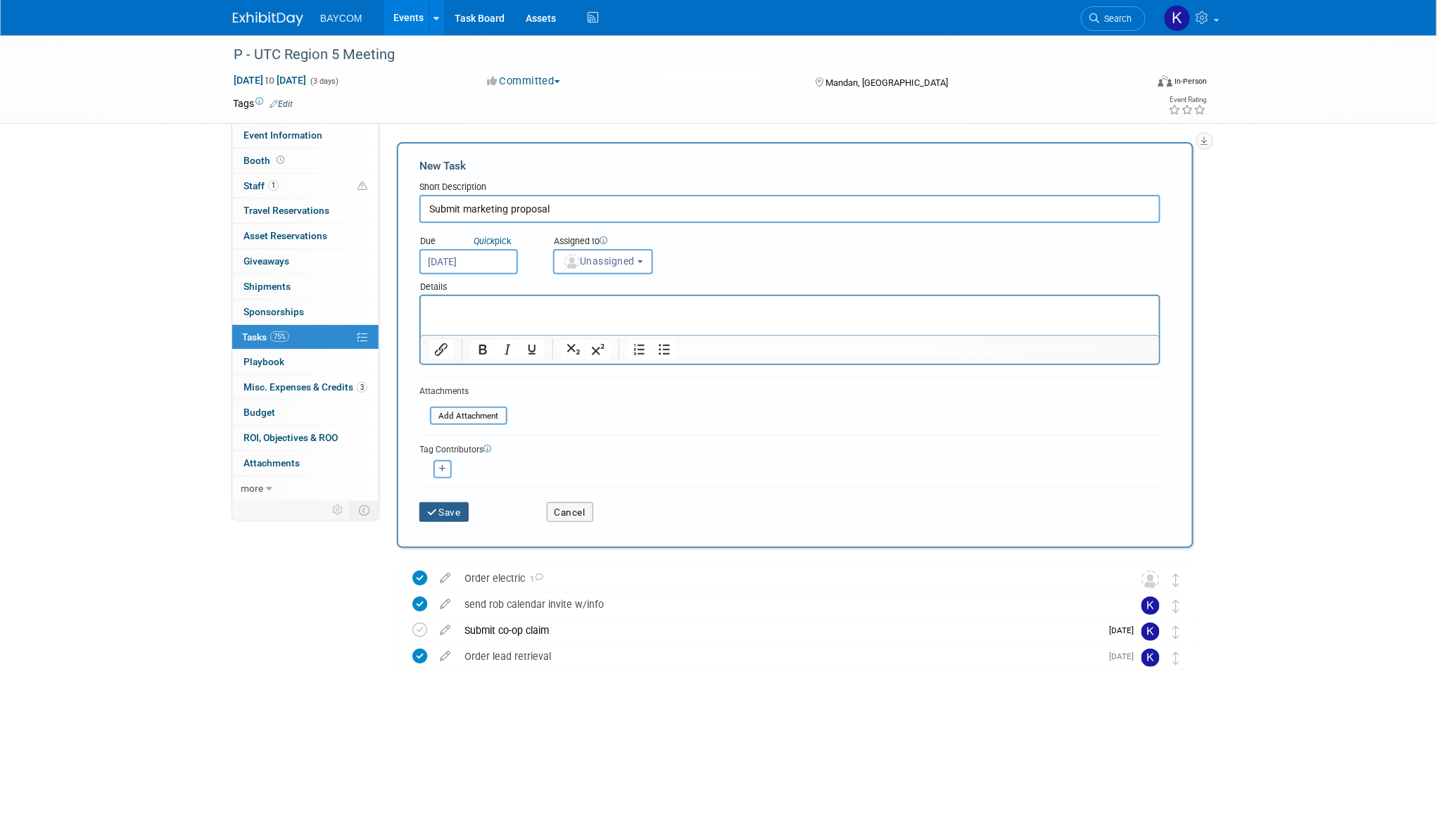
click at [442, 502] on button "Save" at bounding box center [444, 512] width 49 height 20
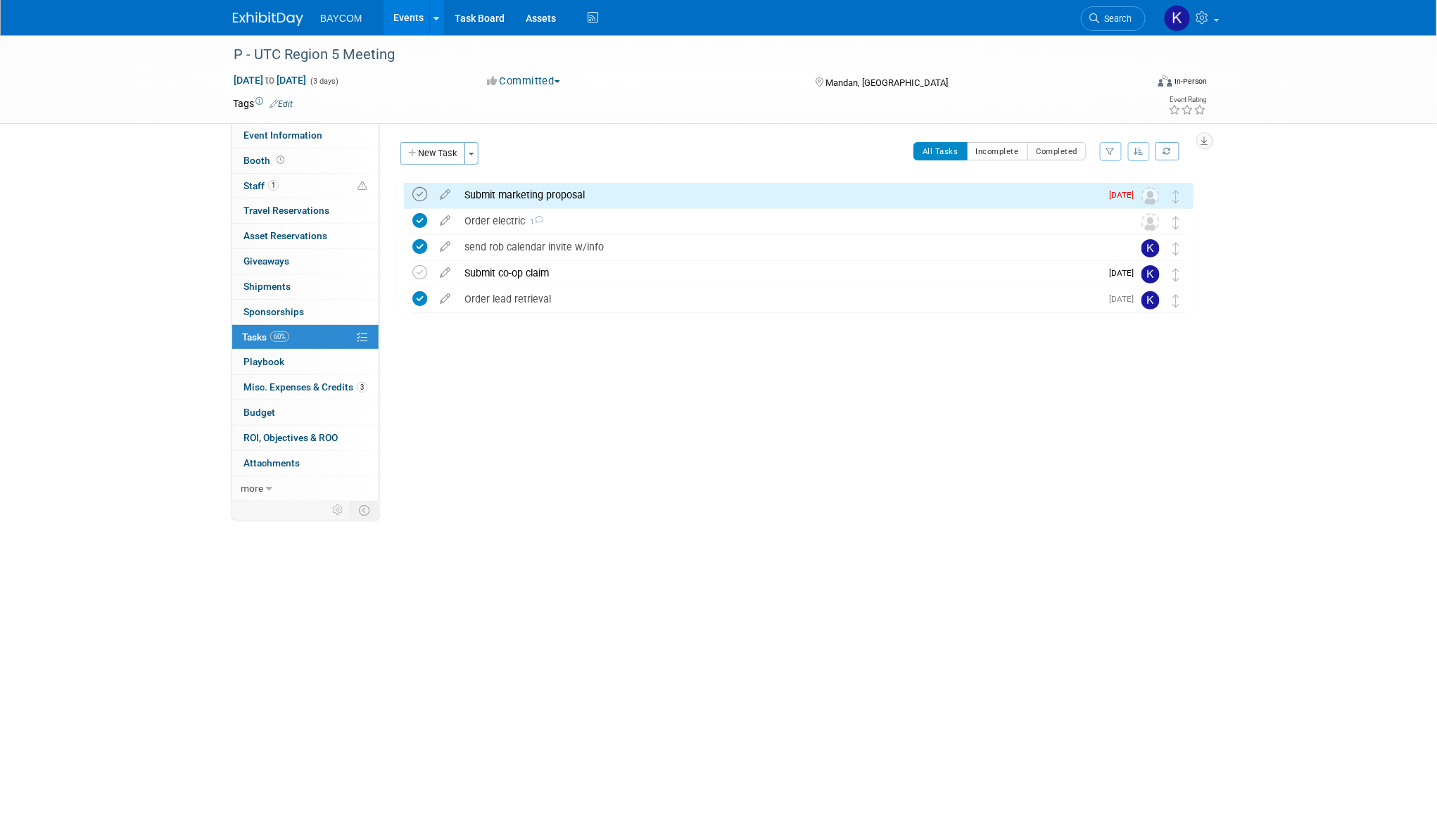
click at [424, 195] on icon at bounding box center [419, 194] width 15 height 15
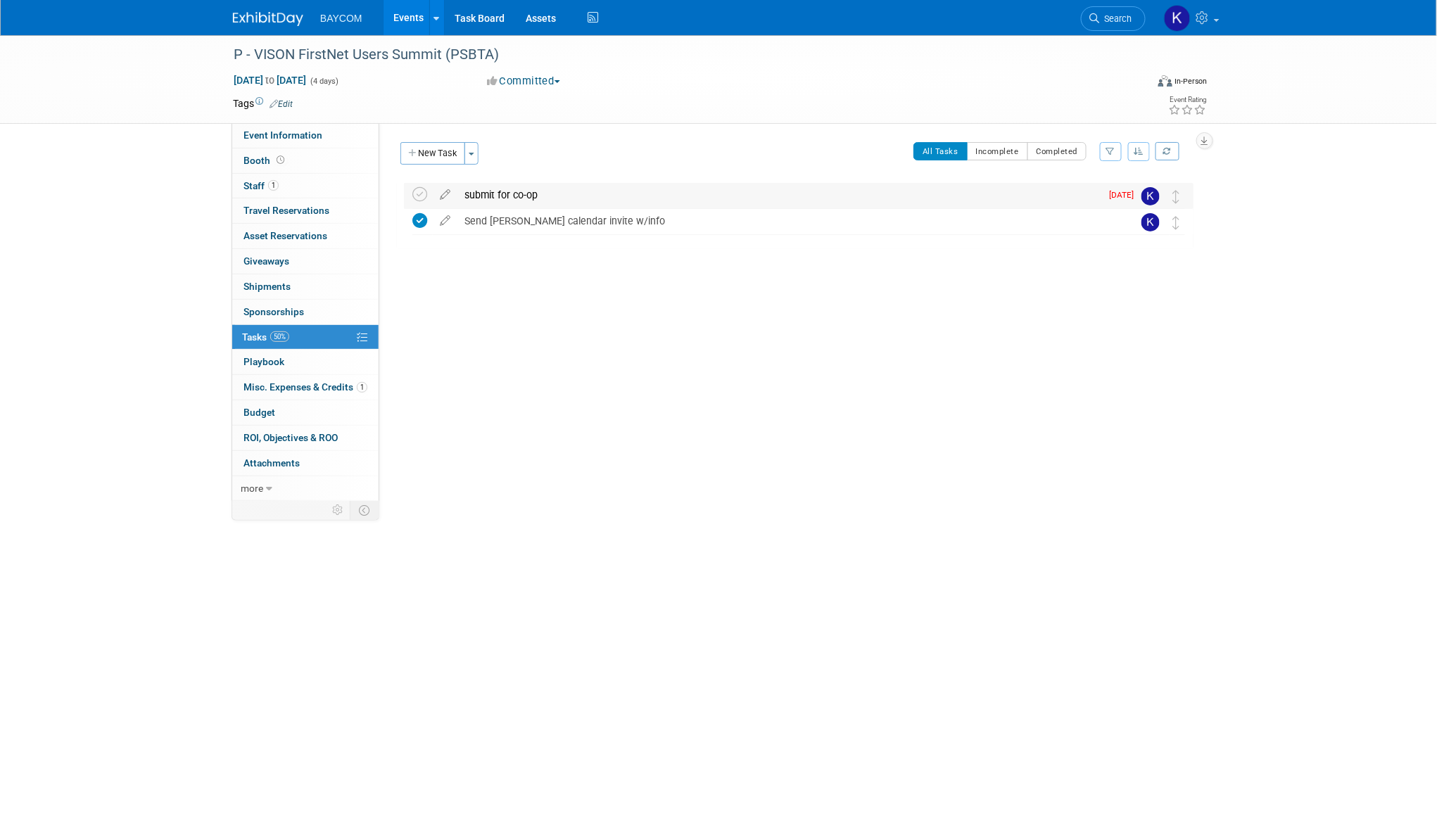
click at [497, 191] on div "submit for co-op" at bounding box center [779, 195] width 644 height 24
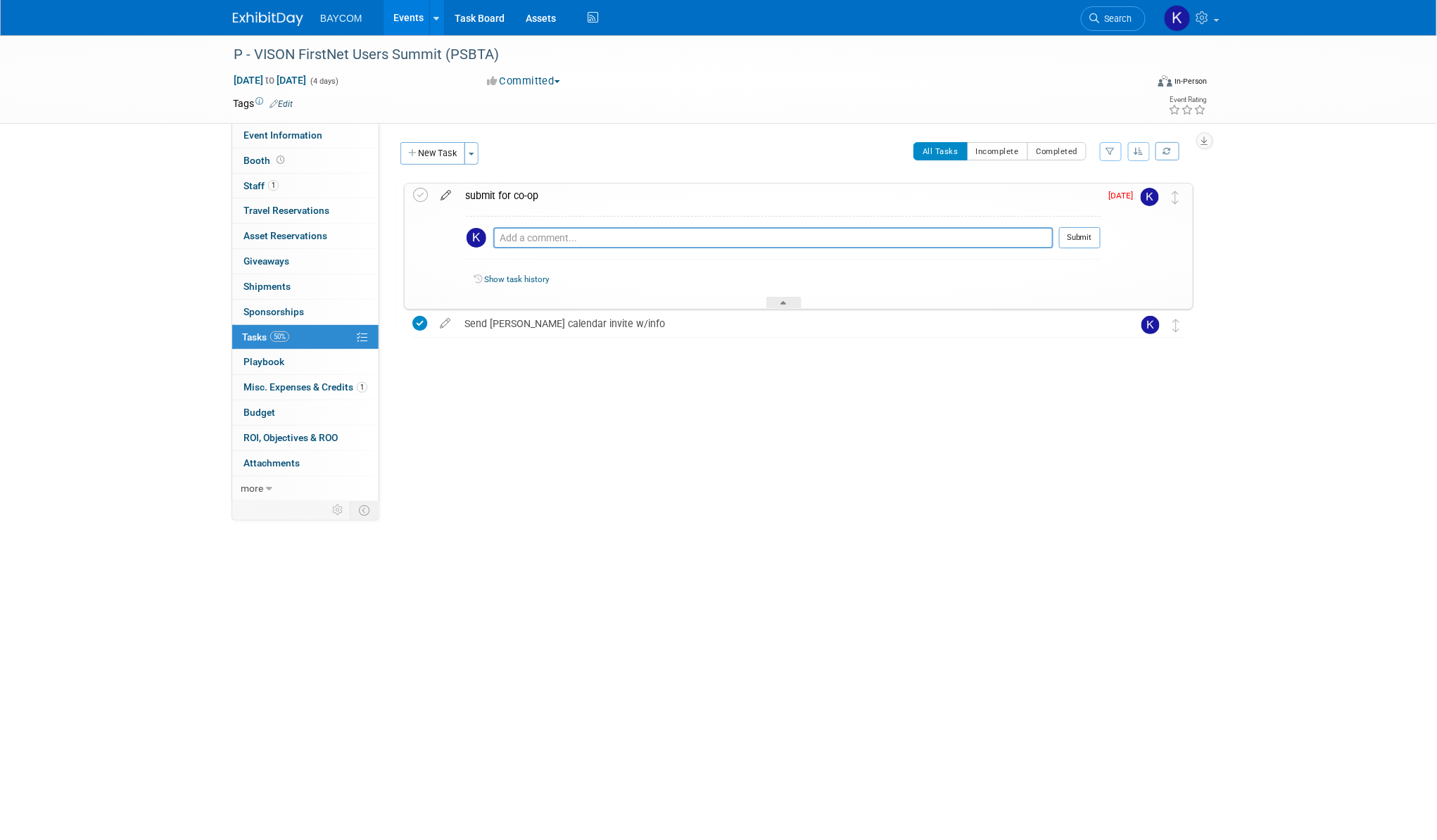
click at [444, 191] on icon at bounding box center [445, 192] width 25 height 18
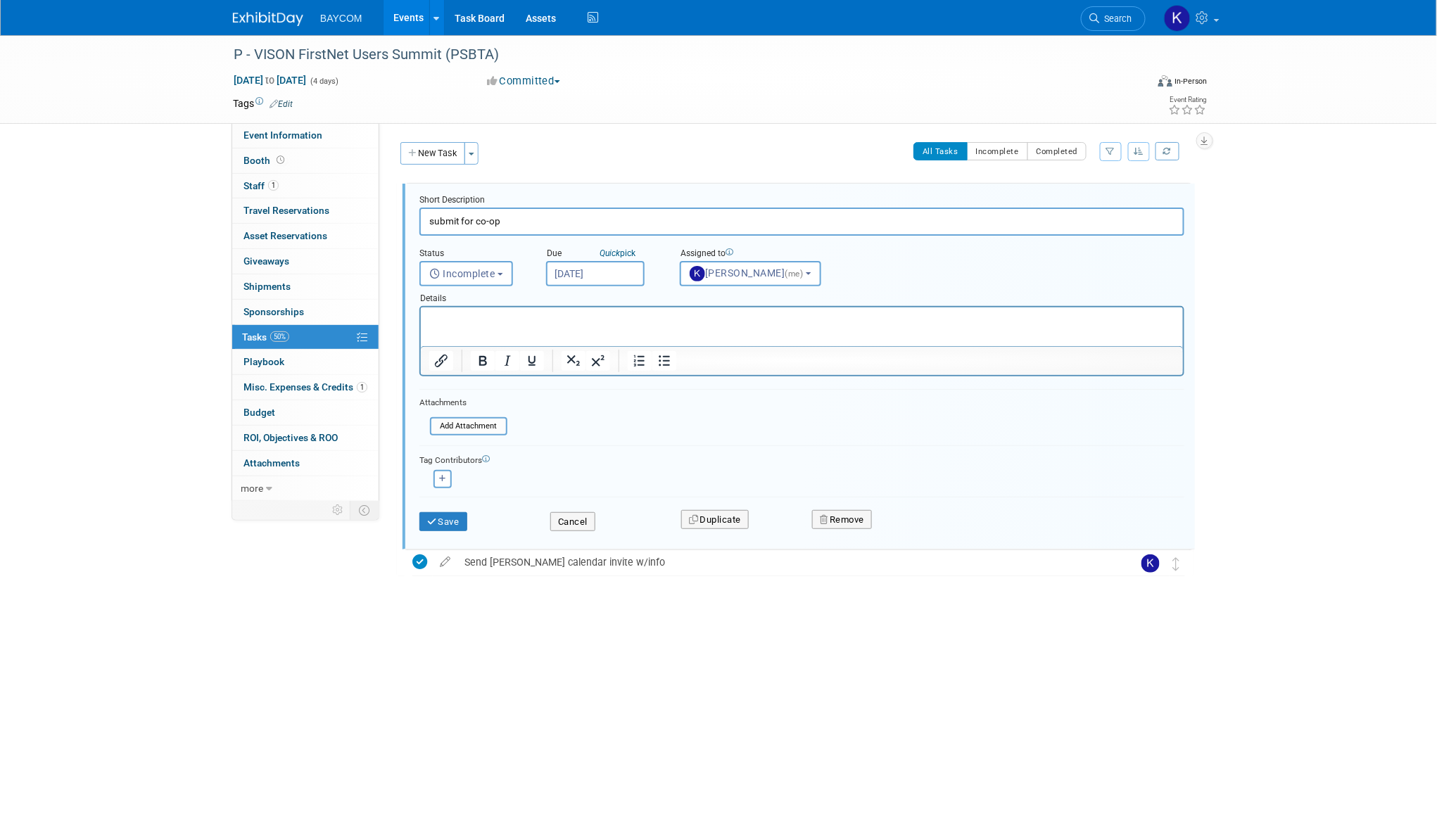
click at [464, 219] on input "submit for co-op" at bounding box center [802, 221] width 765 height 27
type input "submit co-op claim"
click at [576, 277] on input "[DATE]" at bounding box center [595, 274] width 99 height 25
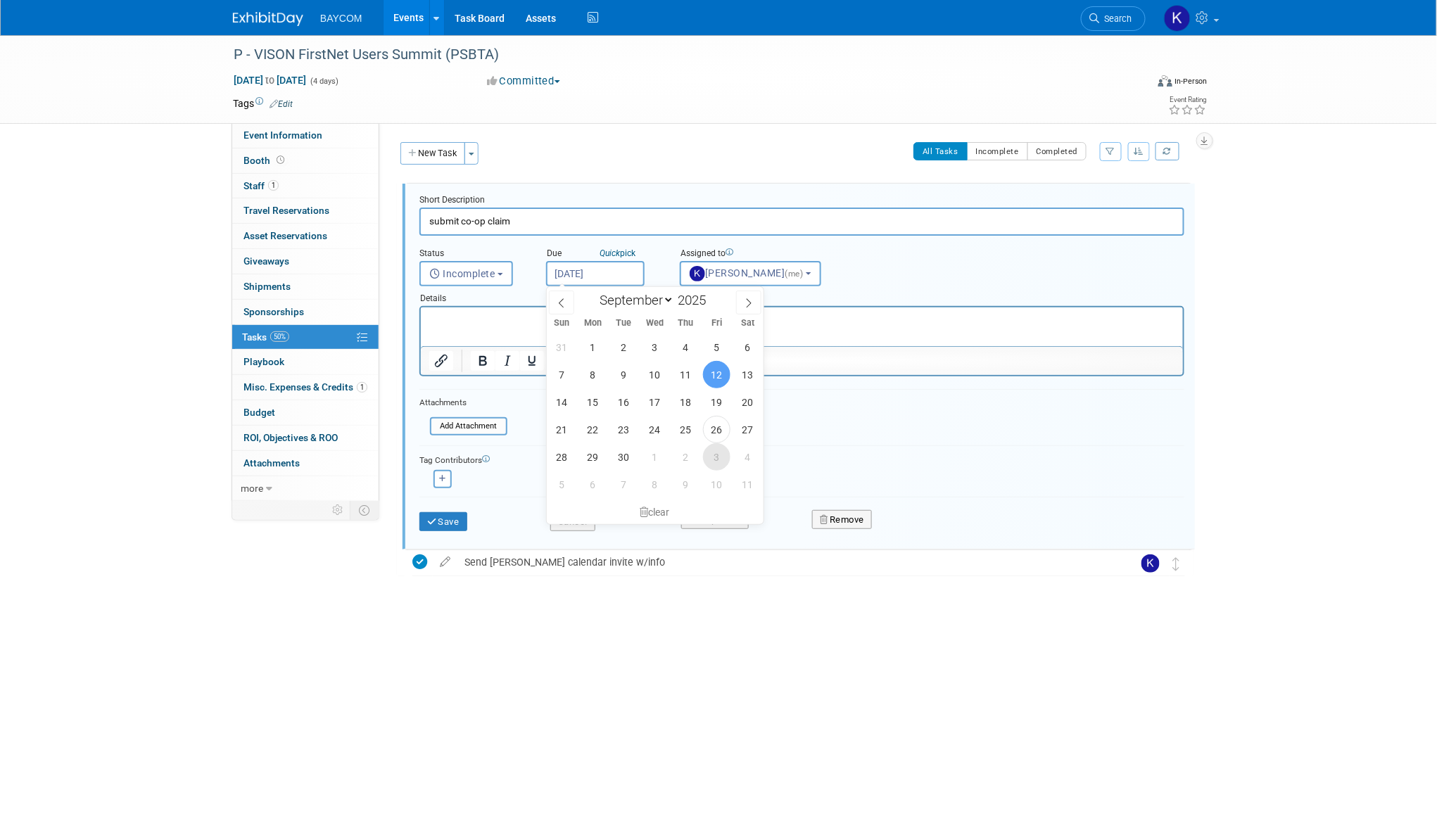
click at [711, 455] on span "3" at bounding box center [716, 456] width 27 height 27
type input "[DATE]"
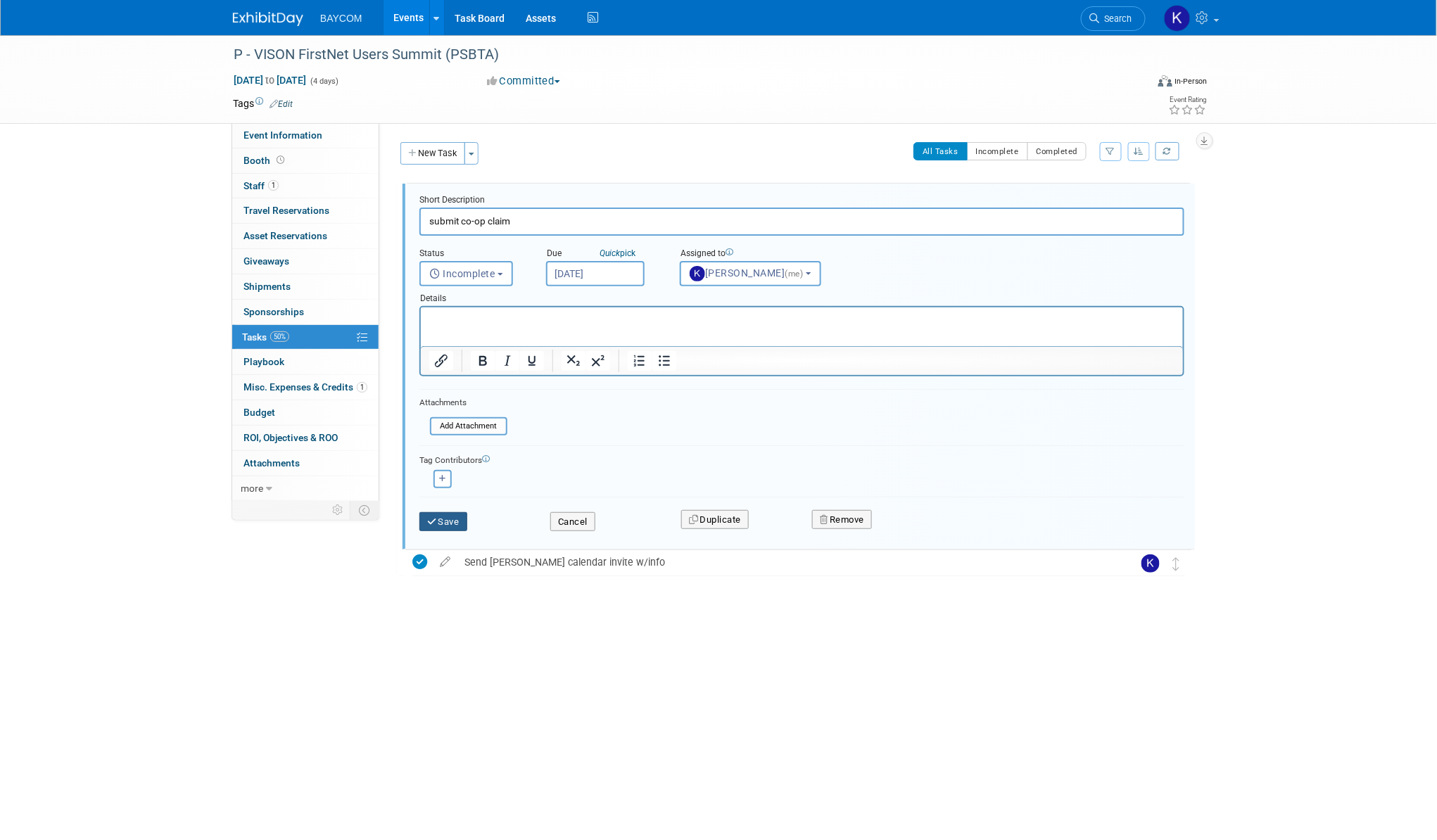
click at [450, 520] on button "Save" at bounding box center [443, 522] width 48 height 20
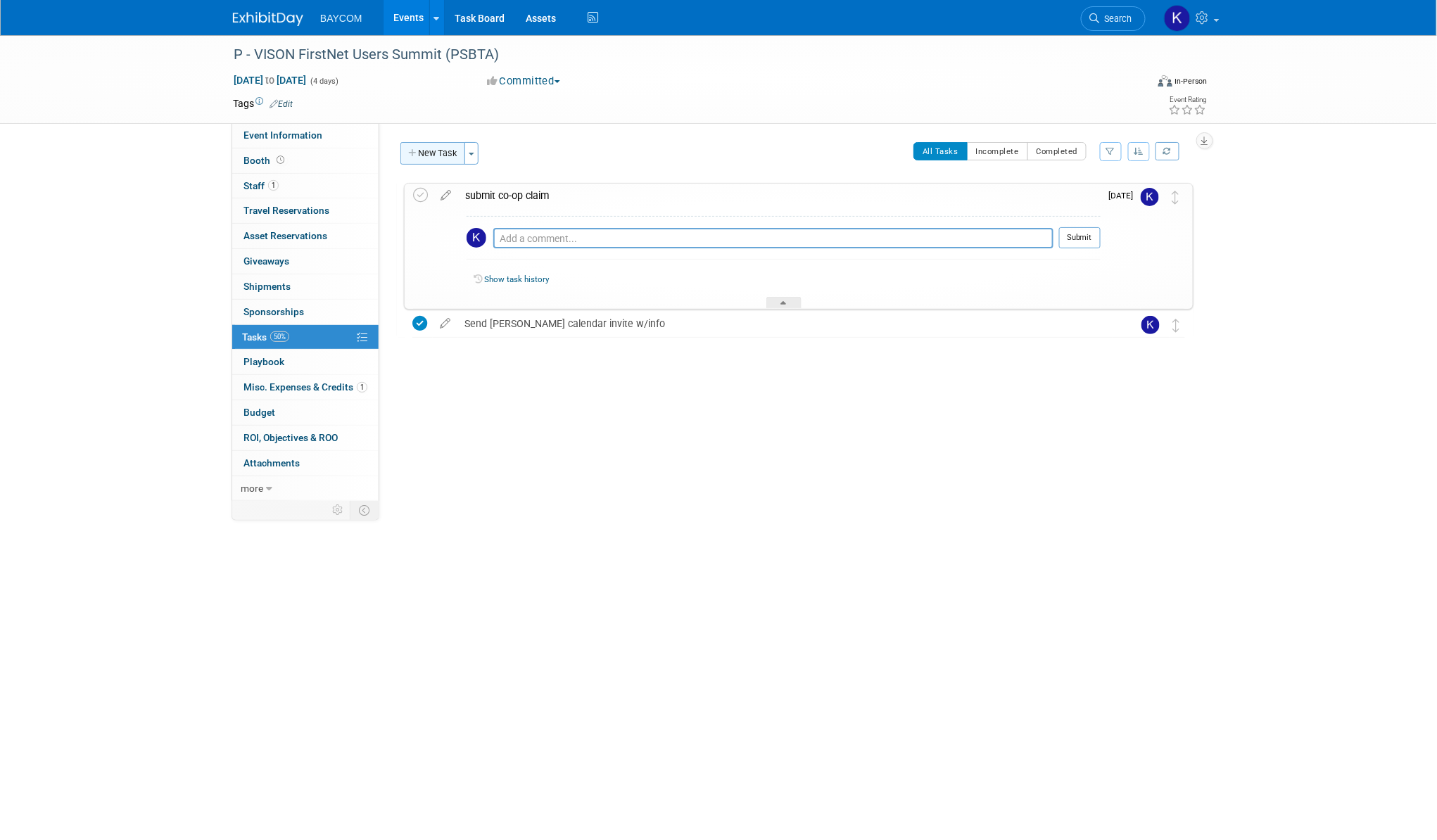
click at [435, 146] on button "New Task" at bounding box center [433, 153] width 65 height 23
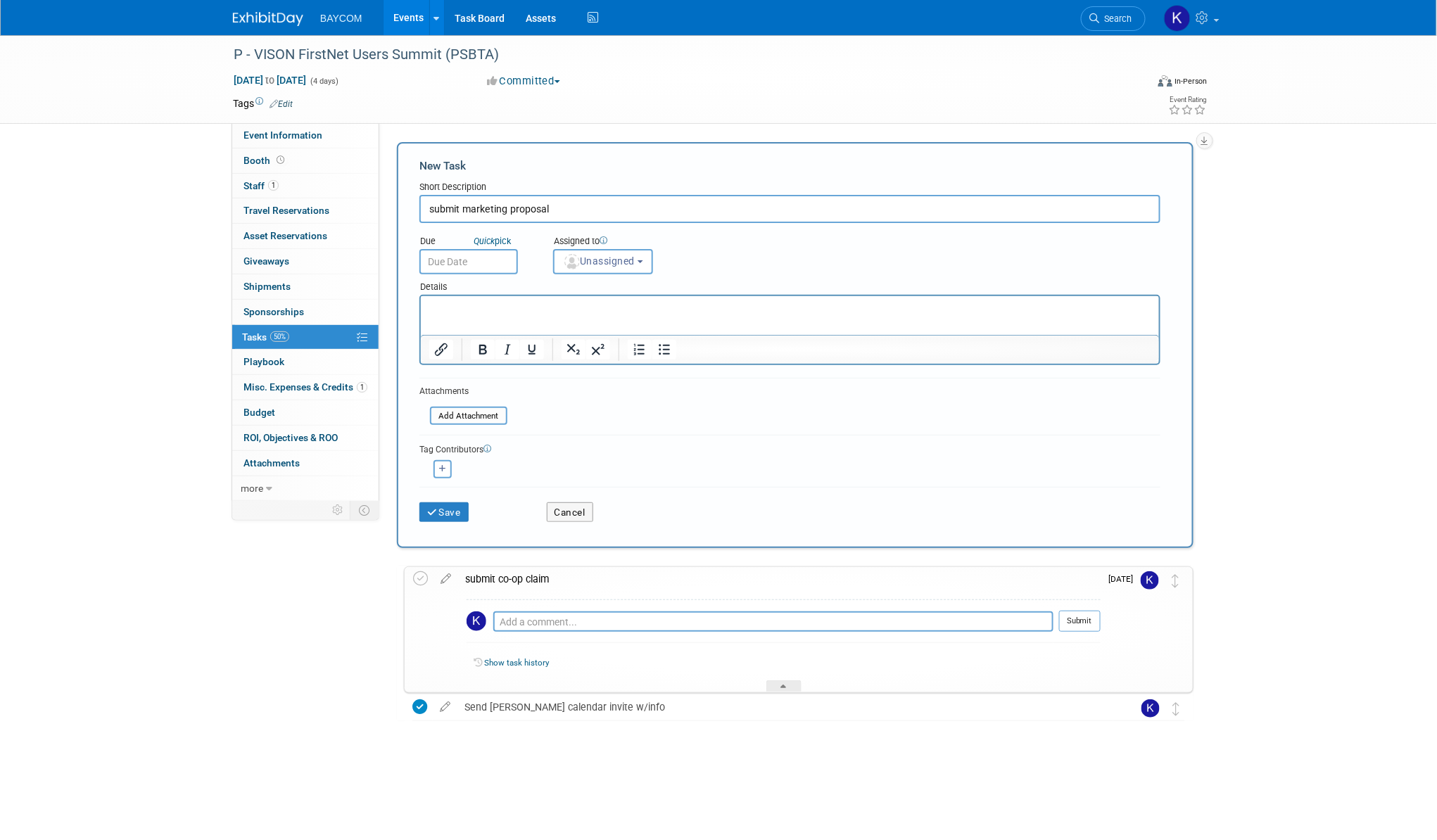
type input "submit marketing proposal"
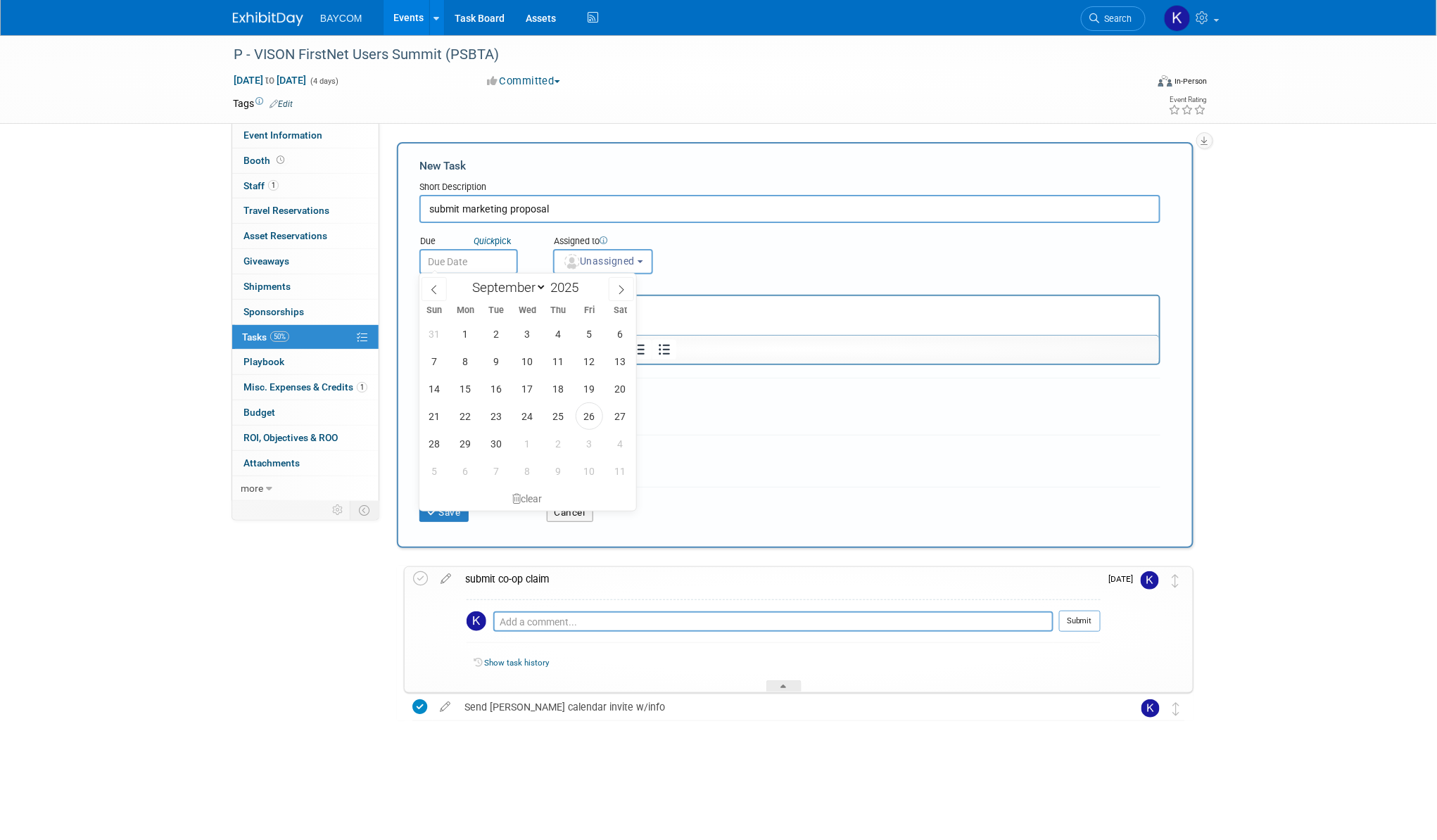
click at [452, 265] on input "text" at bounding box center [468, 262] width 99 height 25
click at [596, 417] on span "26" at bounding box center [589, 415] width 27 height 27
type input "[DATE]"
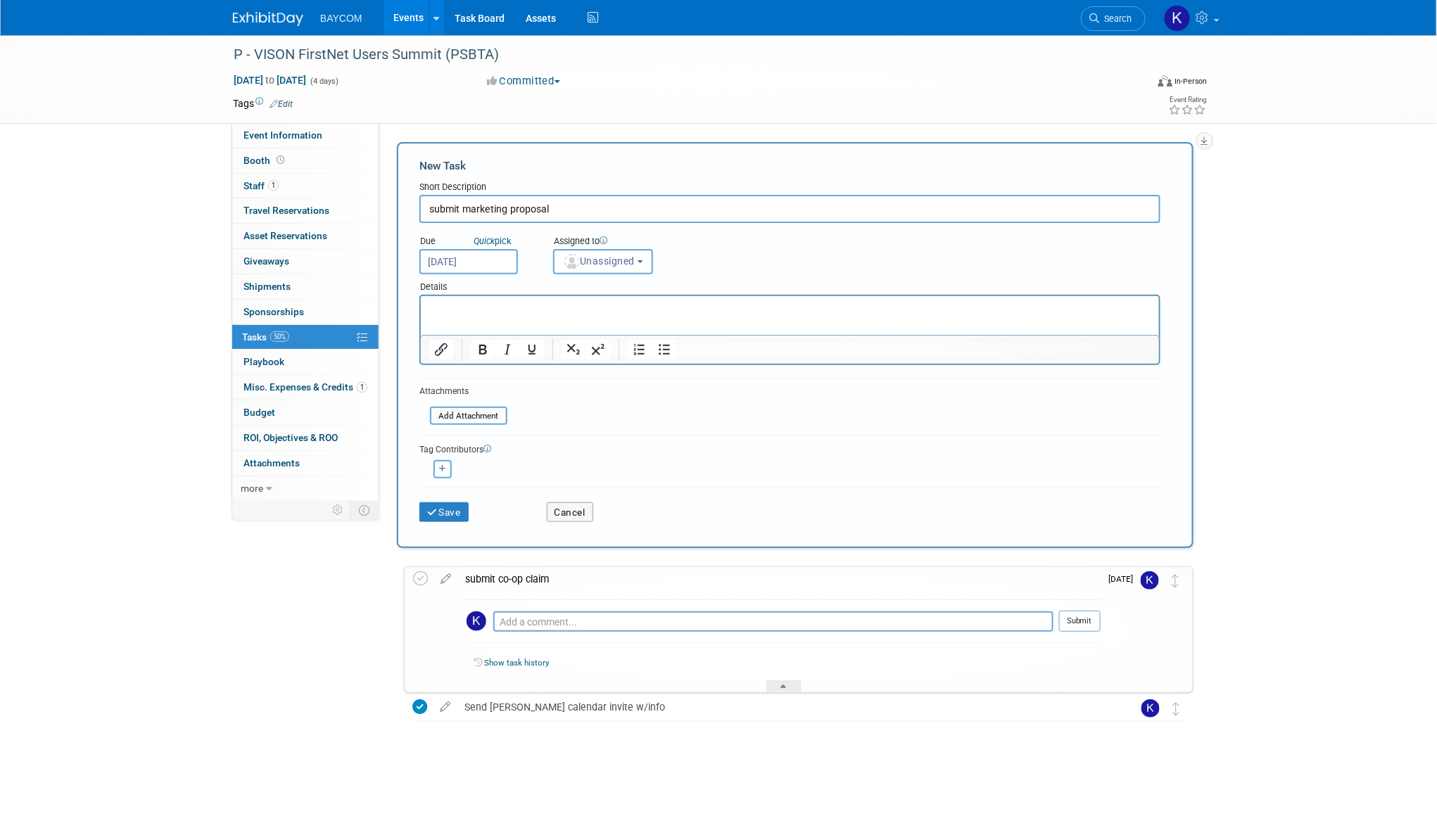
click at [597, 244] on div "Assigned to" at bounding box center [637, 242] width 170 height 14
click at [592, 265] on span "Unassigned" at bounding box center [599, 261] width 72 height 11
click at [590, 315] on label "[PERSON_NAME] (me)" at bounding box center [621, 322] width 122 height 23
click at [556, 316] on input "[PERSON_NAME] (me)" at bounding box center [551, 320] width 9 height 9
select select "3010db7d-870e-43c4-8fb8-0ef80b953965"
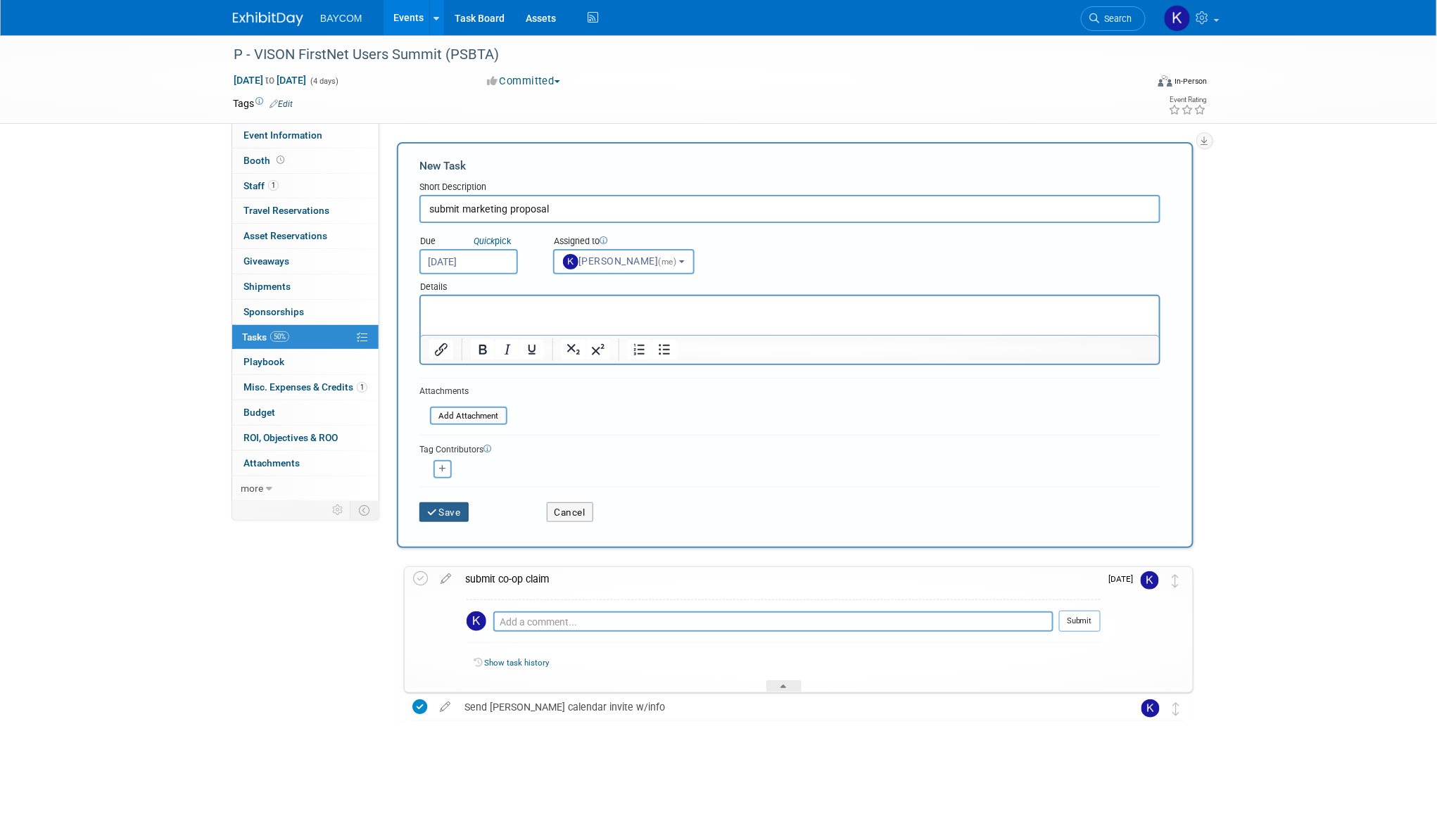
click at [450, 509] on button "Save" at bounding box center [444, 512] width 49 height 20
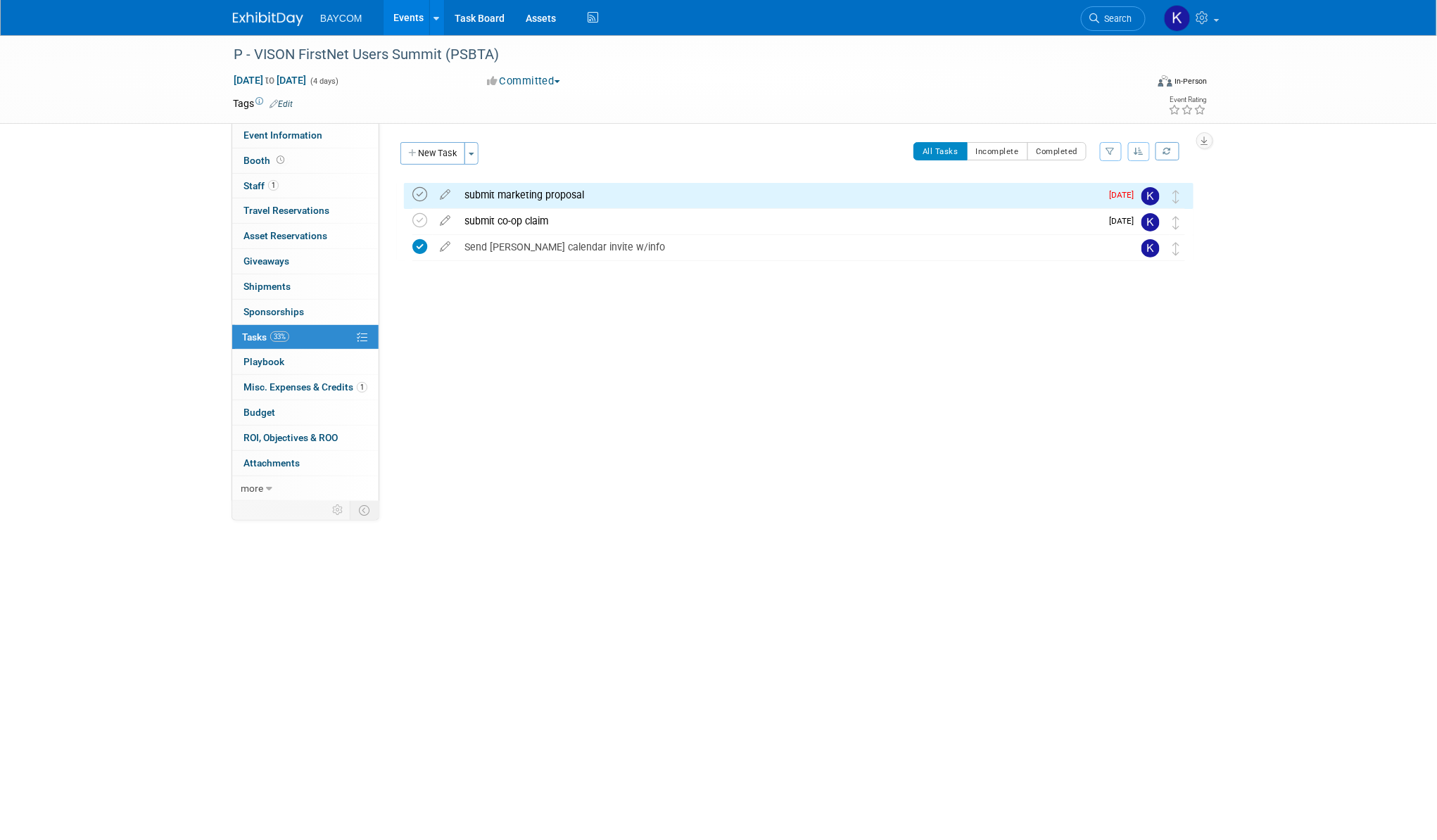
click at [418, 190] on icon at bounding box center [419, 194] width 15 height 15
